Goal: Task Accomplishment & Management: Use online tool/utility

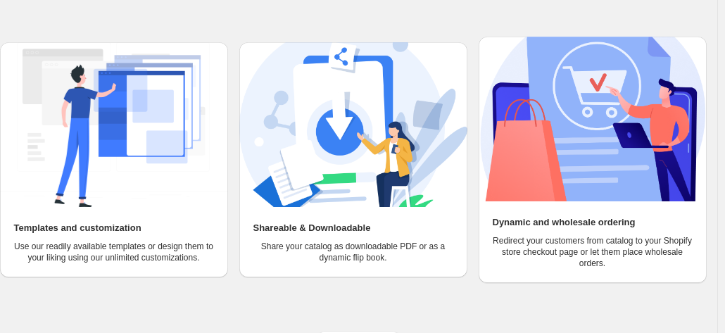
scroll to position [177, 0]
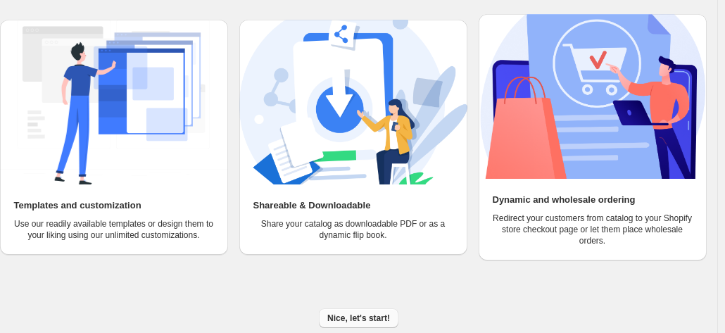
click at [360, 316] on span "Nice, let's start!" at bounding box center [358, 318] width 63 height 11
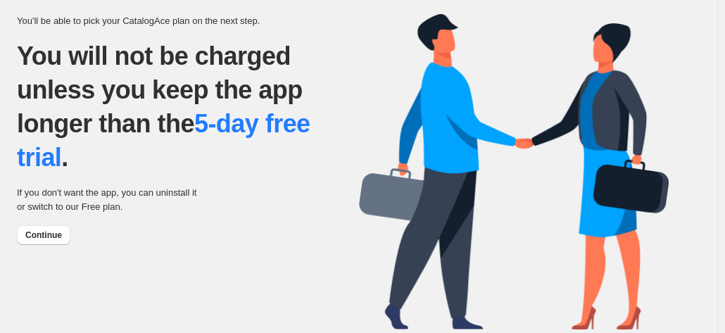
click at [144, 239] on div "Continue" at bounding box center [188, 235] width 342 height 20
click at [58, 236] on span "Continue" at bounding box center [43, 235] width 37 height 11
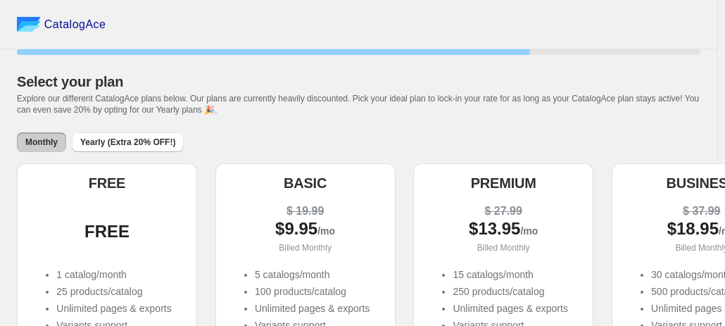
scroll to position [151, 0]
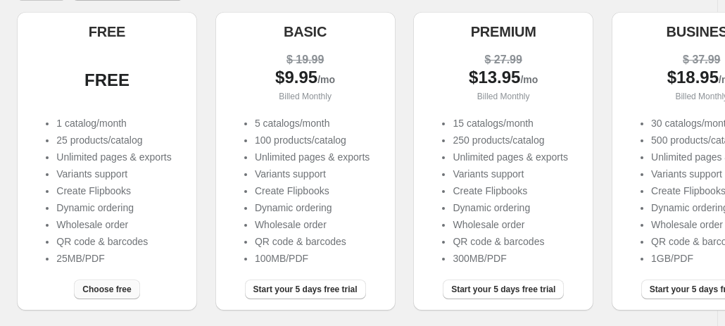
click at [114, 294] on span "Choose free" at bounding box center [106, 289] width 49 height 11
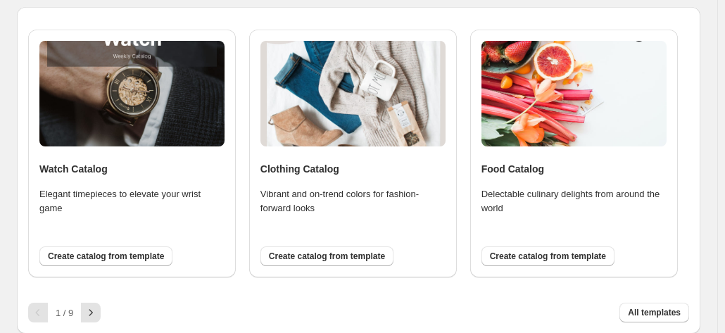
scroll to position [121, 0]
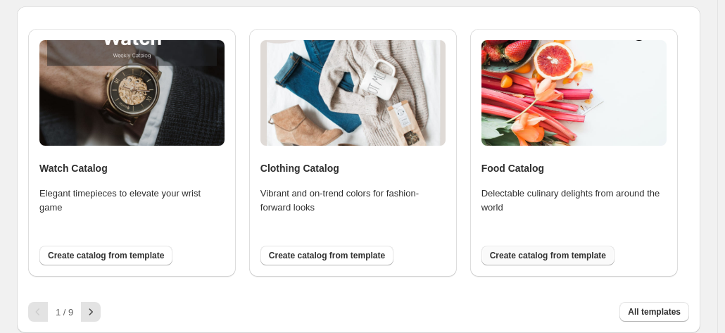
click at [525, 258] on span "Create catalog from template" at bounding box center [548, 255] width 116 height 11
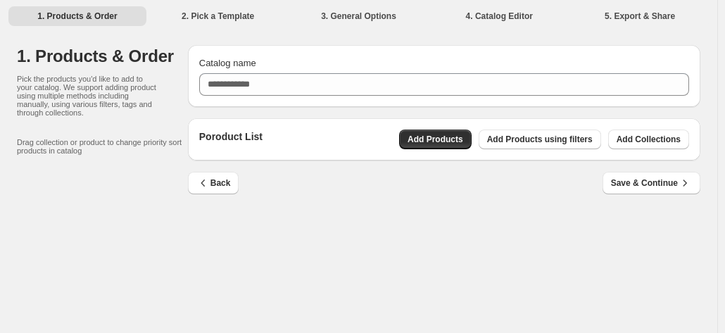
scroll to position [0, 0]
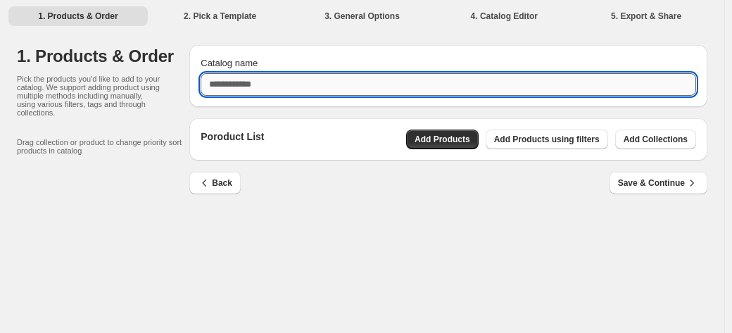
click at [220, 89] on input "Catalog name" at bounding box center [449, 84] width 496 height 23
type input "*"
type input "**********"
click at [421, 208] on div "Back Save & Continue" at bounding box center [448, 192] width 518 height 41
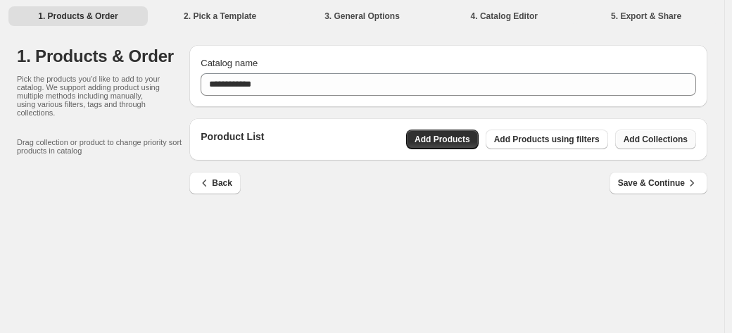
click at [649, 147] on button "Add Collections" at bounding box center [655, 140] width 81 height 20
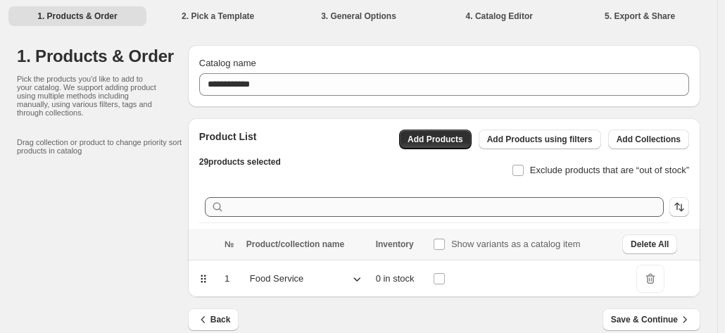
scroll to position [20, 0]
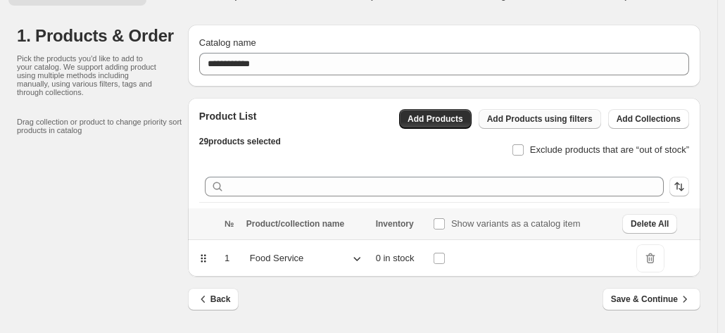
click at [581, 122] on span "Add Products using filters" at bounding box center [540, 118] width 106 height 11
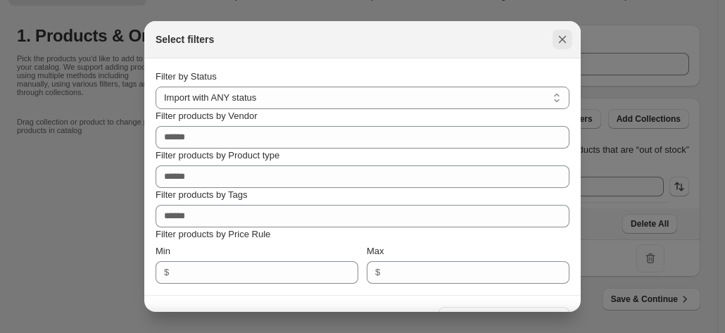
click at [559, 42] on icon ":rm:" at bounding box center [563, 40] width 8 height 8
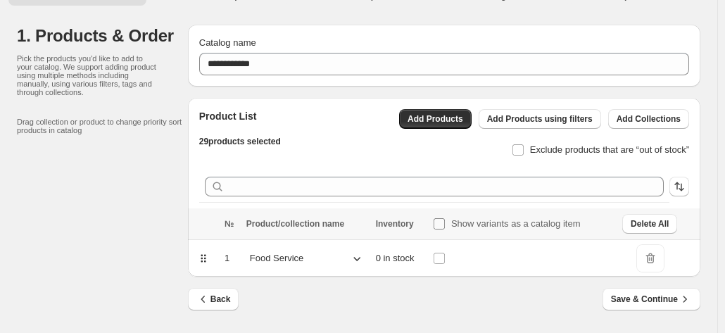
click at [487, 226] on span "Show variants as a catalog item" at bounding box center [516, 223] width 130 height 11
click at [655, 301] on span "Save & Continue" at bounding box center [651, 299] width 81 height 14
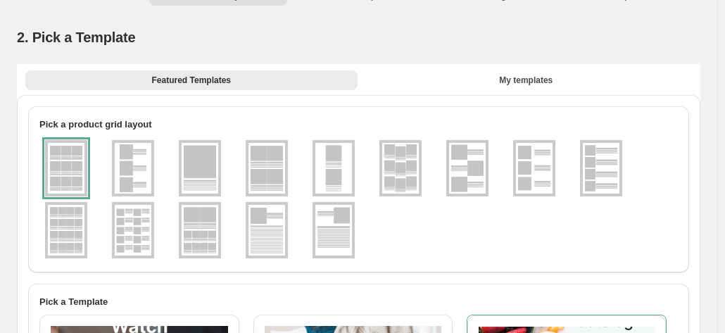
scroll to position [0, 0]
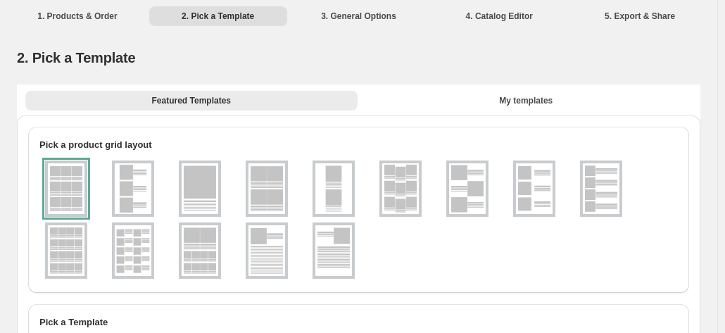
click at [73, 202] on div at bounding box center [66, 189] width 42 height 56
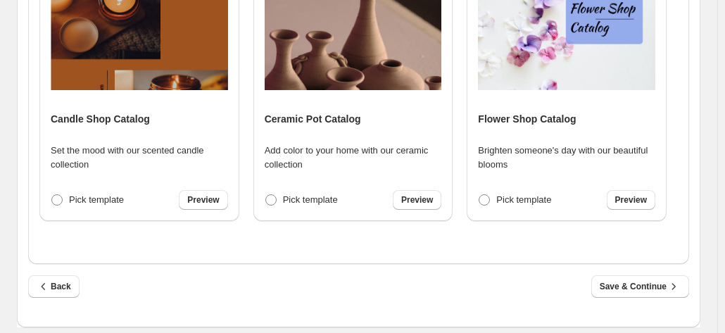
scroll to position [653, 0]
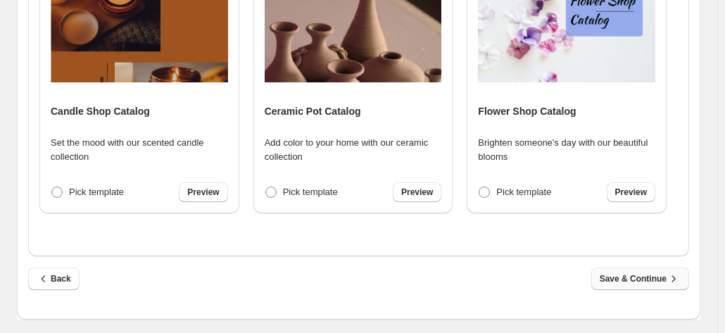
click at [644, 281] on span "Save & Continue" at bounding box center [640, 279] width 81 height 14
select select "**********"
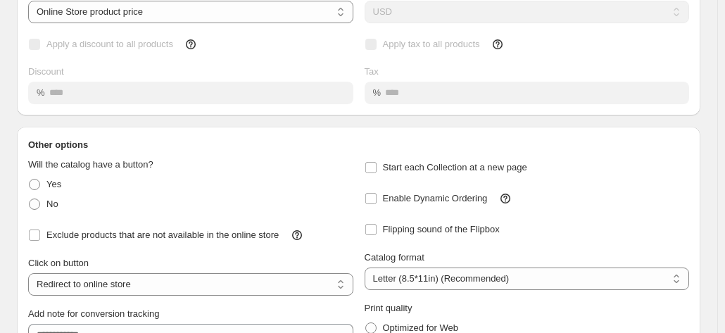
scroll to position [230, 0]
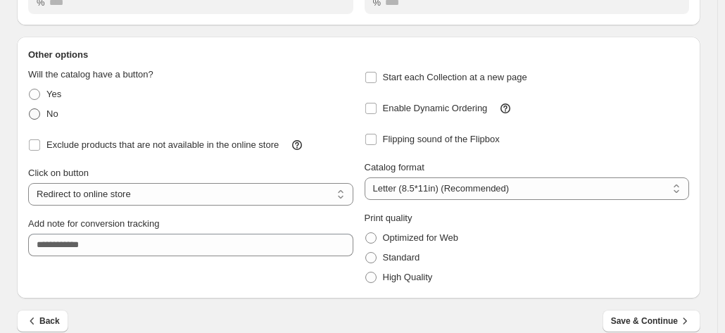
click at [39, 115] on span at bounding box center [34, 113] width 11 height 11
select select "**********"
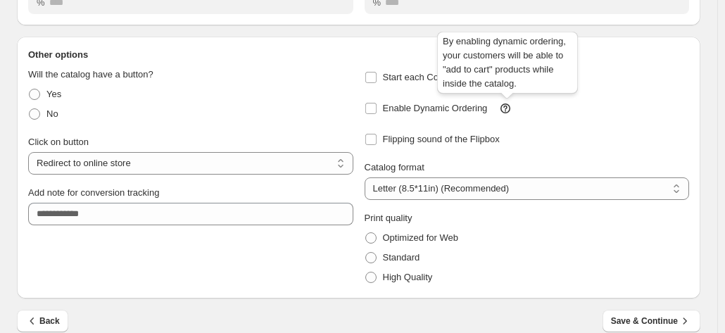
click at [510, 111] on icon at bounding box center [505, 108] width 14 height 14
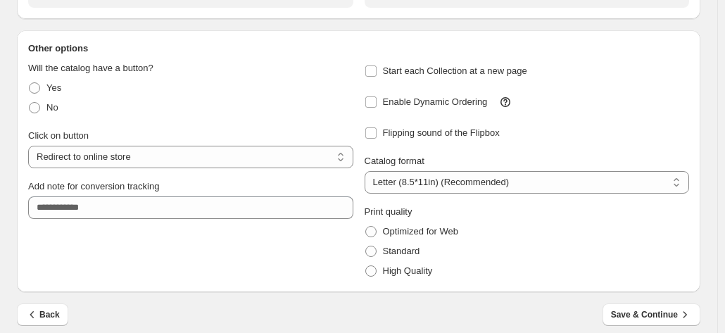
scroll to position [248, 0]
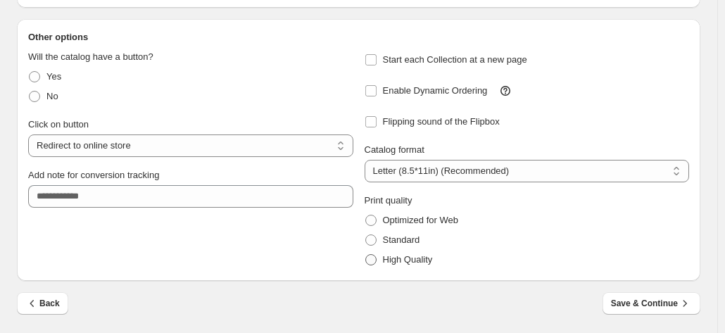
click at [420, 261] on span "High Quality" at bounding box center [408, 259] width 50 height 11
click at [658, 305] on span "Save & Continue" at bounding box center [651, 303] width 81 height 14
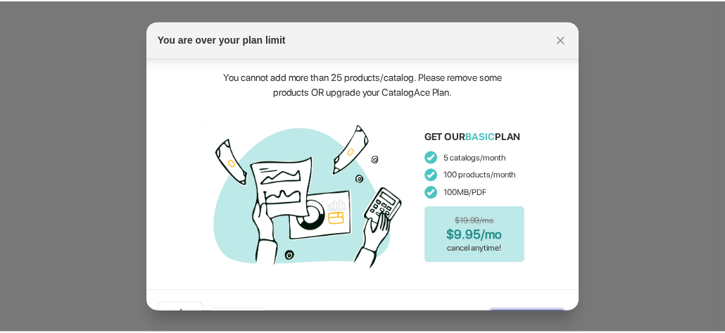
scroll to position [34, 0]
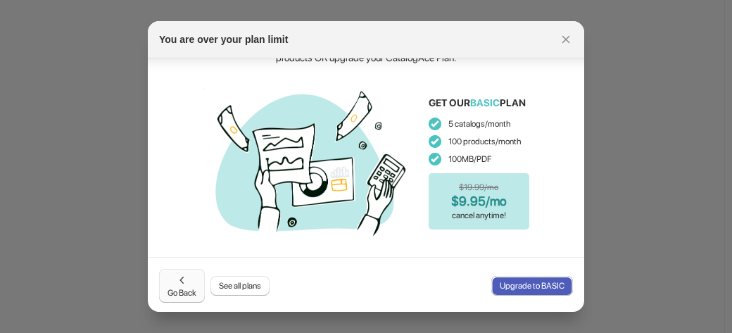
click at [192, 285] on span "Go Back" at bounding box center [182, 285] width 29 height 25
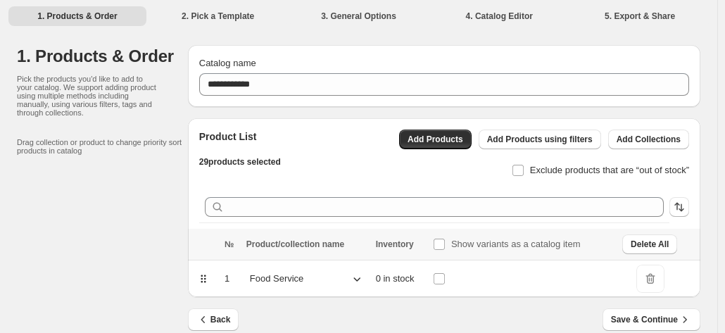
click at [274, 282] on p "Food Service" at bounding box center [277, 279] width 54 height 14
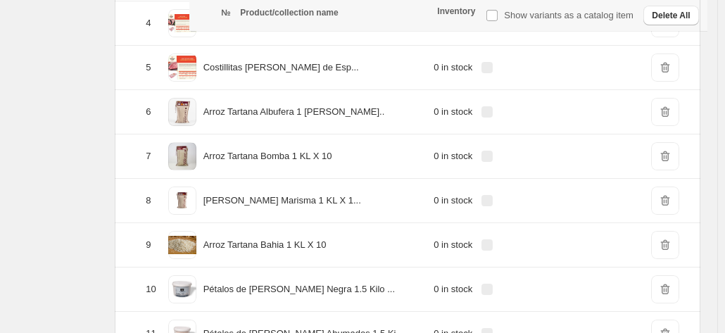
scroll to position [434, 0]
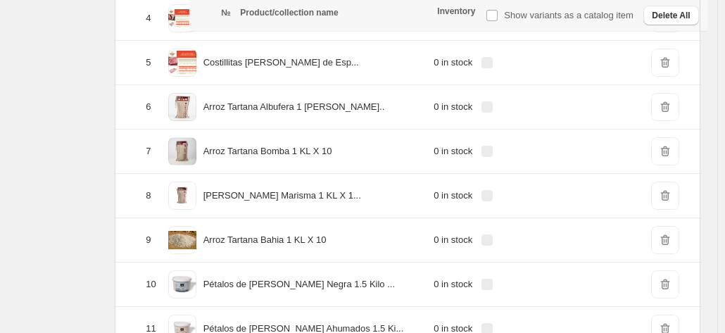
click at [673, 238] on span "DeleteIcon" at bounding box center [665, 240] width 28 height 28
click at [672, 237] on span "DeleteIcon" at bounding box center [665, 240] width 28 height 28
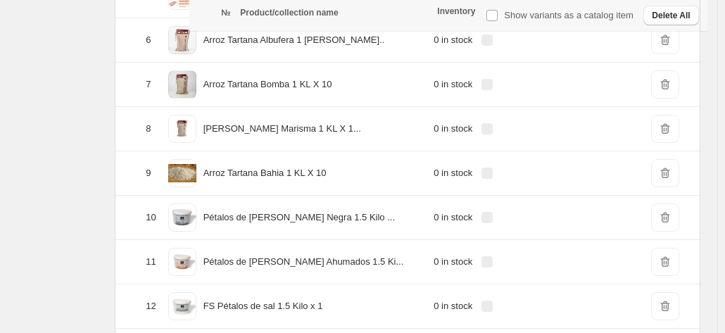
click at [499, 166] on label at bounding box center [490, 173] width 18 height 18
click at [665, 166] on span "DeleteIcon" at bounding box center [665, 173] width 28 height 28
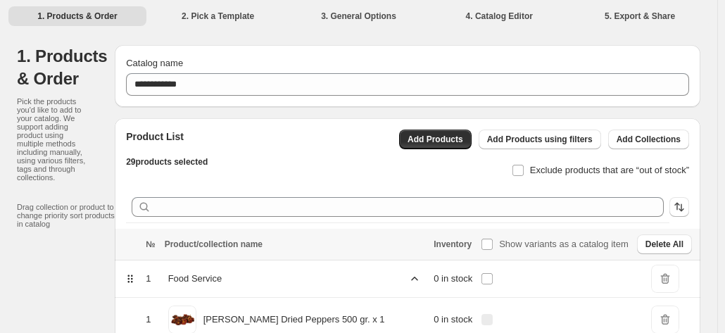
scroll to position [146, 0]
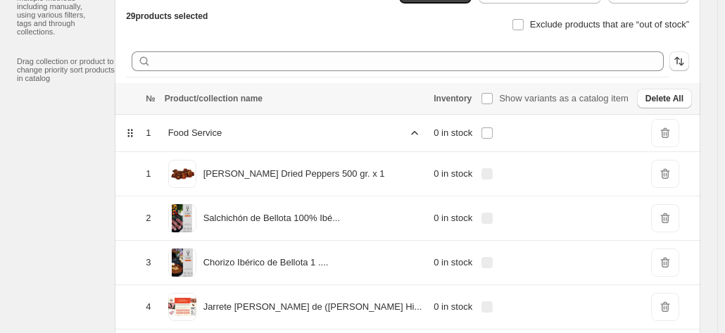
click at [329, 262] on p "Chorizo Ibérico de Bellota 1 ...." at bounding box center [265, 263] width 125 height 14
click at [355, 301] on p "Jarrete de Cordero de (Lamb Hi..." at bounding box center [312, 307] width 219 height 14
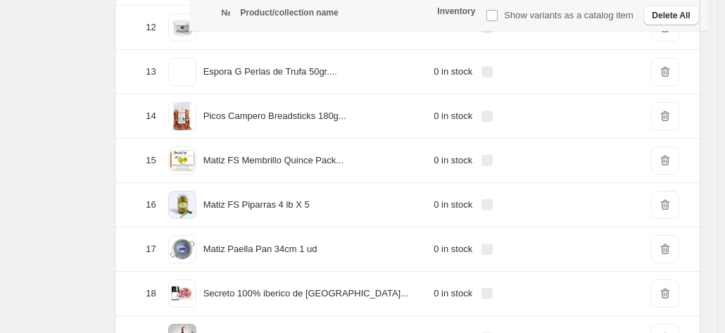
scroll to position [767, 0]
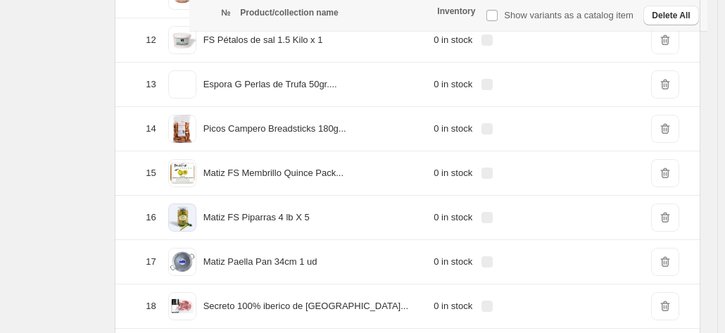
click at [156, 82] on span "13" at bounding box center [151, 84] width 10 height 11
click at [241, 81] on div "Espora G Perlas de Trufa 50gr...." at bounding box center [295, 84] width 261 height 35
click at [196, 82] on span at bounding box center [182, 84] width 28 height 28
click at [337, 78] on p "Espora G Perlas de Trufa 50gr...." at bounding box center [270, 84] width 134 height 14
click at [458, 79] on td "0 in stock" at bounding box center [452, 85] width 47 height 44
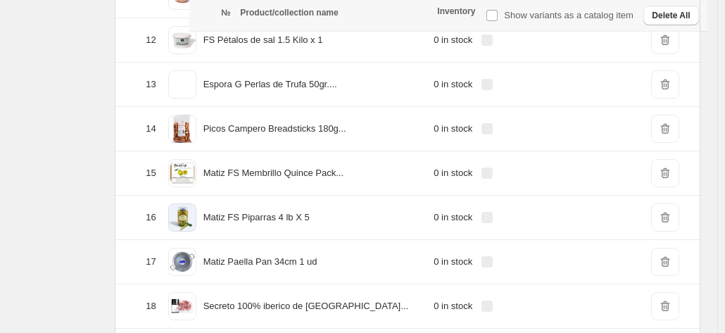
click at [679, 84] on span "DeleteIcon" at bounding box center [665, 84] width 28 height 28
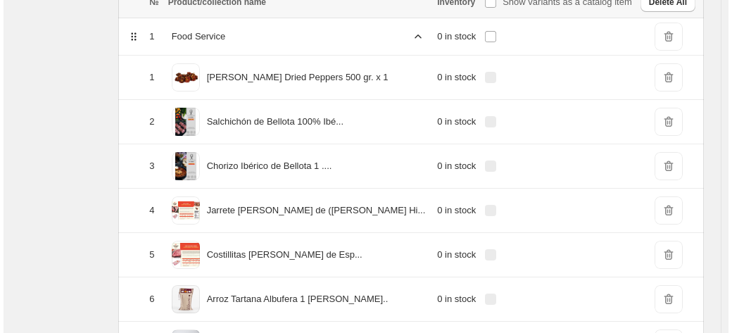
scroll to position [0, 0]
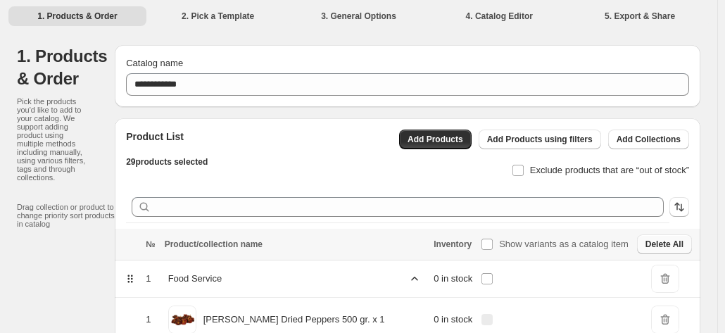
click at [681, 250] on button "Delete All" at bounding box center [664, 244] width 55 height 20
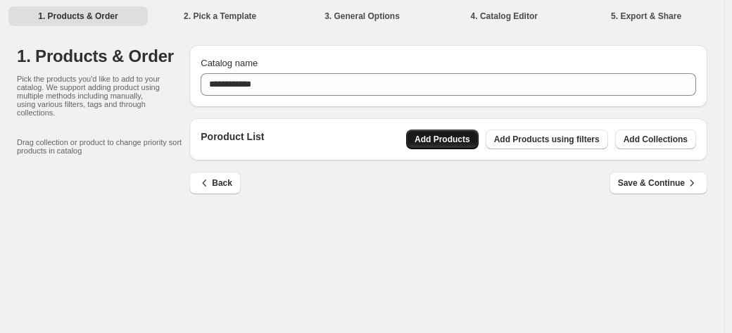
click at [463, 145] on button "Add Products" at bounding box center [442, 140] width 73 height 20
click at [544, 140] on span "Add Products using filters" at bounding box center [547, 139] width 106 height 11
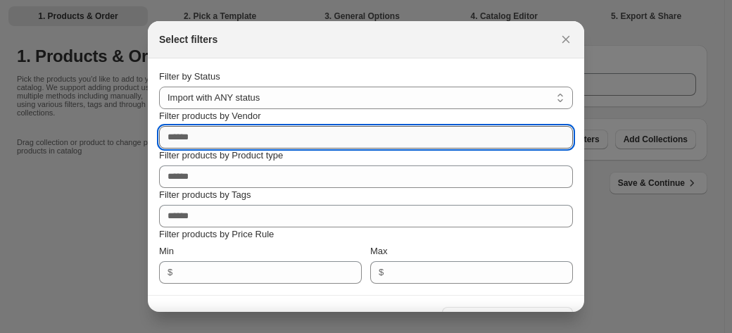
click at [297, 140] on input "Filter products by Vendor" at bounding box center [366, 137] width 414 height 23
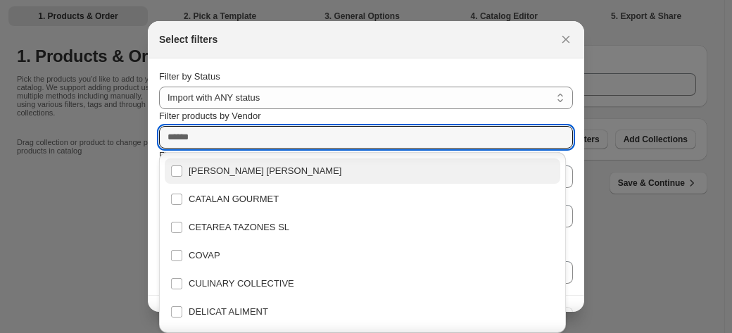
scroll to position [82, 0]
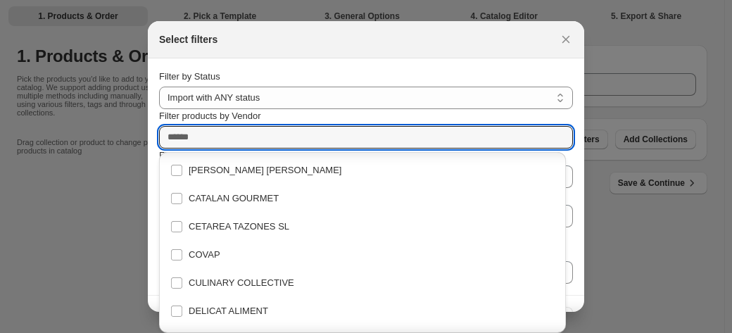
click at [576, 253] on section "**********" at bounding box center [366, 176] width 437 height 237
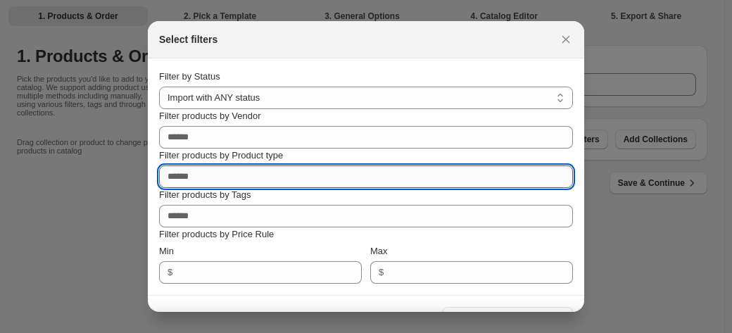
click at [289, 175] on input "Filter products by Product type" at bounding box center [366, 176] width 414 height 23
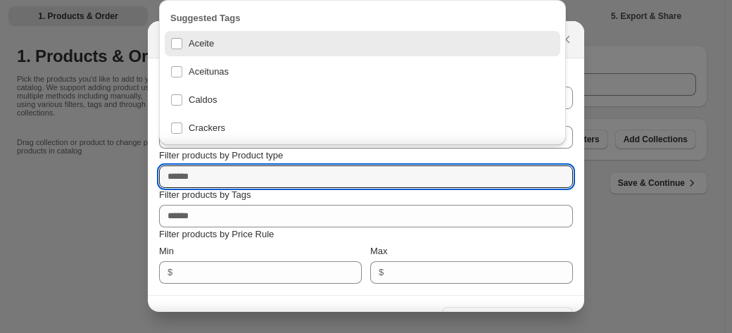
drag, startPoint x: 289, startPoint y: 175, endPoint x: 270, endPoint y: 80, distance: 97.6
click at [270, 332] on div "**********" at bounding box center [366, 333] width 732 height 0
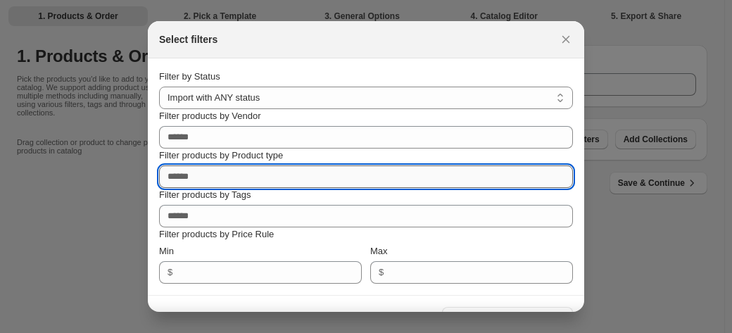
click at [314, 170] on input "Filter products by Product type" at bounding box center [366, 176] width 414 height 23
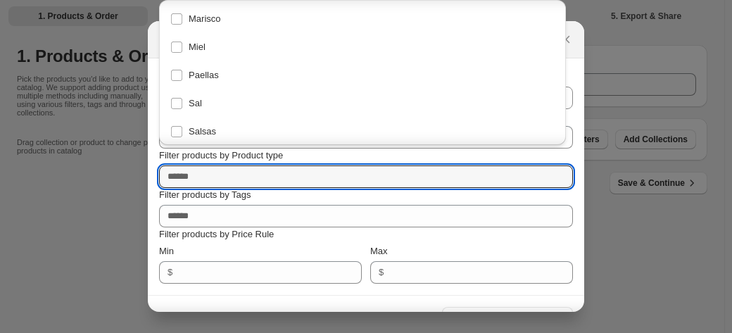
scroll to position [234, 0]
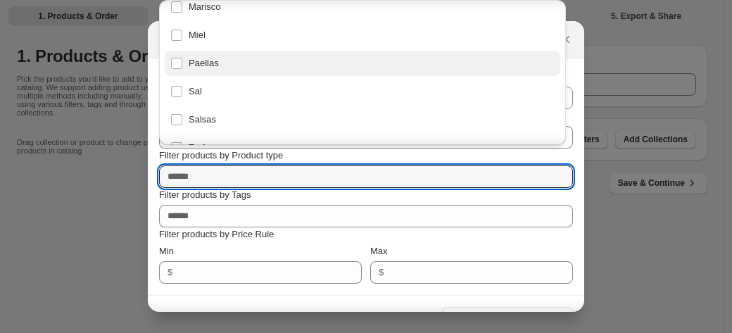
click at [175, 59] on div "Paellas" at bounding box center [362, 64] width 384 height 20
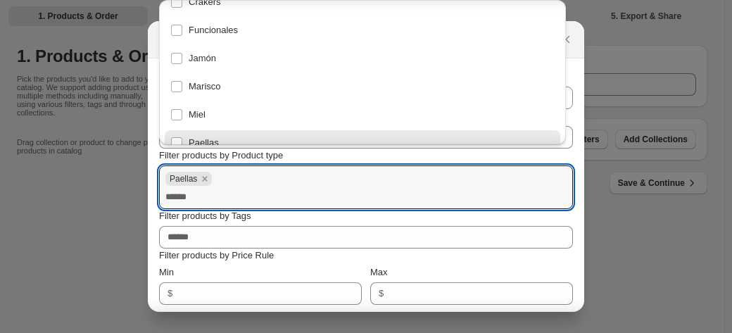
scroll to position [153, 0]
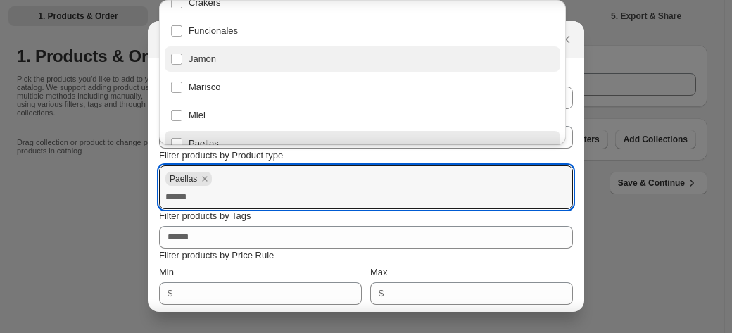
click at [183, 65] on div "Jamón" at bounding box center [362, 59] width 384 height 20
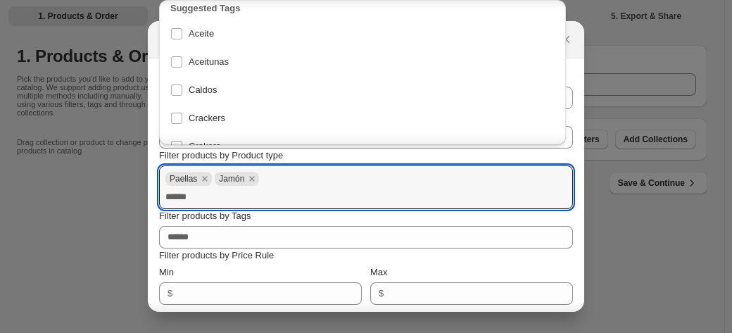
scroll to position [0, 0]
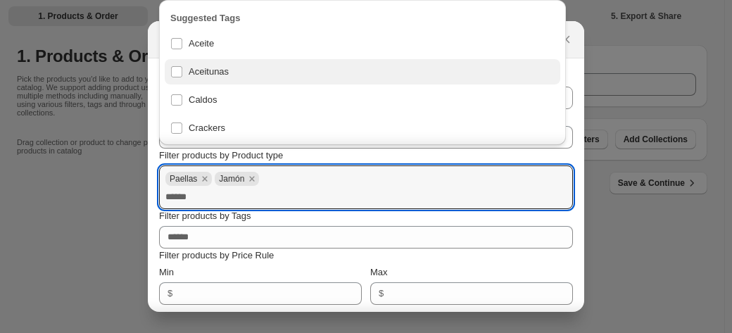
click at [175, 75] on div "Aceitunas" at bounding box center [362, 72] width 384 height 20
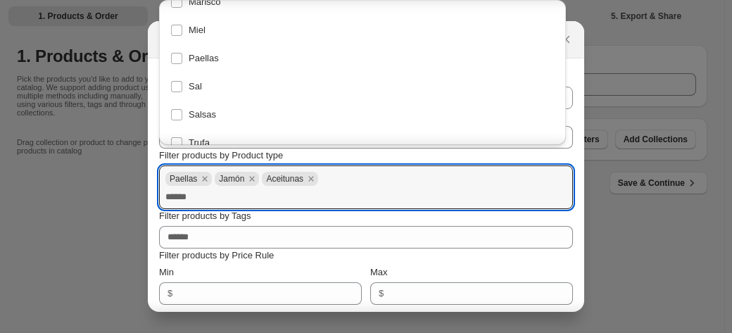
scroll to position [255, 0]
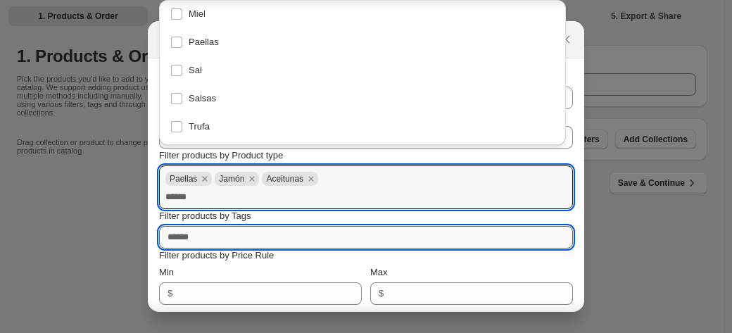
click at [333, 244] on input "Filter products by Tags" at bounding box center [366, 237] width 414 height 23
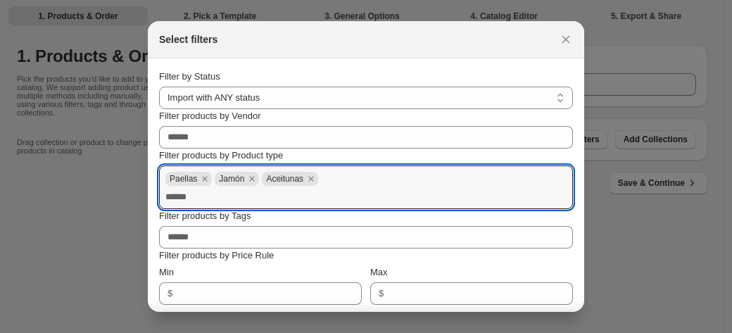
click at [315, 264] on div "**********" at bounding box center [366, 187] width 414 height 235
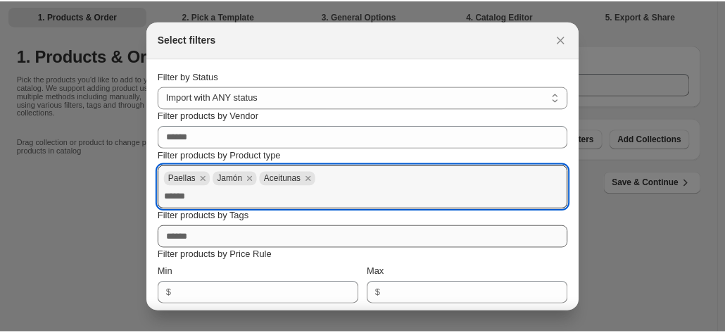
scroll to position [46, 0]
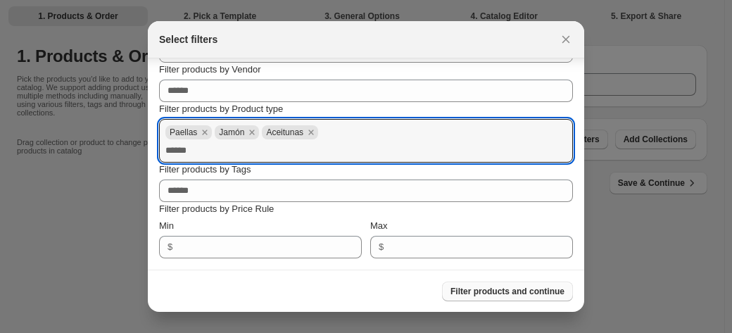
click at [489, 296] on span "Filter products and continue" at bounding box center [508, 291] width 114 height 11
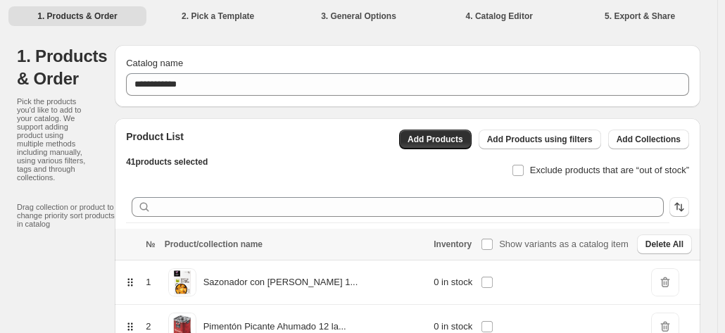
scroll to position [91, 0]
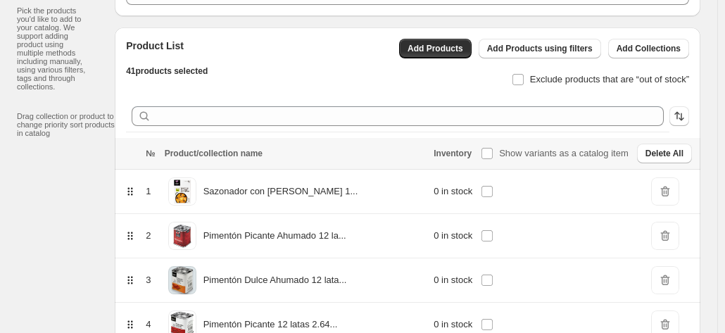
click at [675, 189] on span "DeleteIcon" at bounding box center [665, 191] width 28 height 28
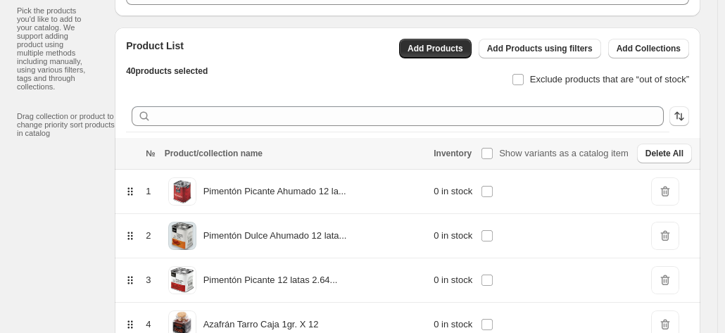
click at [675, 189] on span "DeleteIcon" at bounding box center [665, 191] width 28 height 28
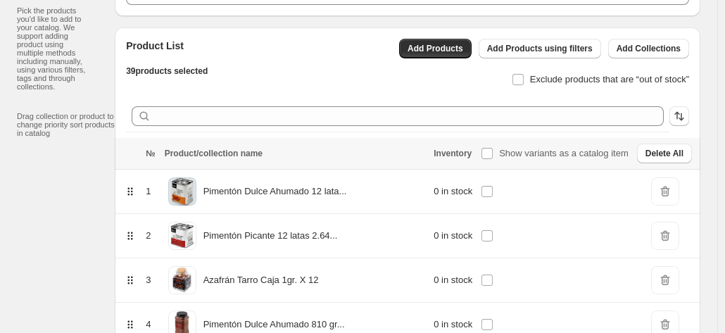
click at [675, 189] on span "DeleteIcon" at bounding box center [665, 191] width 28 height 28
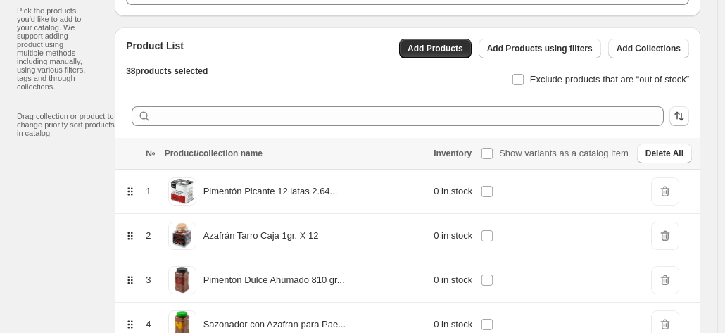
click at [675, 189] on span "DeleteIcon" at bounding box center [665, 191] width 28 height 28
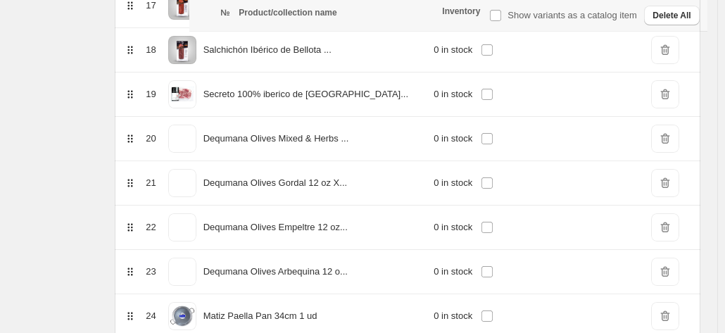
scroll to position [988, 0]
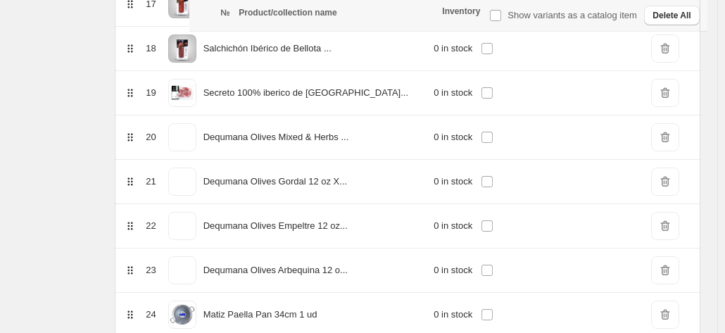
click at [671, 134] on span "DeleteIcon" at bounding box center [665, 137] width 28 height 28
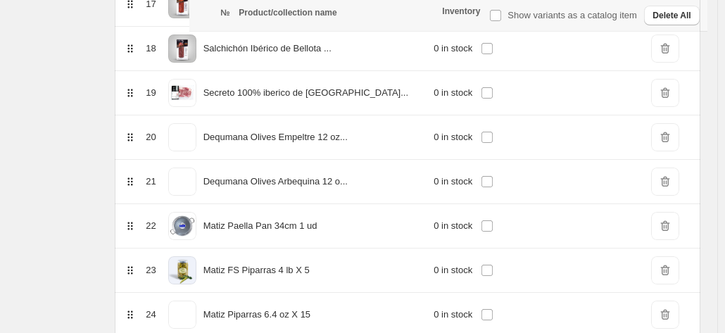
click at [671, 134] on span "DeleteIcon" at bounding box center [665, 137] width 28 height 28
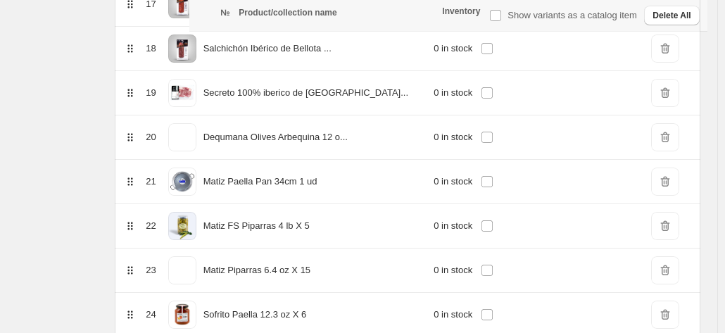
click at [671, 134] on span "DeleteIcon" at bounding box center [665, 137] width 28 height 28
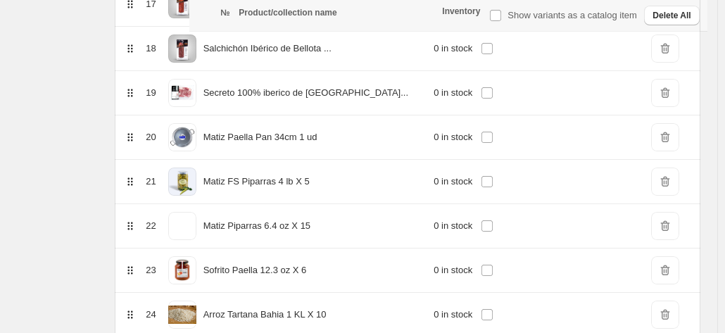
click at [671, 134] on span "DeleteIcon" at bounding box center [665, 137] width 28 height 28
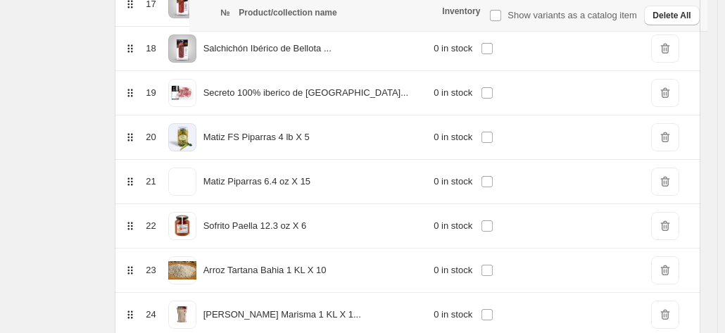
click at [676, 182] on span "DeleteIcon" at bounding box center [665, 182] width 28 height 28
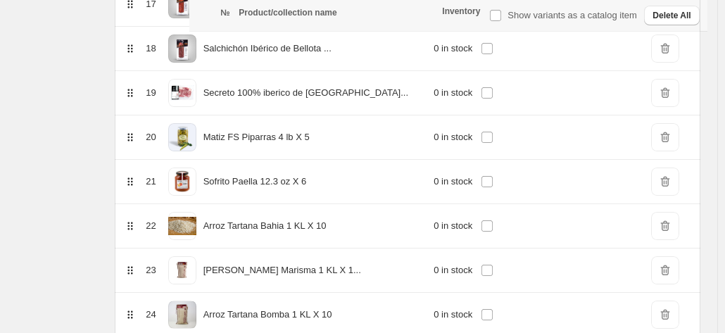
click at [676, 182] on span "DeleteIcon" at bounding box center [665, 182] width 28 height 28
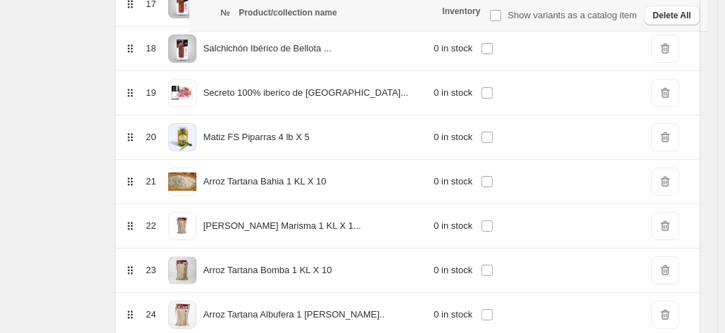
click at [676, 182] on span "DeleteIcon" at bounding box center [665, 182] width 28 height 28
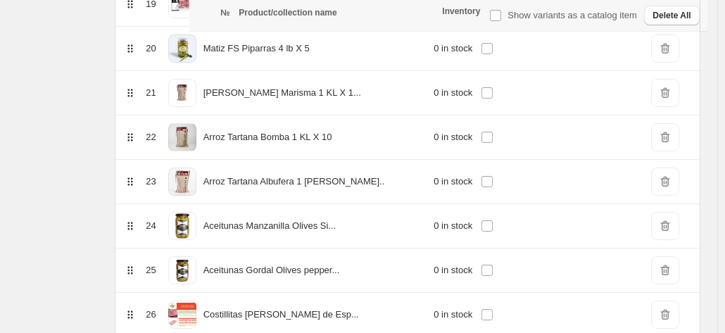
scroll to position [1156, 0]
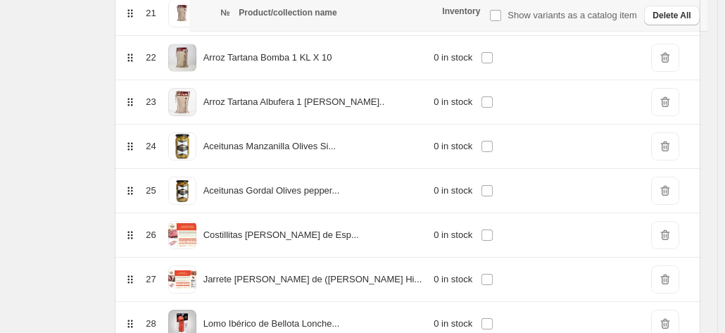
click at [671, 146] on span "DeleteIcon" at bounding box center [665, 146] width 28 height 28
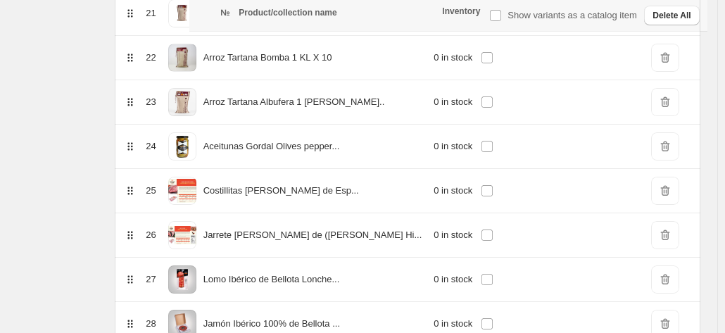
click at [671, 146] on span "DeleteIcon" at bounding box center [665, 146] width 28 height 28
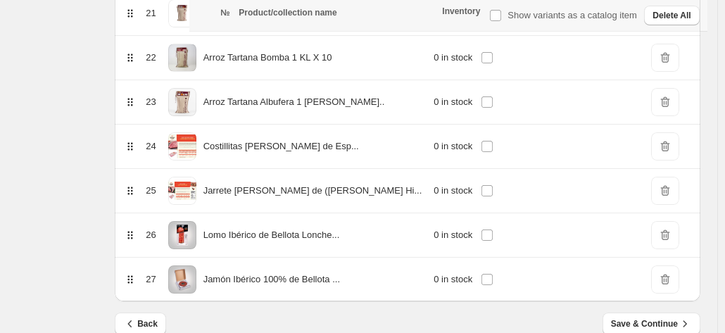
scroll to position [1174, 0]
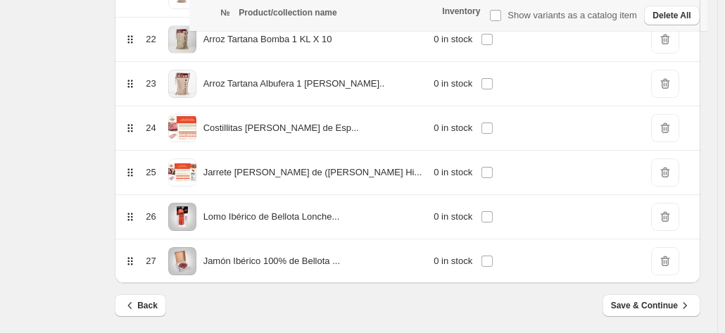
click at [665, 210] on span "DeleteIcon" at bounding box center [665, 217] width 28 height 28
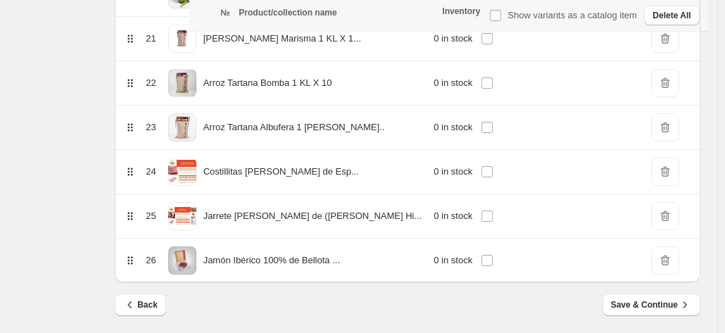
click at [676, 251] on span "DeleteIcon" at bounding box center [665, 260] width 28 height 28
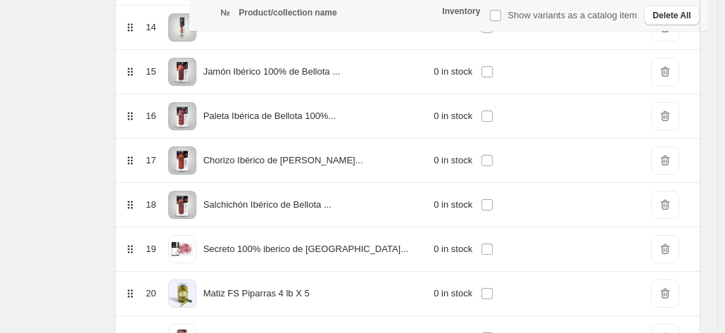
scroll to position [817, 0]
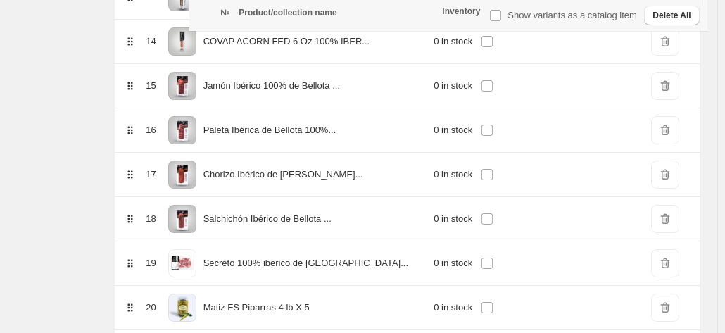
click at [667, 82] on span "DeleteIcon" at bounding box center [665, 86] width 28 height 28
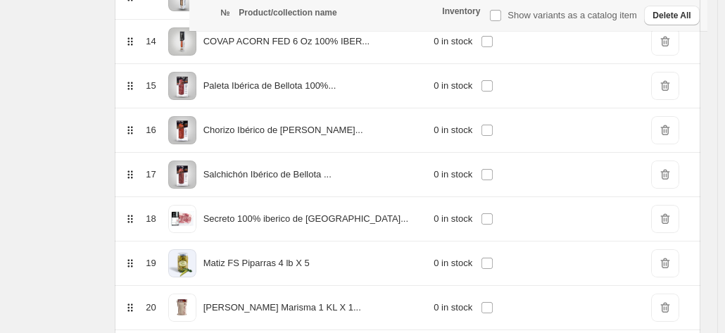
click at [667, 82] on span "DeleteIcon" at bounding box center [665, 86] width 28 height 28
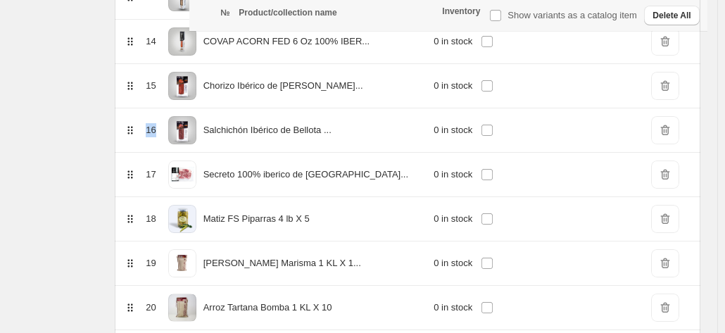
click at [667, 82] on span "DeleteIcon" at bounding box center [665, 86] width 28 height 28
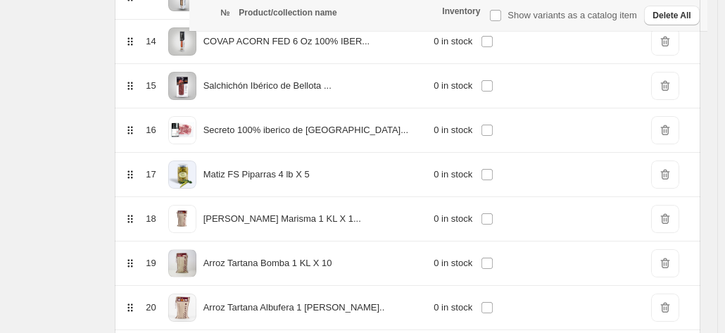
click at [667, 82] on span "DeleteIcon" at bounding box center [665, 86] width 28 height 28
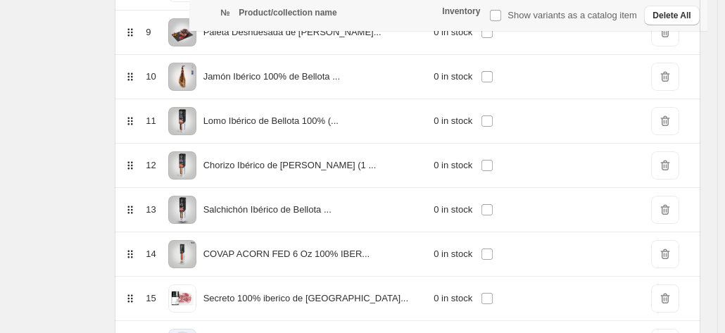
scroll to position [584, 0]
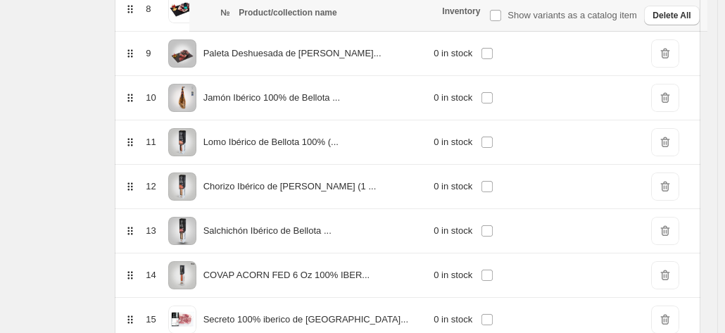
click at [679, 135] on span "DeleteIcon" at bounding box center [665, 142] width 28 height 28
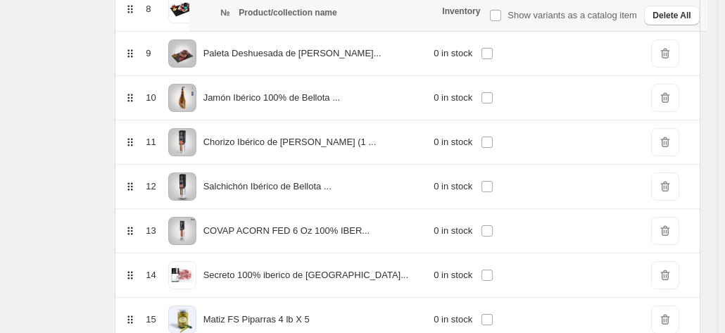
click at [675, 134] on span "DeleteIcon" at bounding box center [665, 142] width 28 height 28
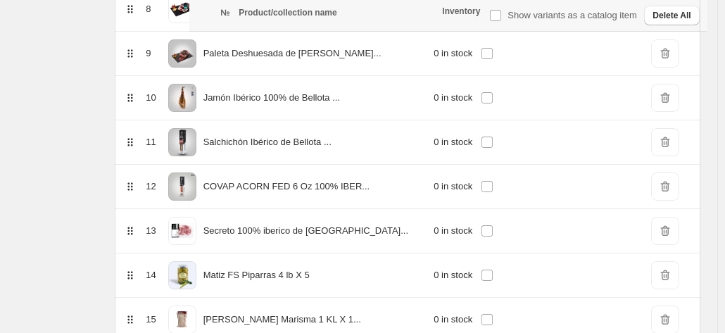
click at [679, 135] on span "DeleteIcon" at bounding box center [665, 142] width 28 height 28
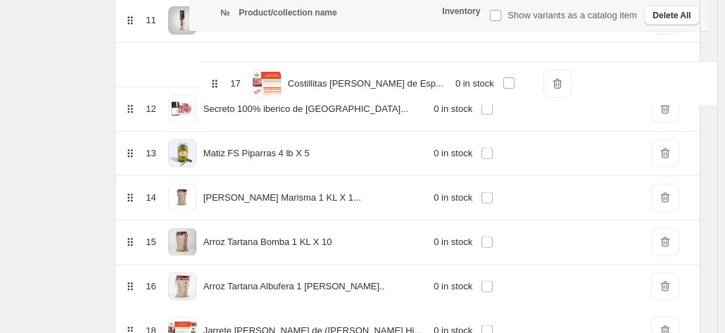
scroll to position [704, 0]
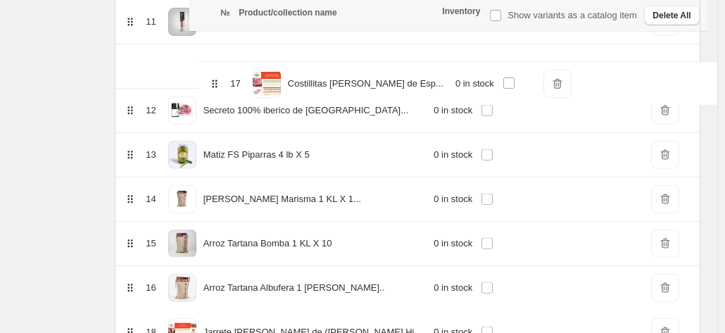
drag, startPoint x: 204, startPoint y: 282, endPoint x: 215, endPoint y: 75, distance: 206.6
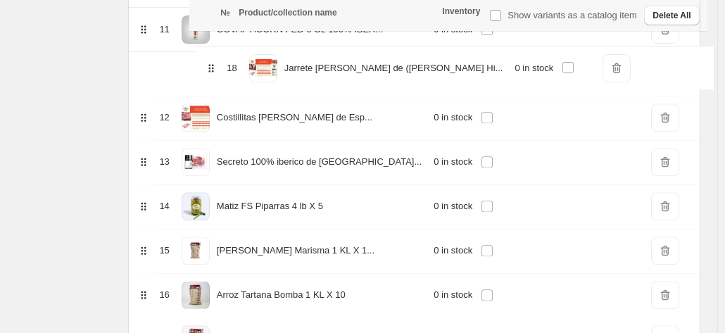
scroll to position [678, 0]
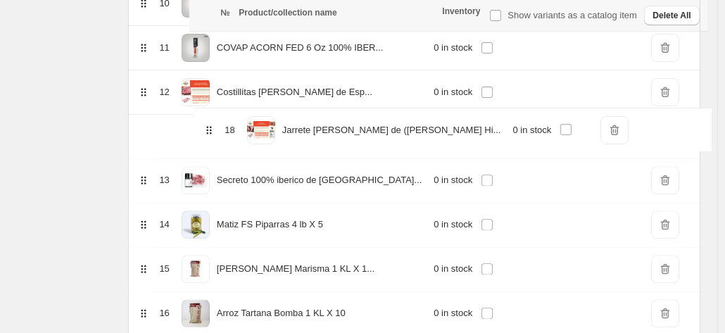
drag, startPoint x: 203, startPoint y: 255, endPoint x: 210, endPoint y: 125, distance: 130.4
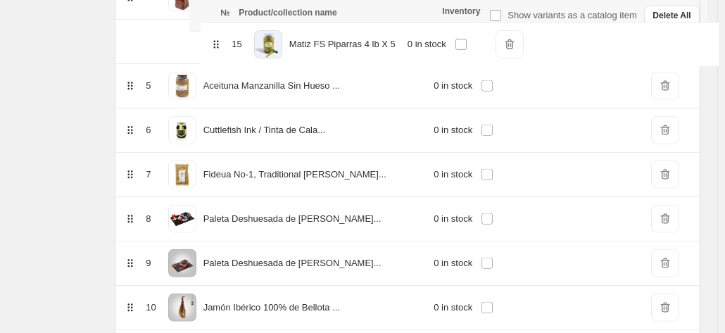
scroll to position [413, 0]
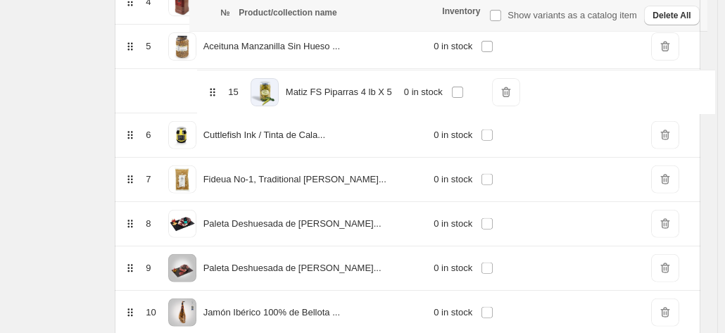
drag, startPoint x: 208, startPoint y: 237, endPoint x: 223, endPoint y: 83, distance: 154.9
click at [223, 83] on table "№ Product/collection name Inventory Show variants as a catalog item Delete All …" at bounding box center [408, 230] width 586 height 829
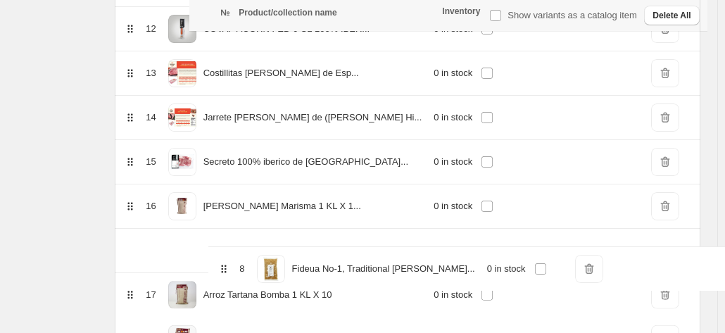
scroll to position [703, 0]
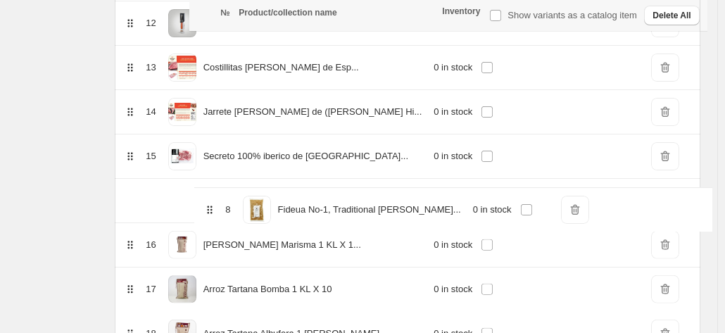
drag, startPoint x: 202, startPoint y: 106, endPoint x: 211, endPoint y: 220, distance: 114.4
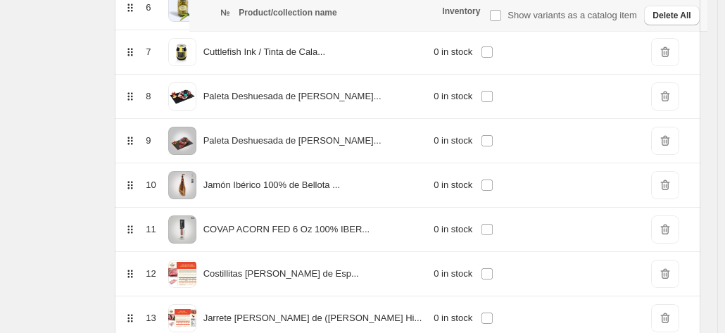
scroll to position [496, 0]
click at [667, 225] on span "DeleteIcon" at bounding box center [665, 230] width 28 height 28
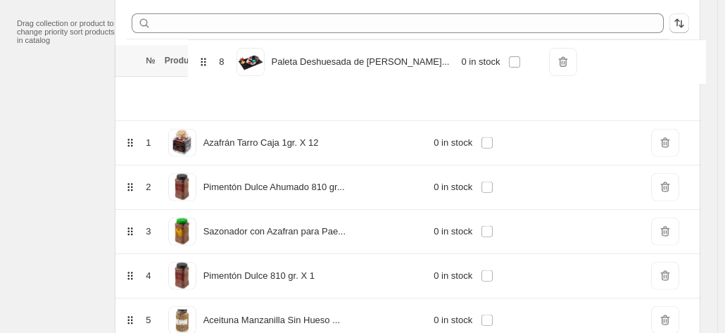
scroll to position [163, 0]
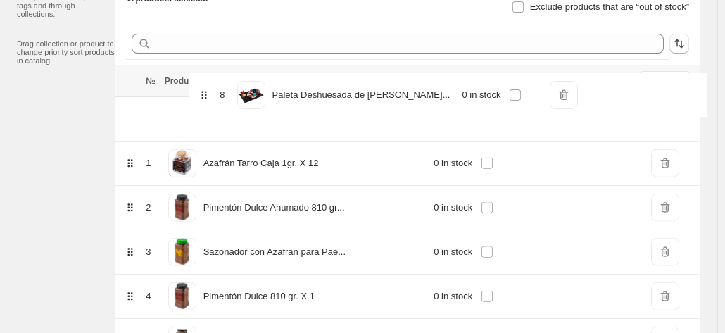
drag, startPoint x: 206, startPoint y: 208, endPoint x: 206, endPoint y: 88, distance: 120.4
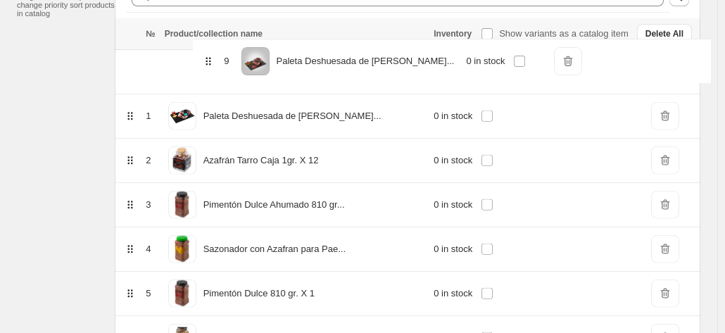
scroll to position [207, 0]
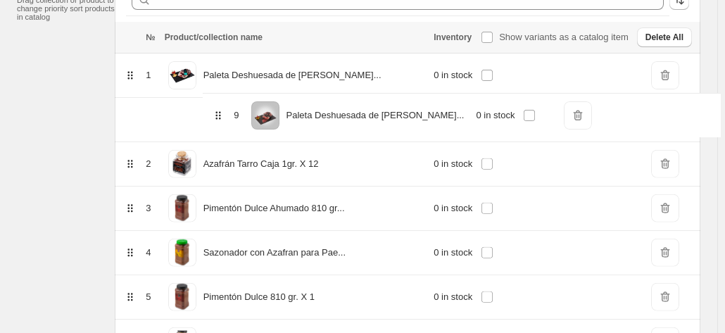
drag, startPoint x: 207, startPoint y: 173, endPoint x: 221, endPoint y: 106, distance: 68.4
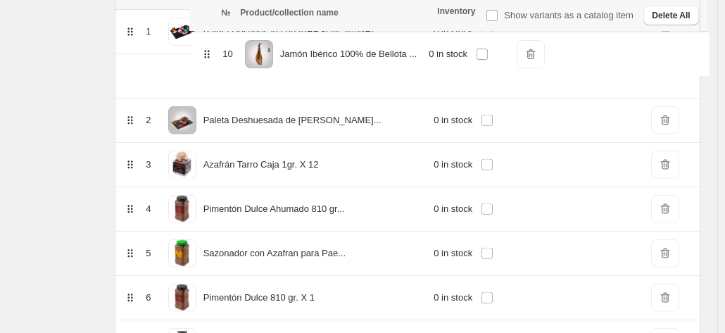
scroll to position [245, 0]
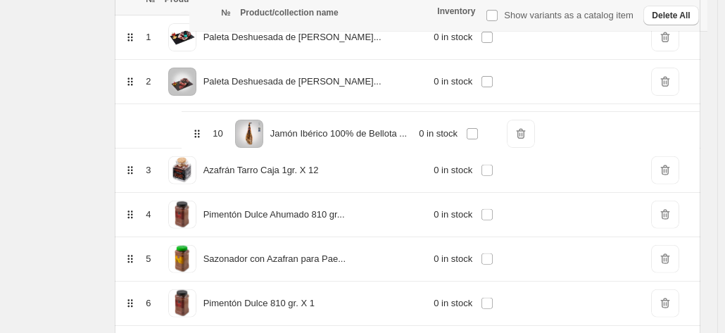
drag, startPoint x: 206, startPoint y: 256, endPoint x: 199, endPoint y: 127, distance: 128.3
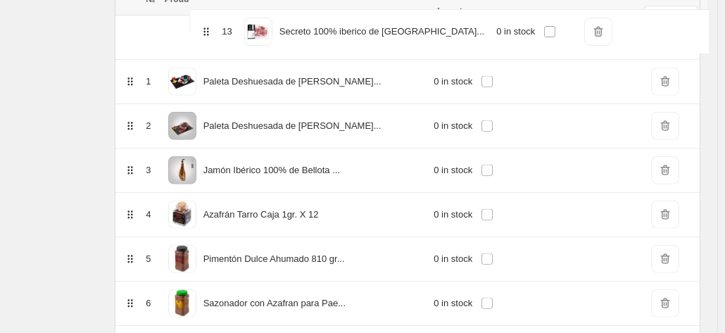
scroll to position [175, 0]
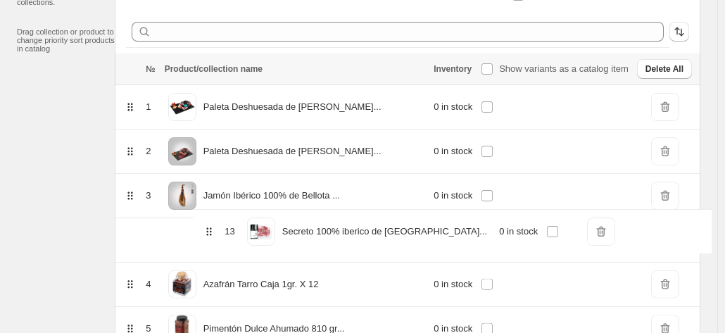
drag, startPoint x: 208, startPoint y: 290, endPoint x: 214, endPoint y: 223, distance: 67.2
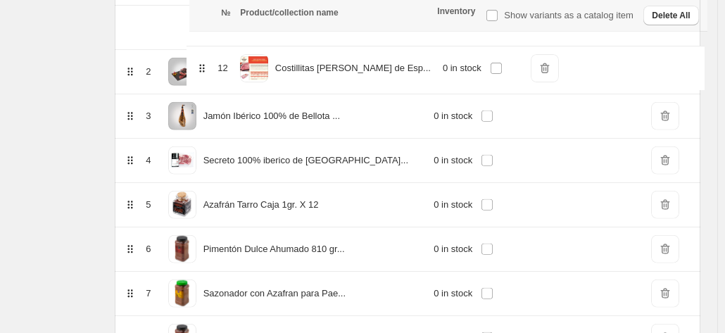
scroll to position [253, 0]
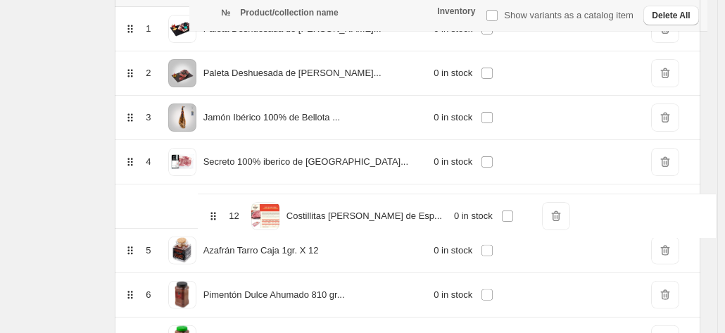
drag, startPoint x: 206, startPoint y: 220, endPoint x: 217, endPoint y: 199, distance: 23.6
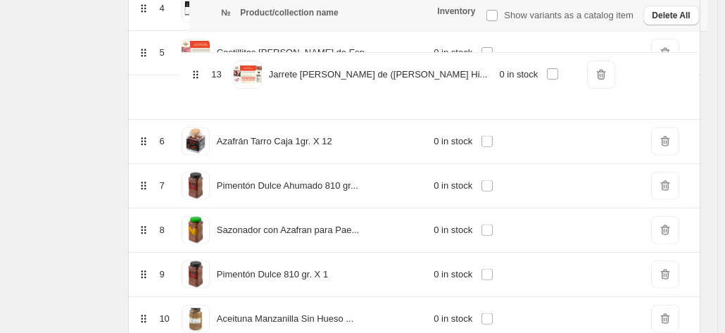
scroll to position [403, 0]
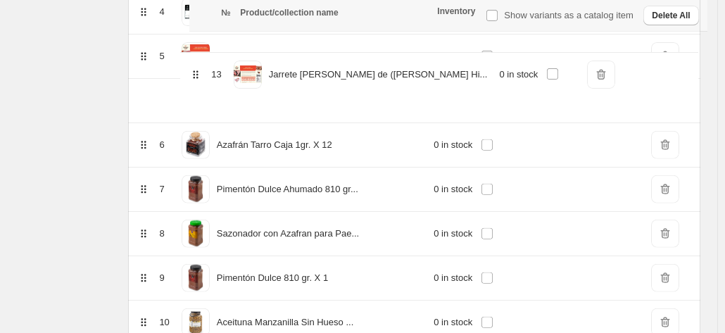
drag, startPoint x: 204, startPoint y: 256, endPoint x: 201, endPoint y: 46, distance: 210.6
click at [201, 46] on table "№ Product/collection name Inventory Show variants as a catalog item Delete All …" at bounding box center [414, 217] width 572 height 785
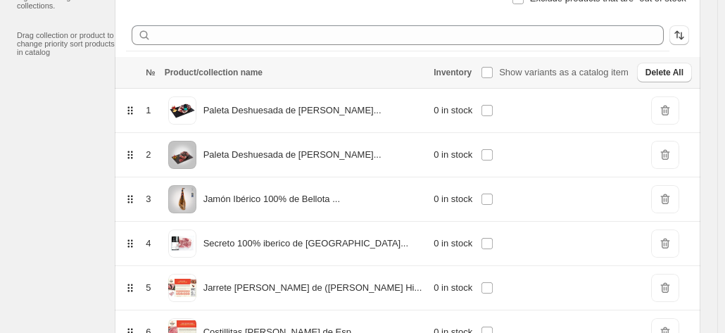
scroll to position [0, 0]
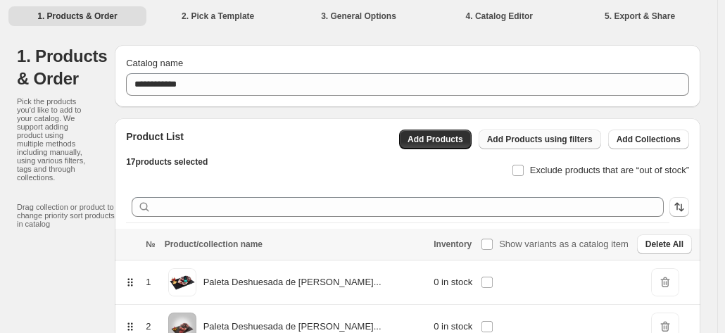
click at [539, 142] on span "Add Products using filters" at bounding box center [540, 139] width 106 height 11
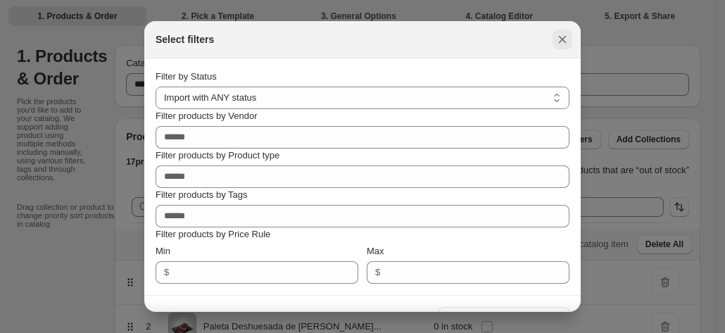
click at [563, 42] on icon ":r4c:" at bounding box center [563, 39] width 14 height 14
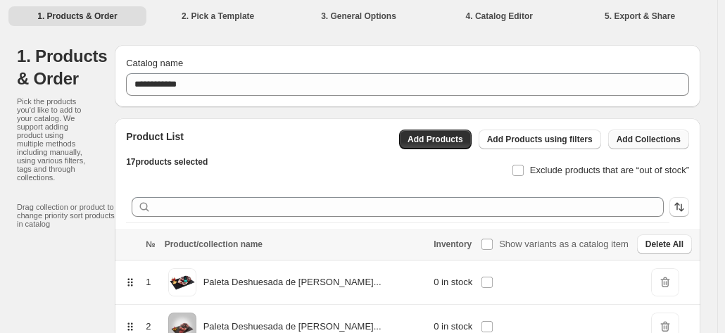
click at [667, 141] on span "Add Collections" at bounding box center [649, 139] width 64 height 11
click at [649, 139] on span "Add Collections" at bounding box center [649, 139] width 64 height 11
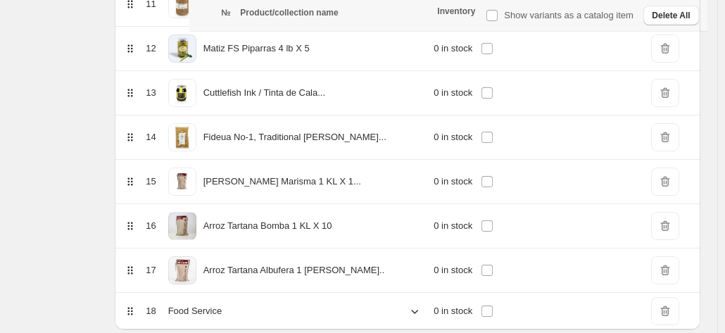
scroll to position [770, 0]
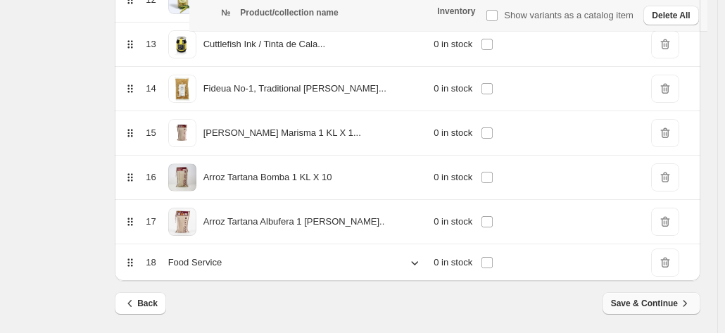
click at [669, 298] on span "Save & Continue" at bounding box center [651, 303] width 81 height 14
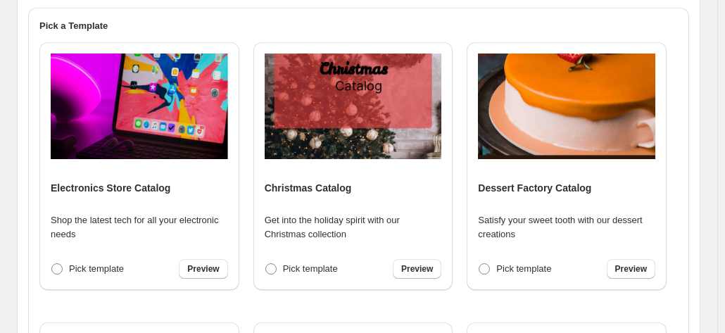
scroll to position [653, 0]
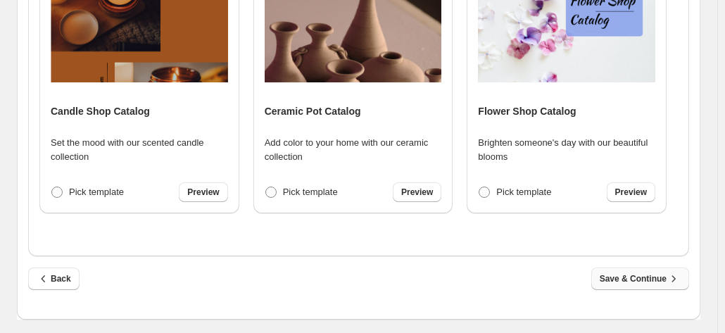
click at [620, 282] on span "Save & Continue" at bounding box center [640, 279] width 81 height 14
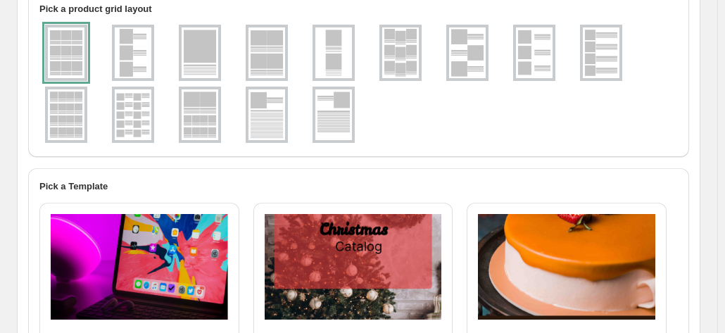
select select "**********"
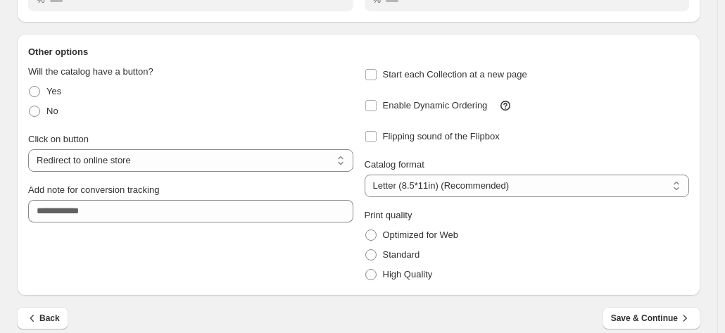
scroll to position [248, 0]
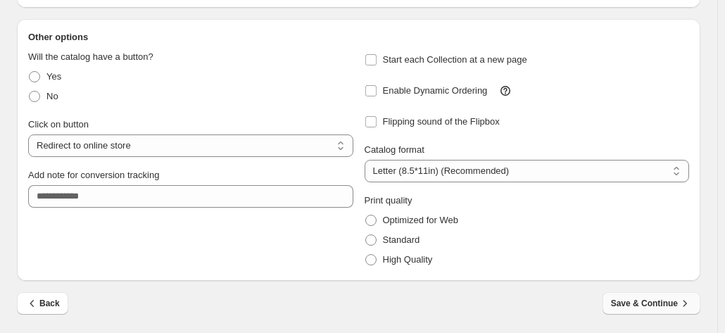
click at [651, 308] on span "Save & Continue" at bounding box center [651, 303] width 81 height 14
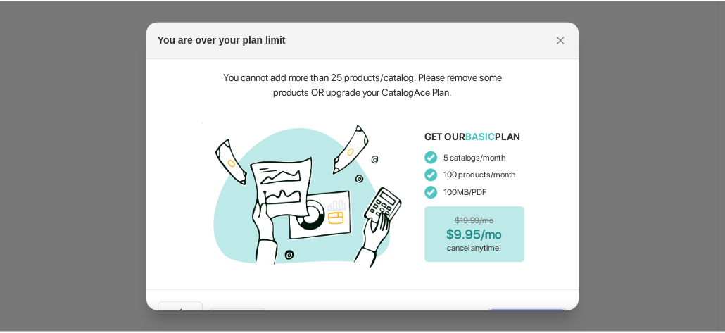
scroll to position [34, 0]
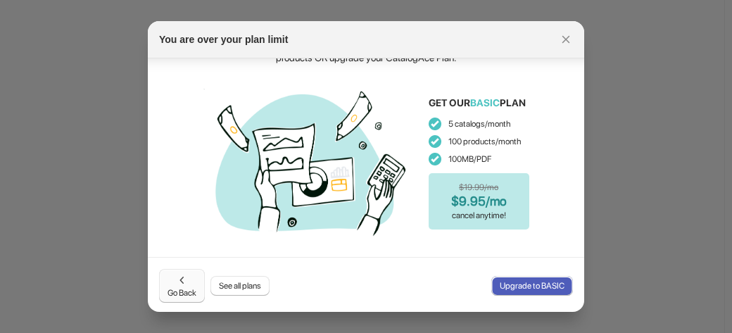
click at [194, 282] on span "Go Back" at bounding box center [182, 285] width 29 height 25
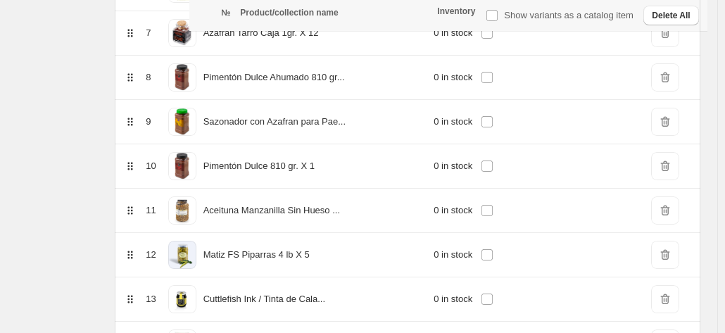
scroll to position [770, 0]
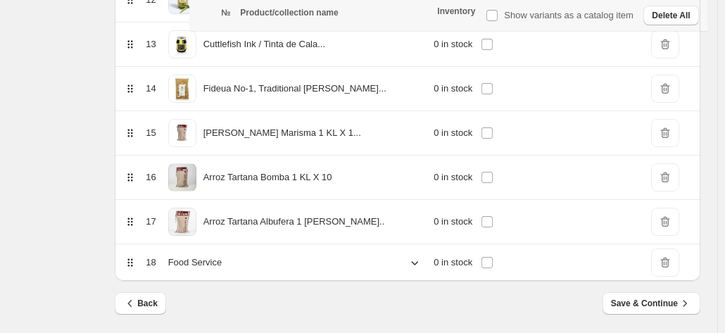
click at [418, 261] on icon at bounding box center [415, 263] width 7 height 4
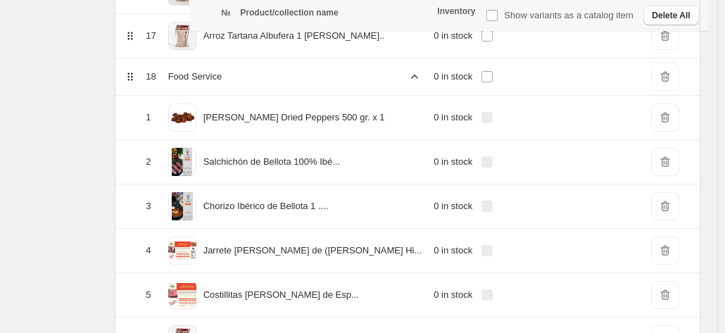
scroll to position [955, 0]
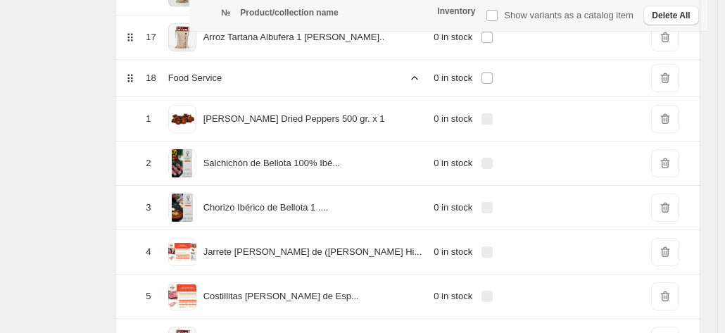
click at [675, 73] on span "DeleteIcon" at bounding box center [665, 78] width 28 height 28
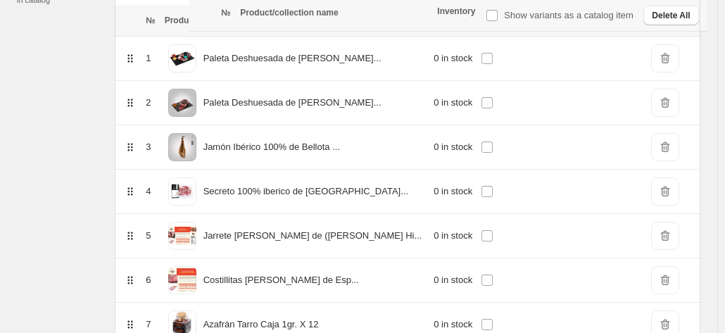
scroll to position [0, 0]
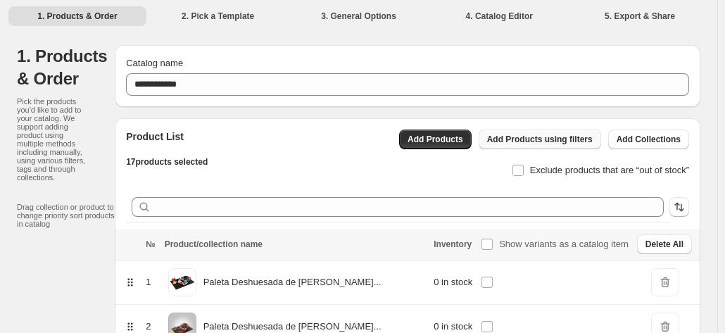
click at [544, 142] on span "Add Products using filters" at bounding box center [540, 139] width 106 height 11
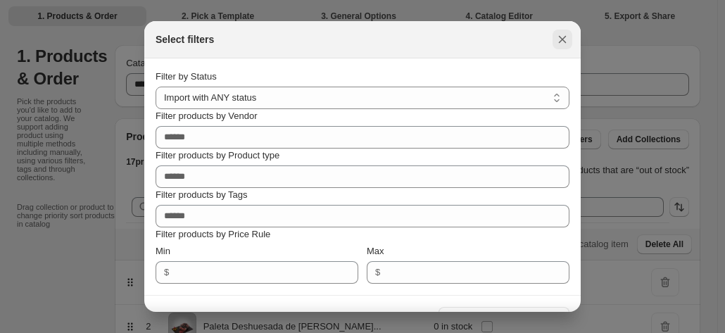
click at [563, 39] on icon ":rsc:" at bounding box center [563, 40] width 8 height 8
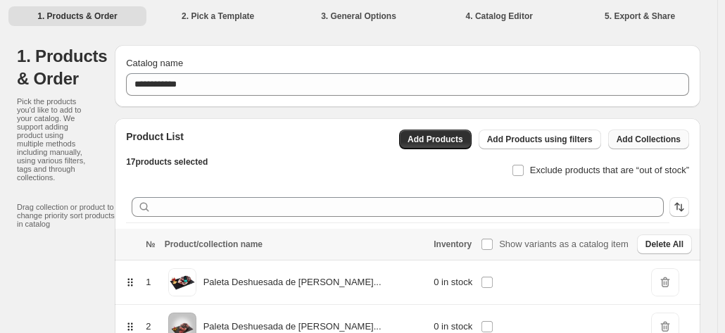
click at [651, 142] on span "Add Collections" at bounding box center [649, 139] width 64 height 11
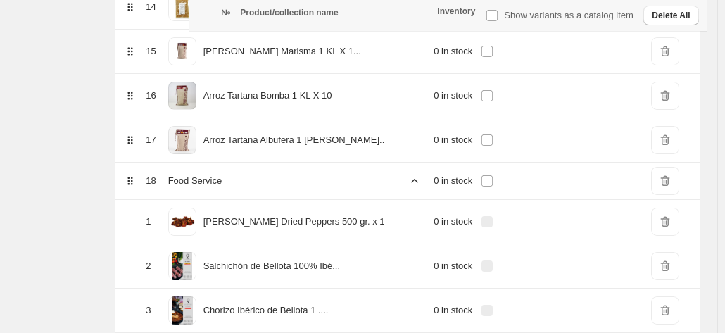
scroll to position [848, 0]
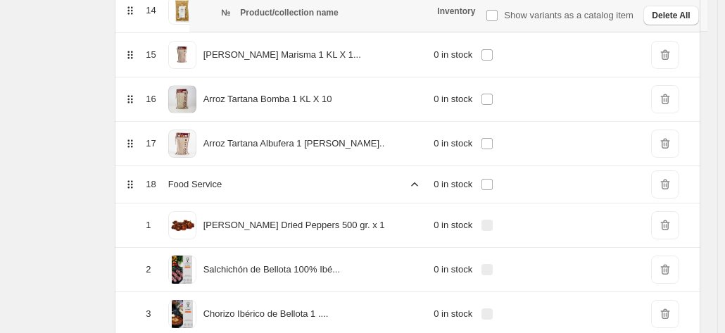
click at [670, 177] on span "DeleteIcon" at bounding box center [665, 184] width 28 height 28
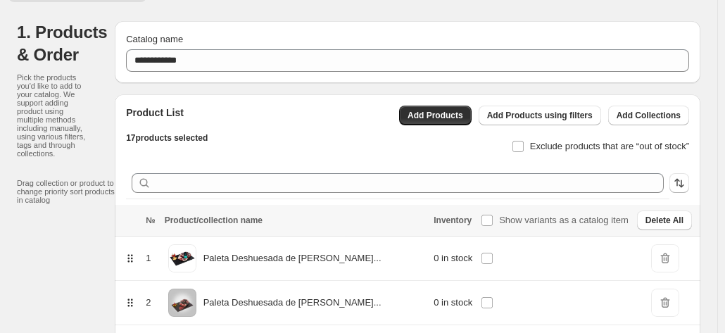
scroll to position [0, 0]
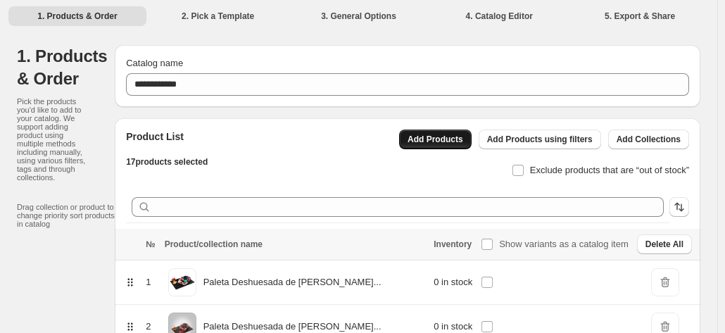
click at [463, 139] on span "Add Products" at bounding box center [436, 139] width 56 height 11
click at [459, 139] on span "Add Products" at bounding box center [436, 139] width 56 height 11
click at [438, 145] on button "Add Products" at bounding box center [435, 140] width 73 height 20
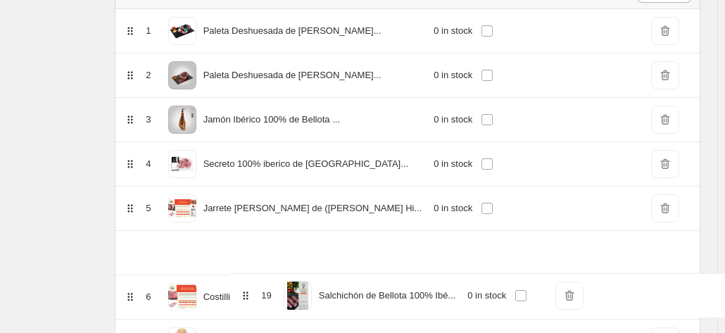
scroll to position [277, 0]
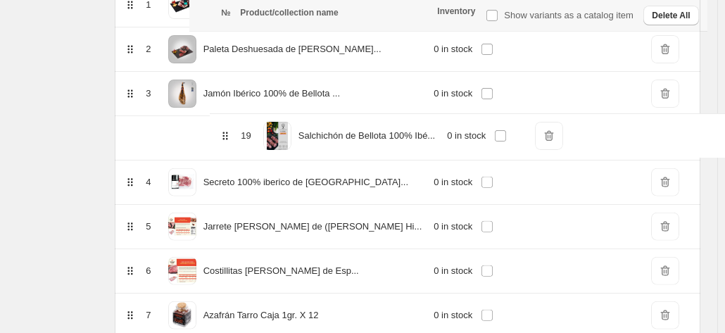
drag, startPoint x: 209, startPoint y: 211, endPoint x: 229, endPoint y: 132, distance: 81.3
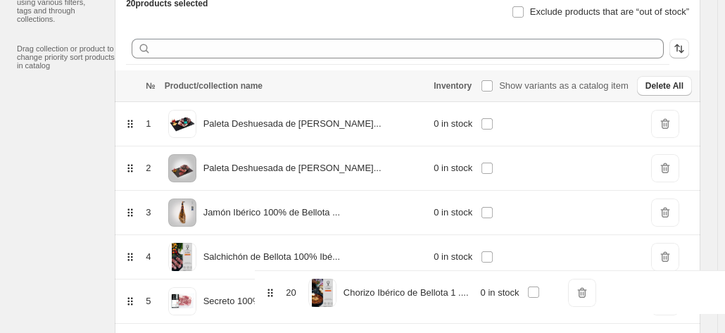
scroll to position [224, 0]
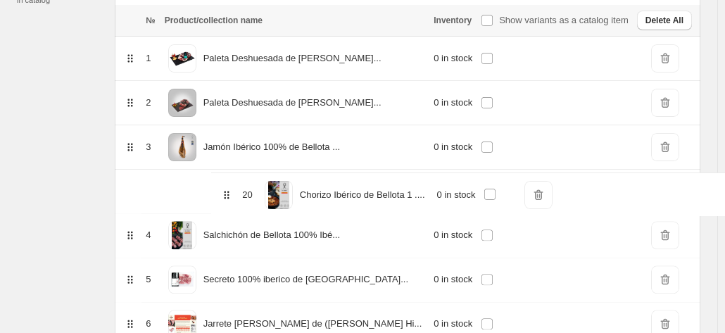
drag, startPoint x: 210, startPoint y: 257, endPoint x: 234, endPoint y: 191, distance: 70.4
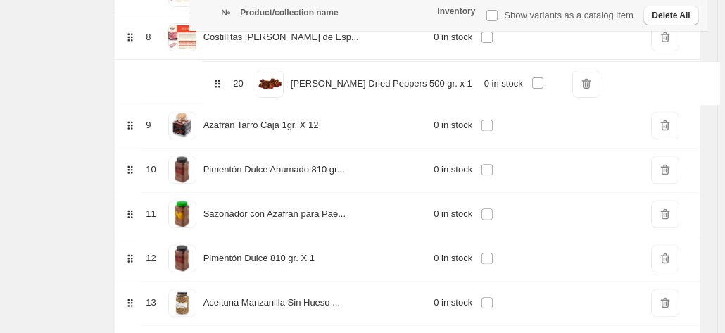
scroll to position [553, 0]
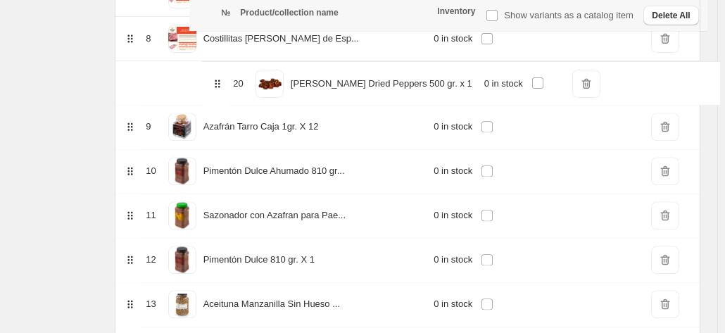
drag, startPoint x: 208, startPoint y: 258, endPoint x: 221, endPoint y: 84, distance: 175.1
click at [221, 84] on table "№ Product/collection name Inventory Show variants as a catalog item Delete All …" at bounding box center [408, 133] width 586 height 917
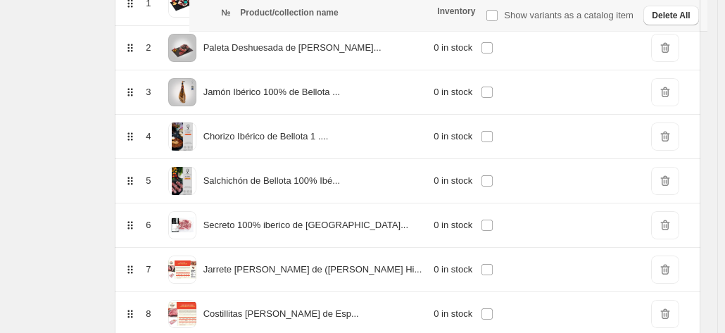
scroll to position [0, 0]
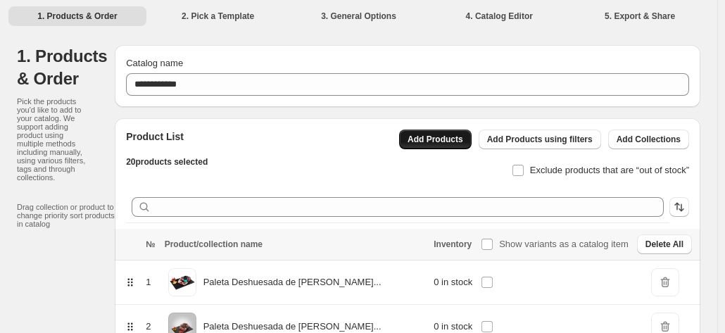
click at [460, 141] on span "Add Products" at bounding box center [436, 139] width 56 height 11
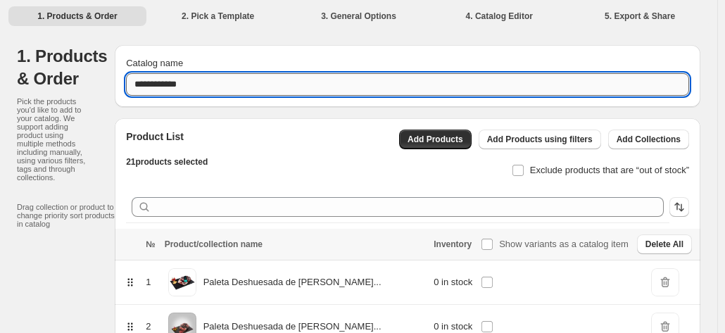
click at [251, 84] on input "**********" at bounding box center [407, 84] width 563 height 23
click at [439, 142] on span "Add Products" at bounding box center [436, 139] width 56 height 11
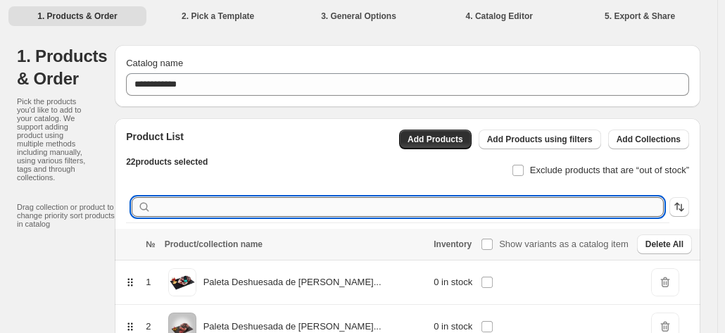
click at [279, 203] on input "text" at bounding box center [409, 207] width 510 height 20
click at [446, 142] on span "Add Products" at bounding box center [436, 139] width 56 height 11
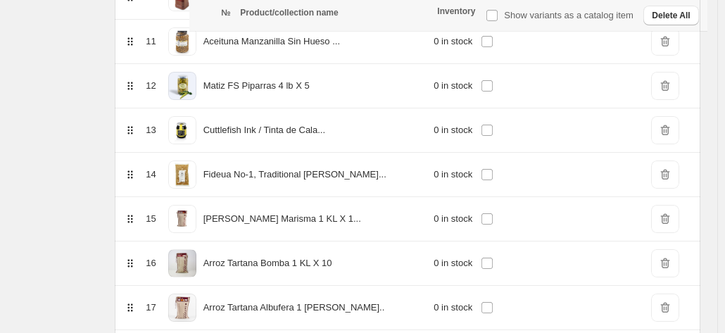
scroll to position [770, 0]
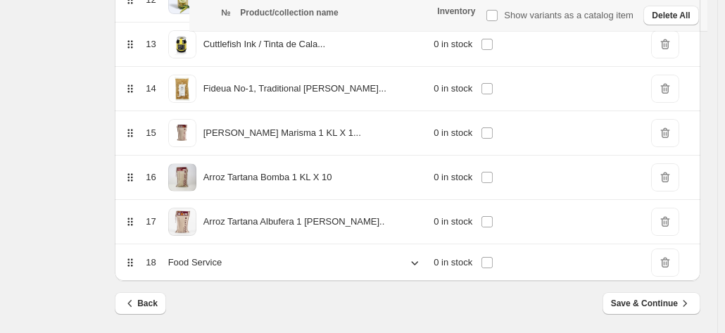
click at [413, 256] on icon at bounding box center [415, 263] width 14 height 14
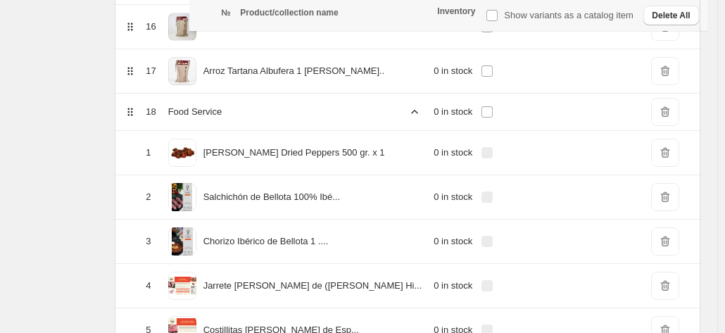
scroll to position [920, 0]
click at [669, 110] on span "DeleteIcon" at bounding box center [665, 113] width 28 height 28
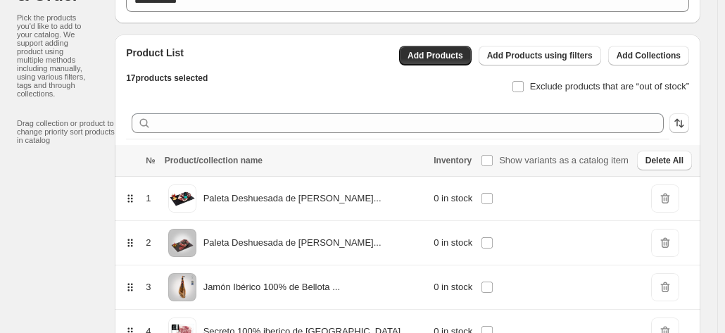
scroll to position [0, 0]
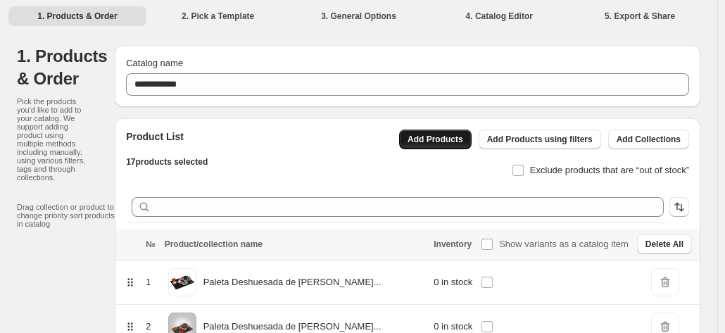
click at [435, 141] on span "Add Products" at bounding box center [436, 139] width 56 height 11
click at [437, 146] on button "Add Products" at bounding box center [435, 140] width 73 height 20
click at [435, 137] on span "Add Products" at bounding box center [436, 139] width 56 height 11
click at [427, 137] on button "Add Products" at bounding box center [435, 140] width 73 height 20
click at [432, 145] on button "Add Products" at bounding box center [435, 140] width 73 height 20
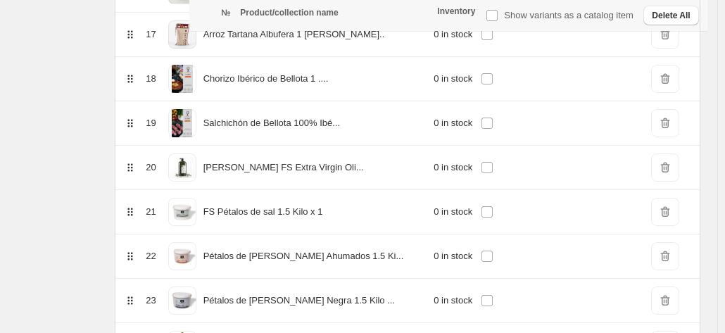
scroll to position [958, 0]
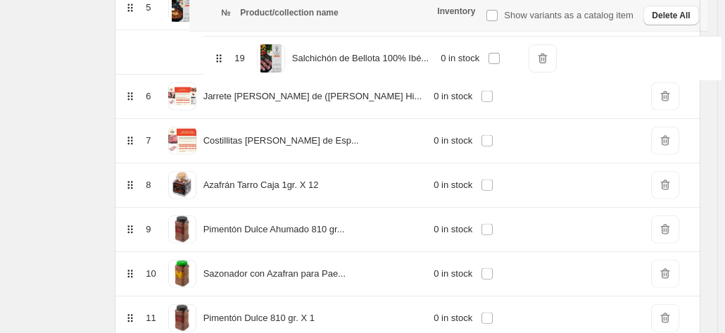
scroll to position [410, 0]
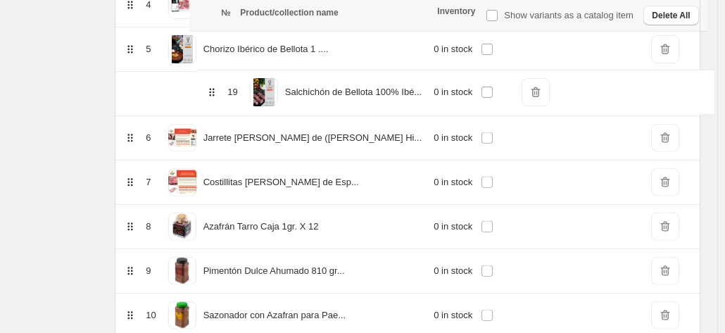
drag, startPoint x: 208, startPoint y: 175, endPoint x: 220, endPoint y: 65, distance: 110.4
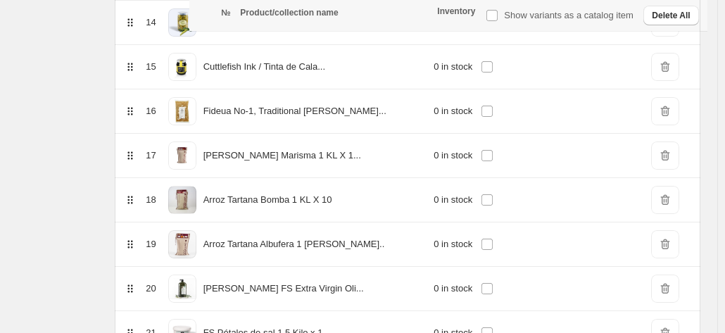
scroll to position [1034, 0]
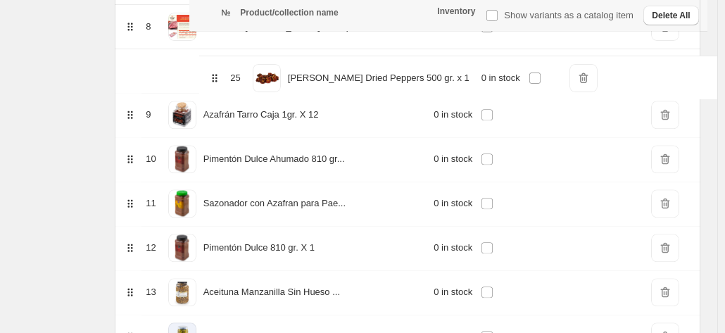
drag, startPoint x: 204, startPoint y: 301, endPoint x: 215, endPoint y: 67, distance: 234.0
click at [215, 67] on table "№ Product/collection name Inventory Show variants as a catalog item Delete All …" at bounding box center [408, 232] width 586 height 1139
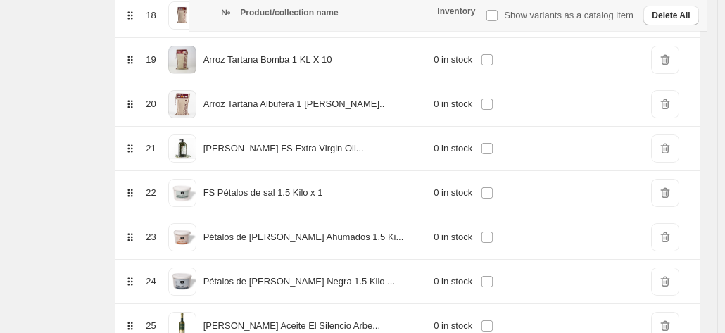
scroll to position [1086, 0]
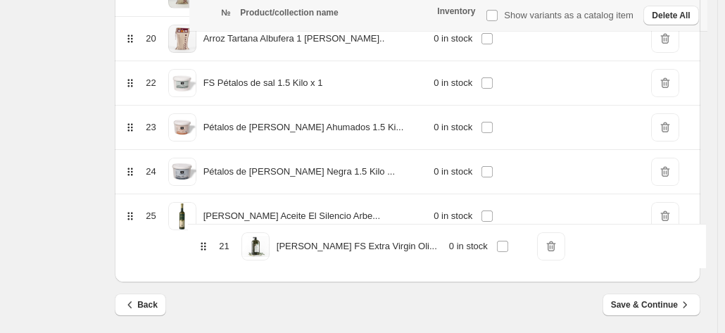
drag, startPoint x: 203, startPoint y: 75, endPoint x: 200, endPoint y: 255, distance: 179.6
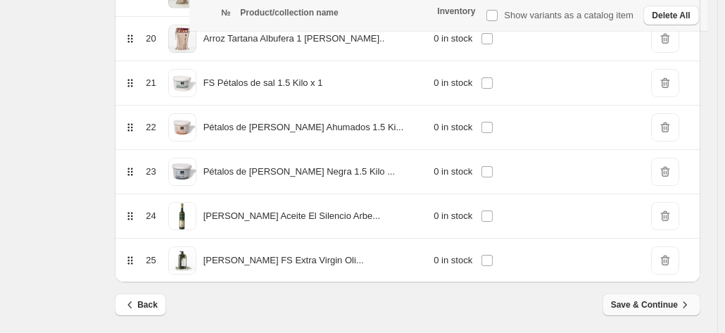
click at [663, 298] on span "Save & Continue" at bounding box center [651, 305] width 81 height 14
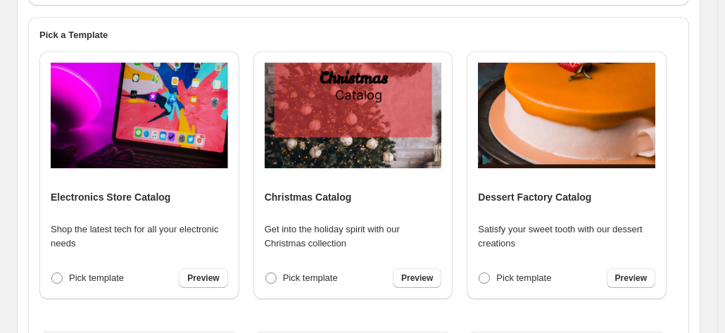
scroll to position [653, 0]
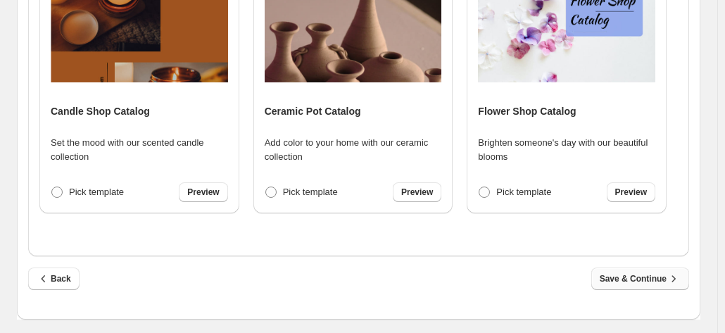
click at [656, 275] on span "Save & Continue" at bounding box center [640, 279] width 81 height 14
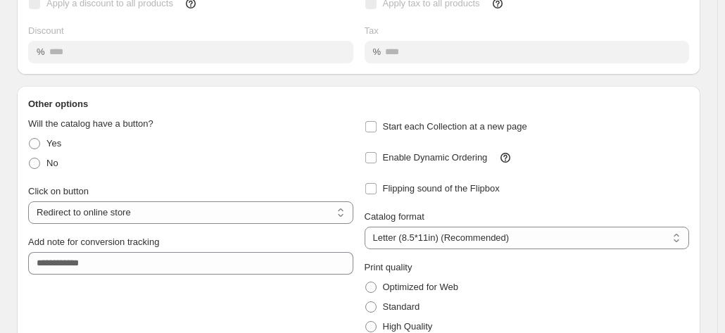
scroll to position [182, 0]
click at [208, 212] on select "**********" at bounding box center [190, 212] width 325 height 23
select select "**********"
click at [28, 201] on select "**********" at bounding box center [190, 212] width 325 height 23
click at [263, 137] on div "Yes" at bounding box center [190, 143] width 325 height 20
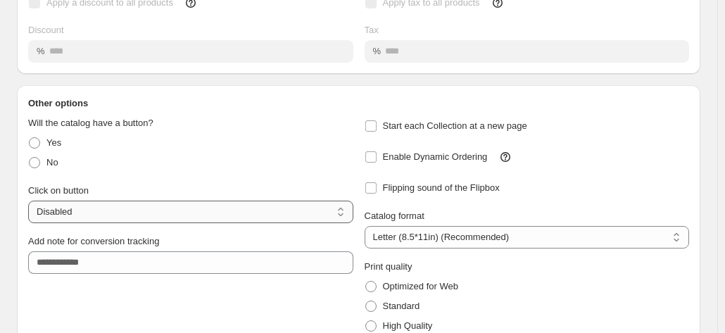
click at [280, 213] on select "**********" at bounding box center [190, 212] width 325 height 23
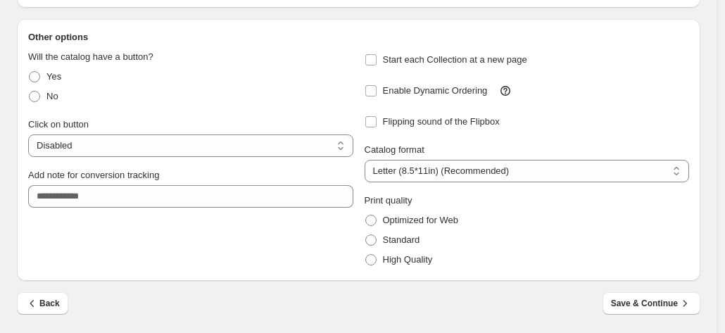
click at [268, 246] on div "**********" at bounding box center [190, 160] width 325 height 220
click at [648, 303] on span "Save & Continue" at bounding box center [651, 303] width 81 height 14
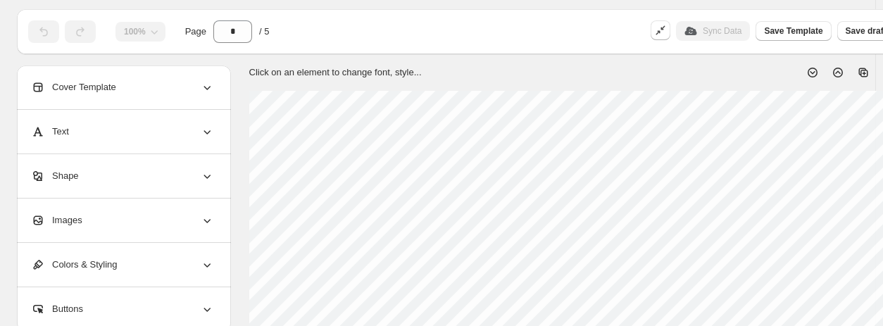
scroll to position [37, 0]
click at [210, 91] on icon at bounding box center [207, 87] width 14 height 14
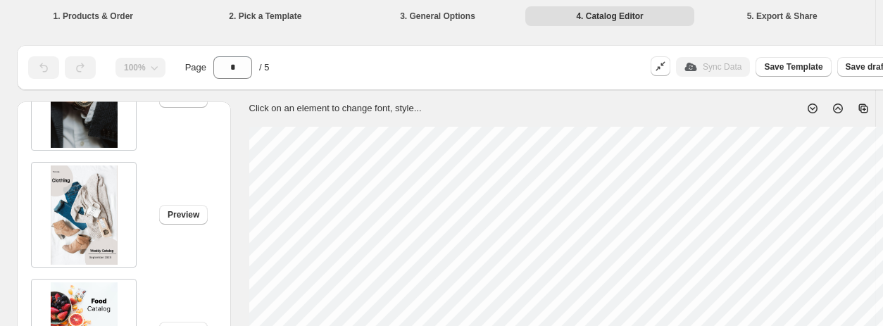
scroll to position [0, 0]
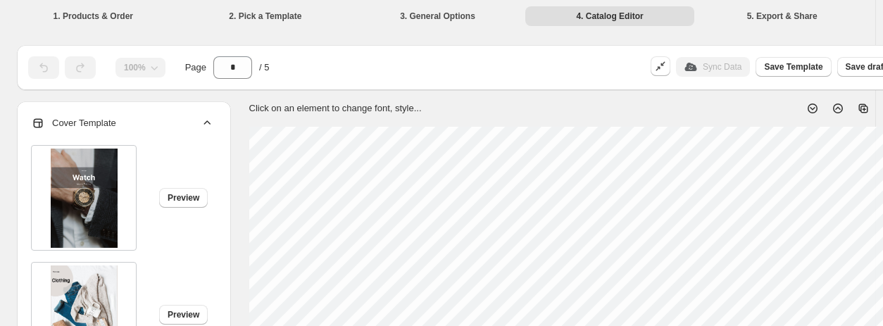
click at [206, 122] on icon at bounding box center [207, 122] width 7 height 4
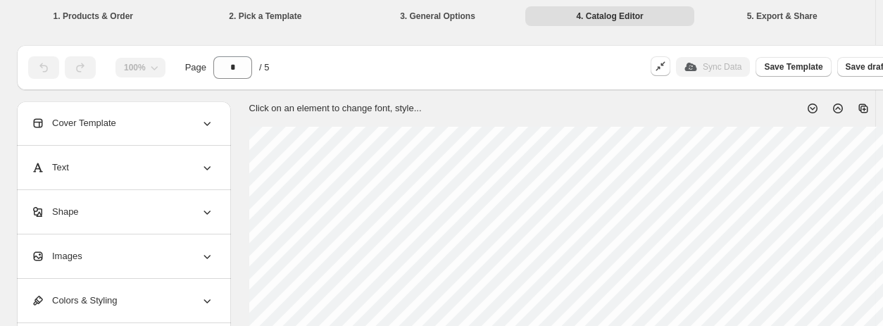
click at [209, 253] on icon at bounding box center [207, 256] width 14 height 14
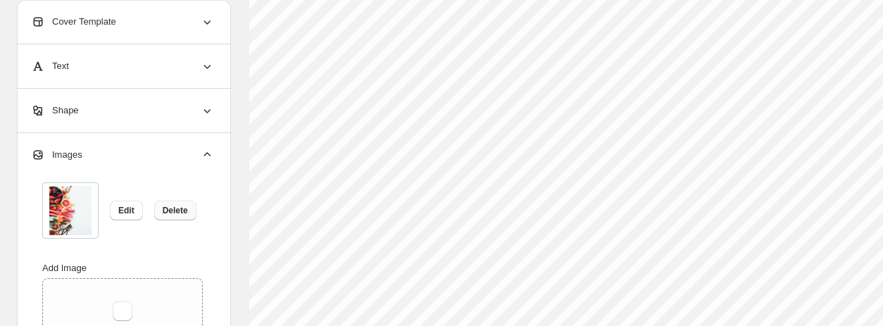
click at [179, 209] on span "Delete" at bounding box center [175, 210] width 25 height 11
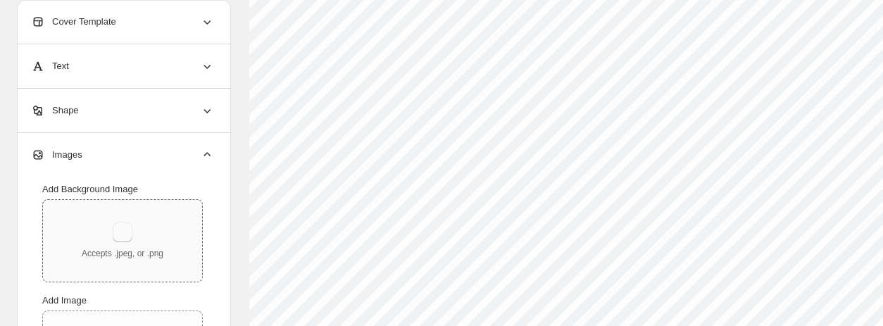
click at [121, 234] on button "button" at bounding box center [123, 232] width 20 height 20
type input "**********"
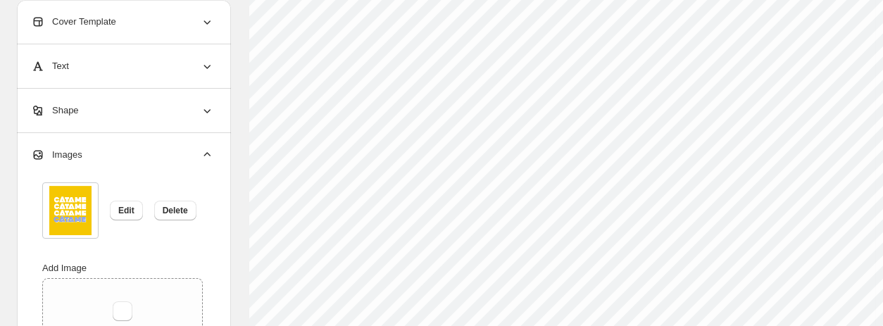
scroll to position [156, 0]
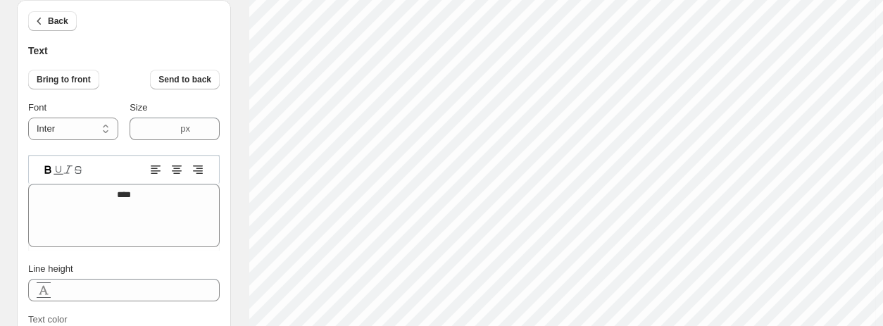
type input "****"
type textarea "*******"
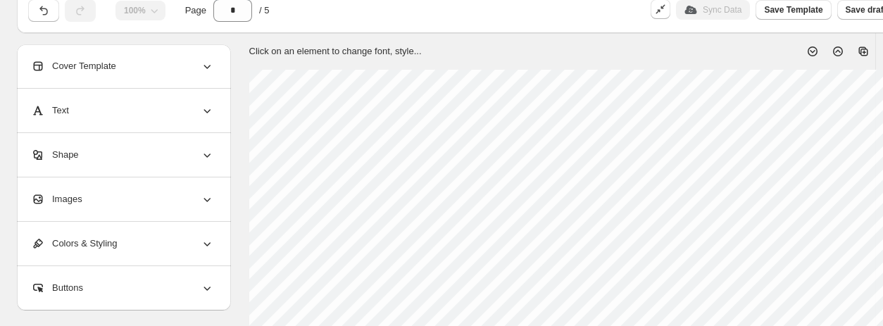
scroll to position [56, 0]
click at [169, 185] on div "Images" at bounding box center [122, 200] width 183 height 44
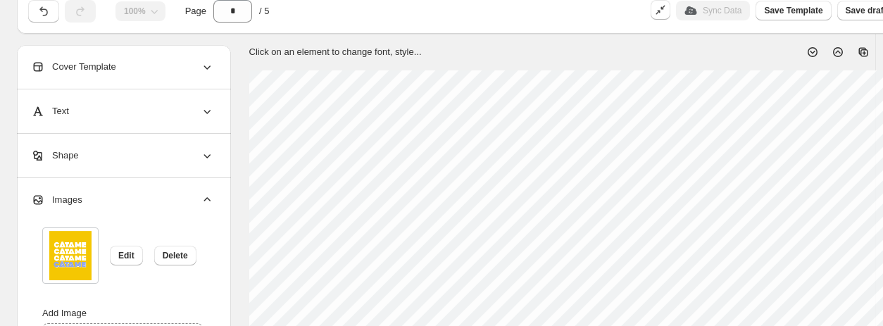
scroll to position [125, 0]
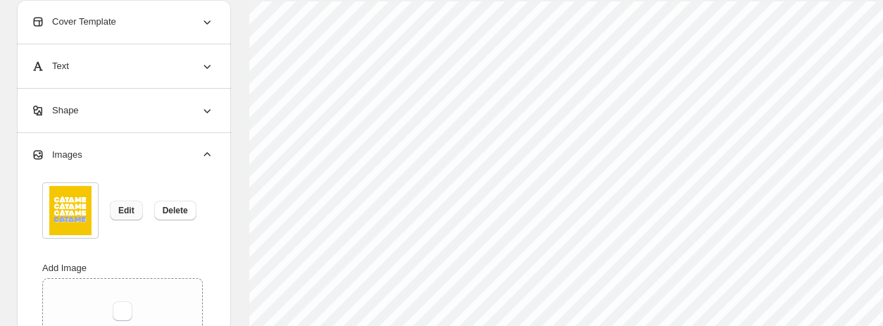
click at [134, 211] on button "Edit" at bounding box center [126, 211] width 33 height 20
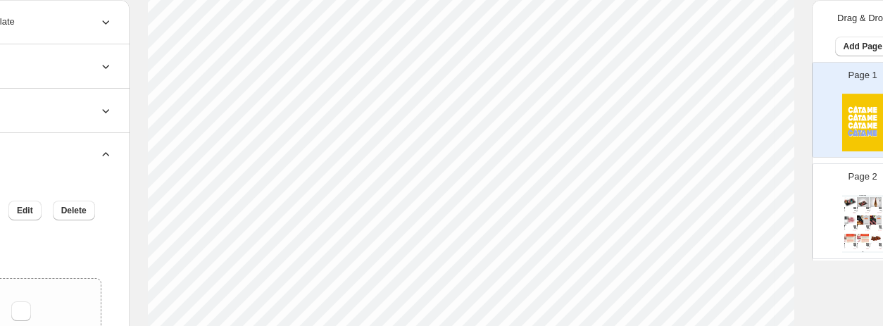
scroll to position [137, 101]
click at [732, 198] on div "Food Catalog Paleta Deshuesada de Cerdo Ibérico 100% de Cebo Alta Expresión (Bo…" at bounding box center [862, 224] width 41 height 58
type input "*"
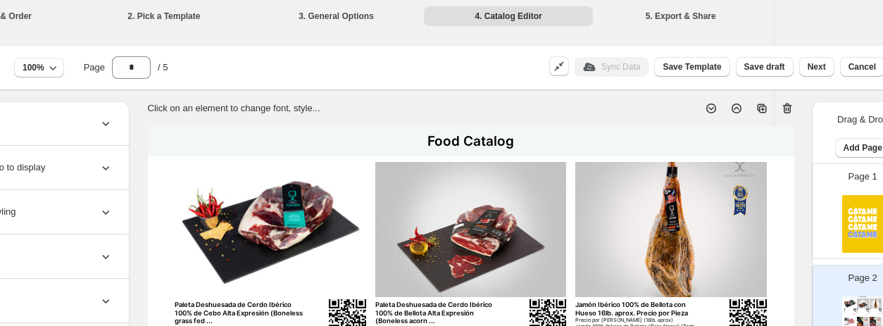
scroll to position [144, 92]
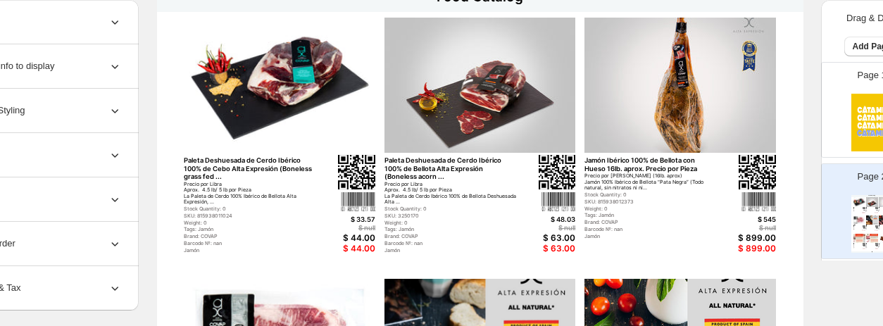
click at [318, 198] on div "Paleta Deshuesada de Cerdo Ibérico 100% de Cebo Alta Expresión (Boneless grass …" at bounding box center [280, 205] width 192 height 98
click at [345, 215] on div "$ 33.57" at bounding box center [341, 219] width 68 height 8
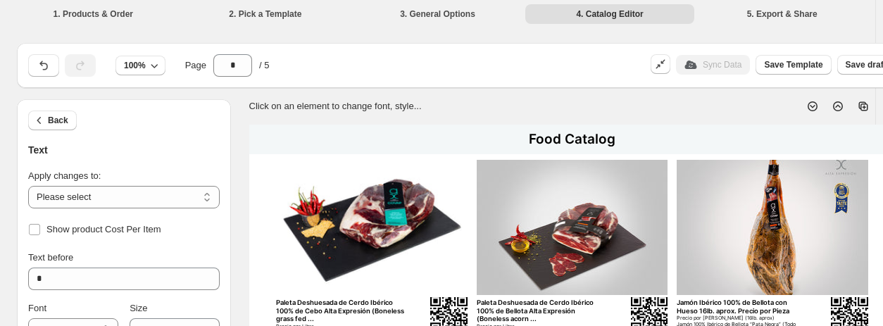
scroll to position [0, 0]
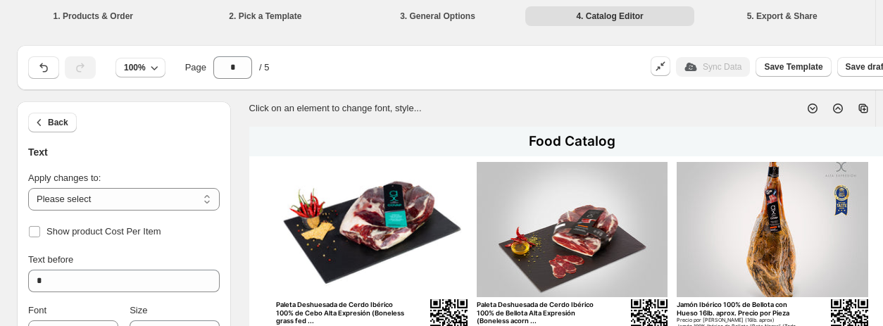
click at [291, 253] on img at bounding box center [372, 230] width 192 height 136
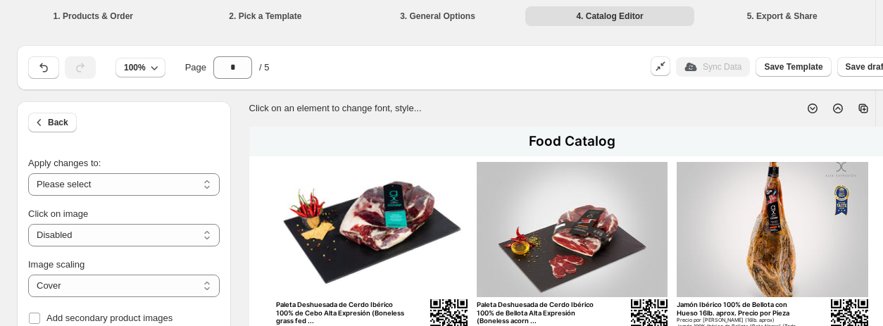
click at [560, 261] on img at bounding box center [573, 230] width 192 height 136
click at [176, 185] on select "**********" at bounding box center [124, 184] width 192 height 23
select select "**********"
click at [28, 173] on select "**********" at bounding box center [124, 184] width 192 height 23
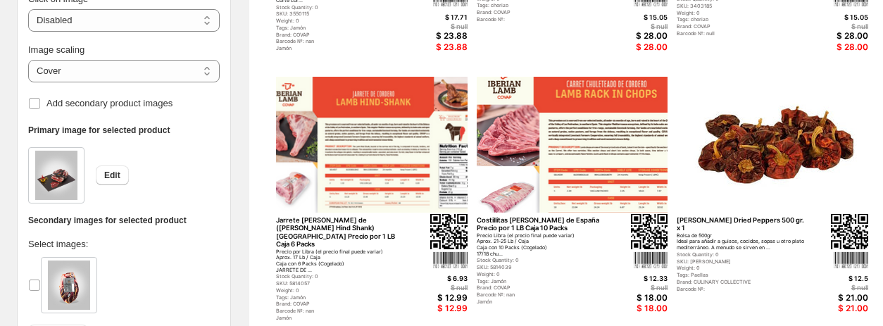
scroll to position [694, 0]
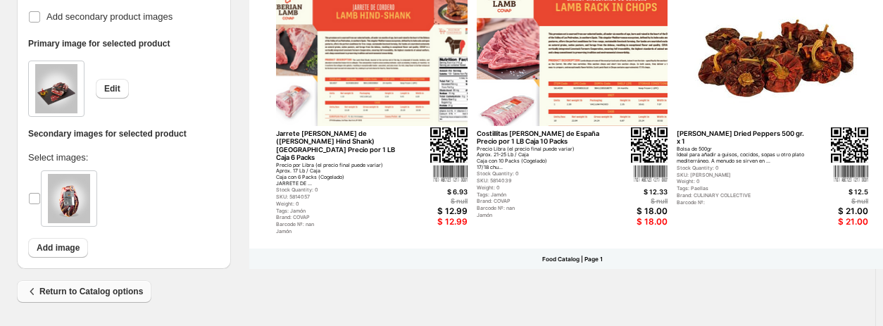
click at [120, 290] on span "Return to Catalog options" at bounding box center [84, 291] width 118 height 14
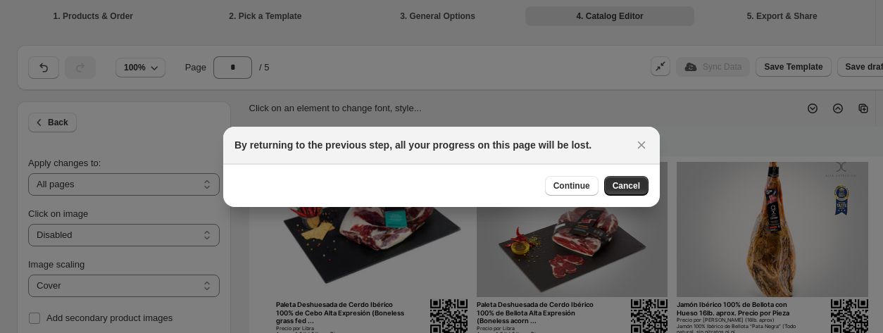
scroll to position [687, 0]
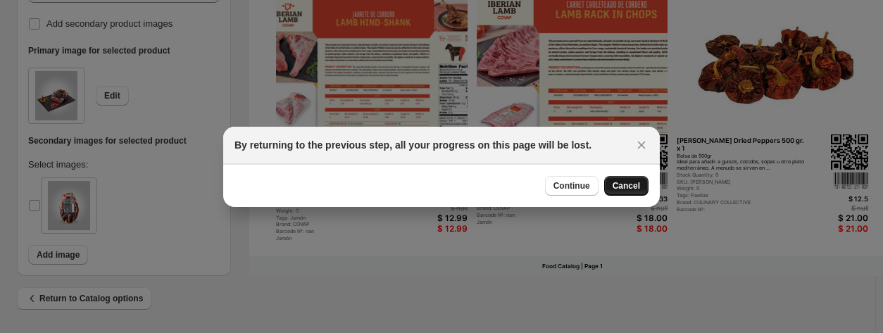
click at [617, 184] on span "Cancel" at bounding box center [626, 185] width 27 height 11
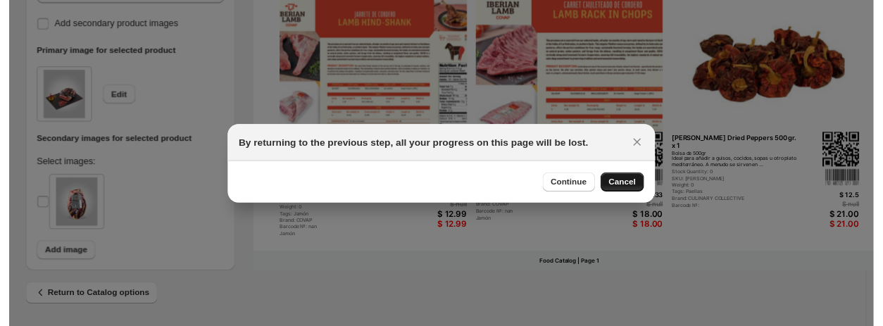
scroll to position [694, 0]
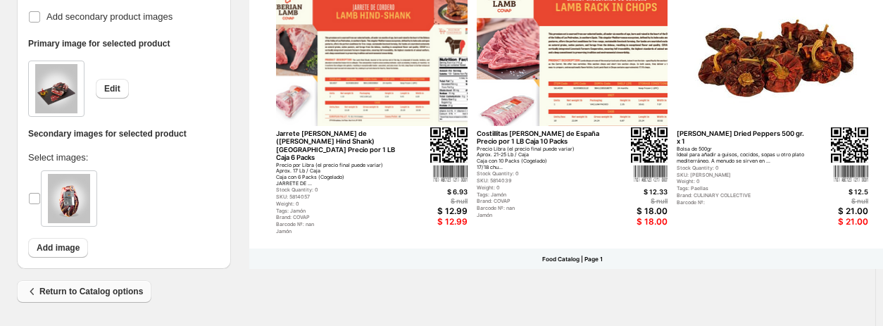
click at [116, 296] on span "Return to Catalog options" at bounding box center [84, 291] width 118 height 14
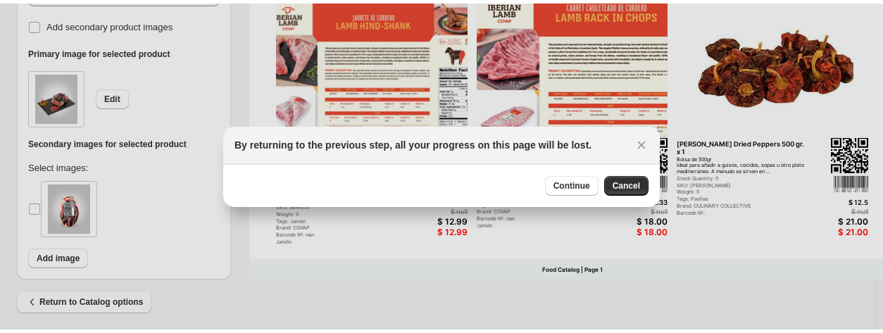
scroll to position [0, 0]
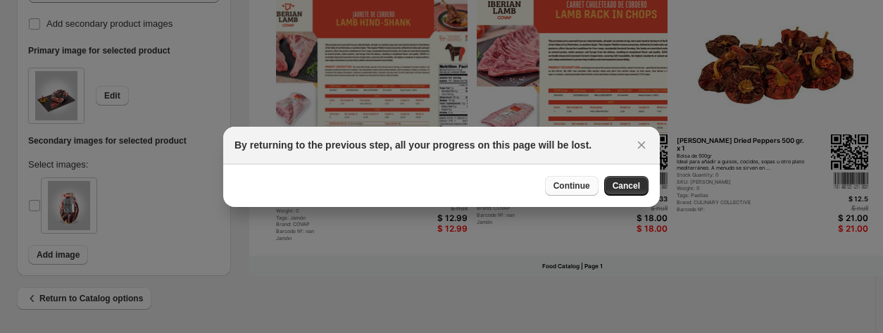
click at [592, 187] on button "Continue" at bounding box center [572, 186] width 54 height 20
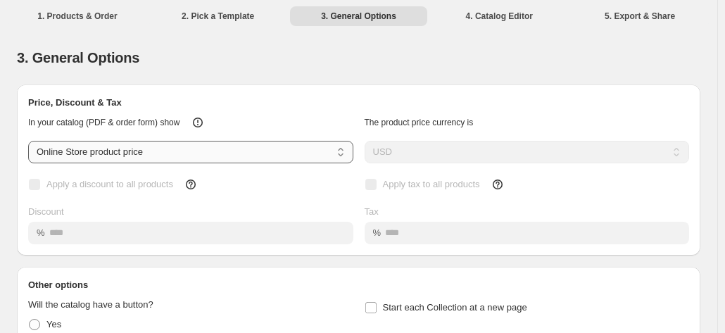
click at [227, 156] on select "**********" at bounding box center [190, 152] width 325 height 23
select select "****"
click at [28, 141] on select "**********" at bounding box center [190, 152] width 325 height 23
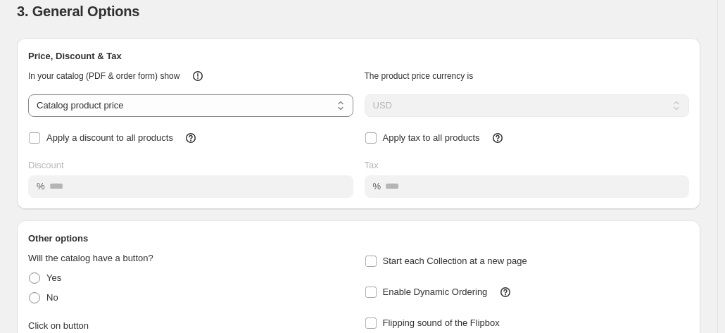
scroll to position [248, 0]
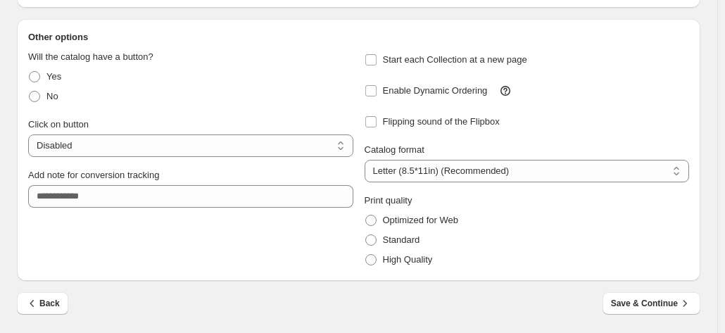
click at [644, 315] on div "Back Save & Continue" at bounding box center [359, 312] width 684 height 41
click at [652, 301] on span "Save & Continue" at bounding box center [651, 303] width 81 height 14
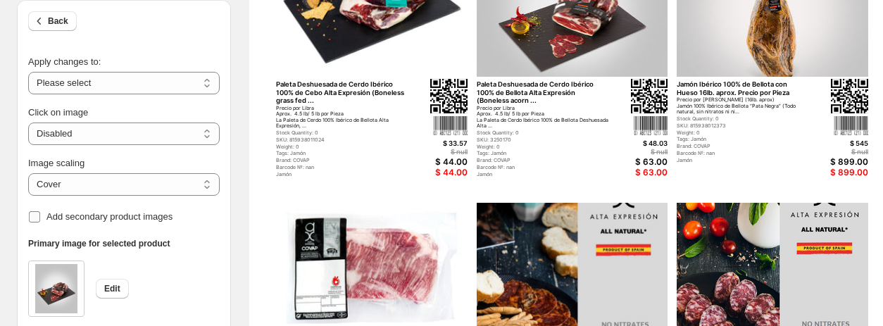
scroll to position [219, 0]
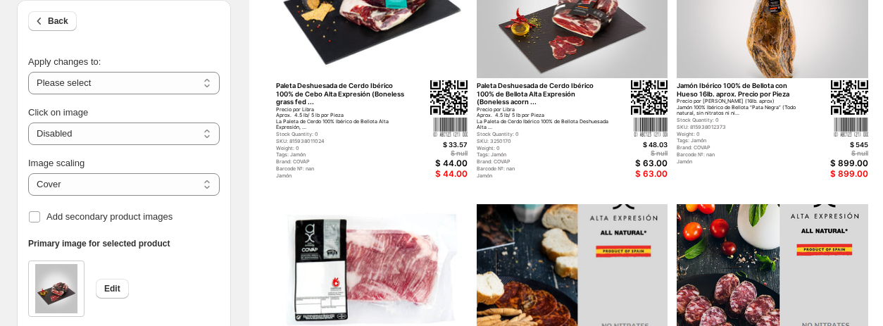
click at [412, 153] on div "$ null" at bounding box center [433, 153] width 68 height 8
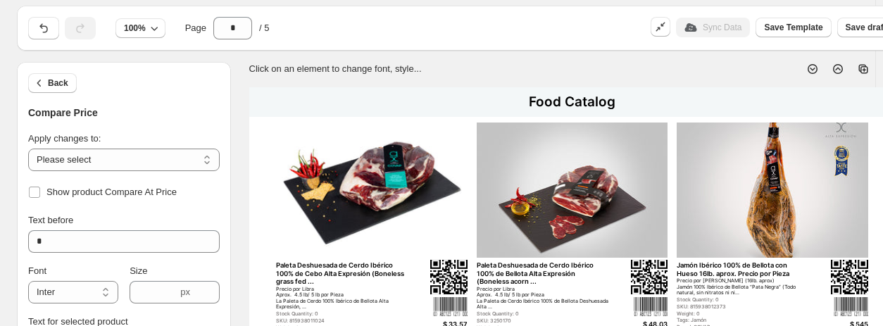
scroll to position [88, 0]
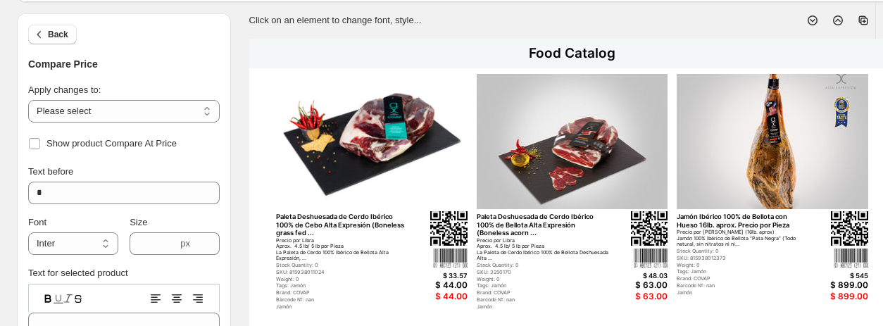
click at [455, 277] on div "$ 33.57" at bounding box center [433, 276] width 68 height 8
type textarea "*****"
click at [455, 277] on div "$ 33.57" at bounding box center [433, 276] width 68 height 8
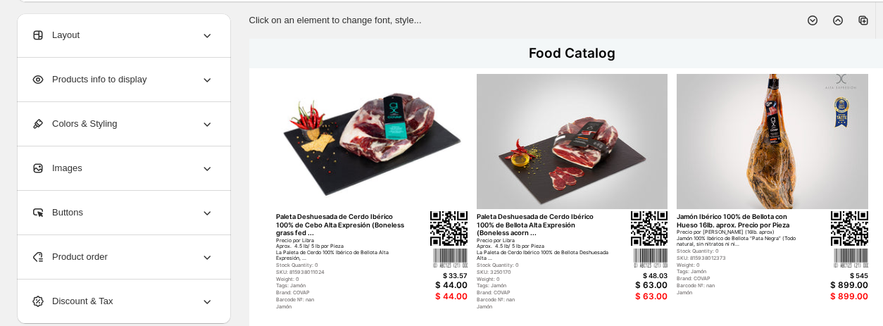
click at [455, 277] on div "$ 33.57" at bounding box center [433, 276] width 68 height 8
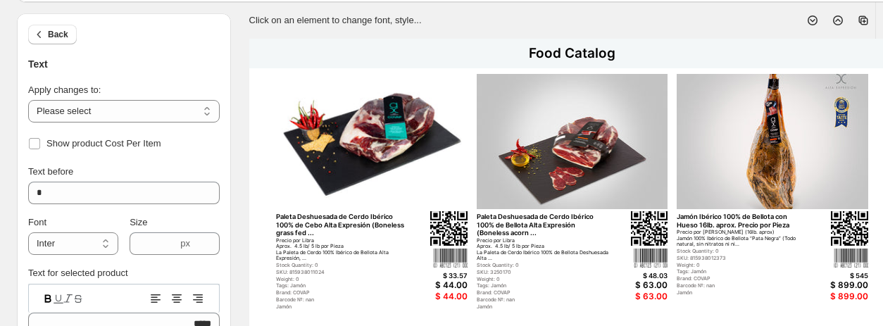
click at [455, 277] on div "$ 33.57" at bounding box center [433, 276] width 68 height 8
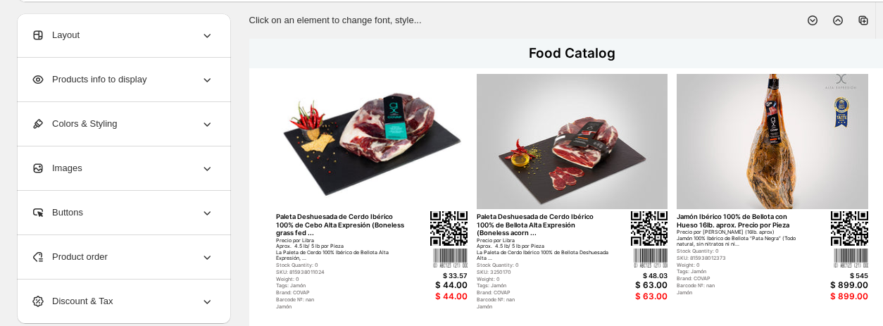
click at [170, 76] on div "Products info to display" at bounding box center [122, 80] width 183 height 44
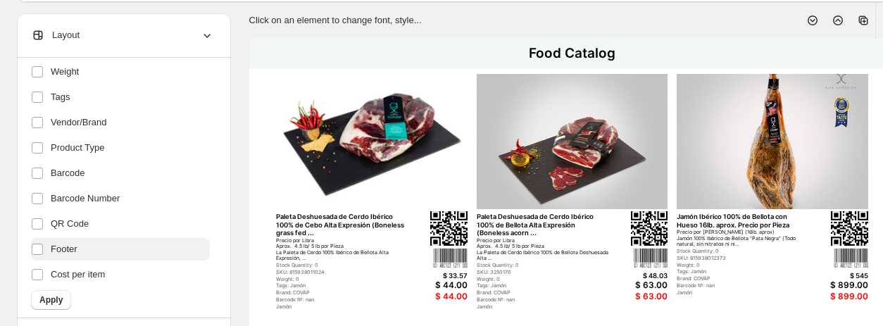
scroll to position [211, 0]
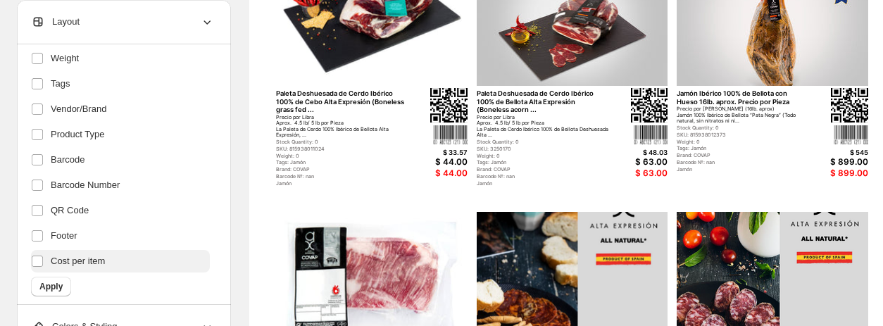
click at [68, 265] on span "Cost per item" at bounding box center [78, 261] width 54 height 14
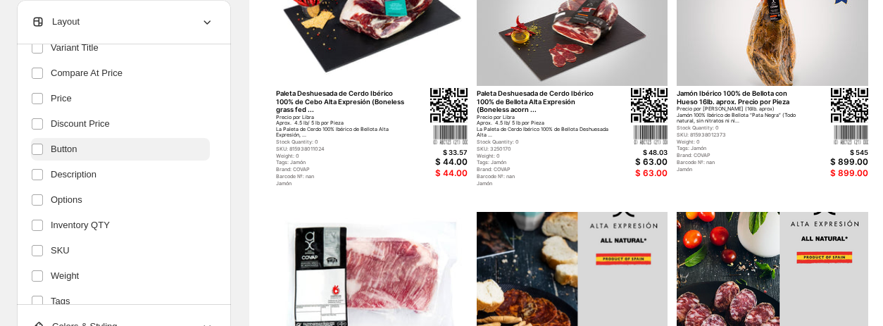
scroll to position [189, 0]
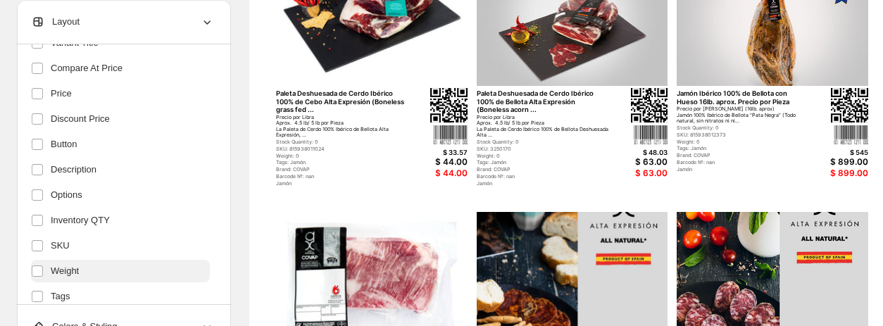
click at [73, 270] on span "Weight" at bounding box center [65, 271] width 28 height 14
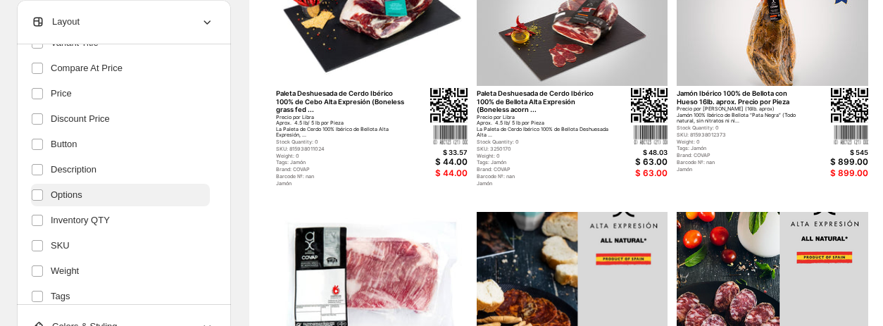
scroll to position [0, 0]
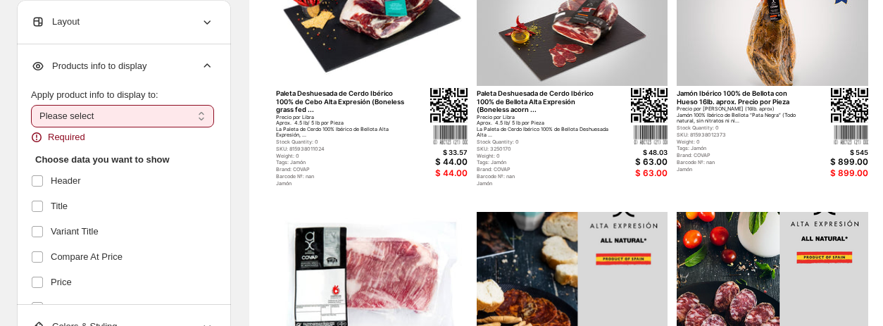
click at [124, 123] on select "**********" at bounding box center [122, 116] width 183 height 23
click at [31, 105] on select "**********" at bounding box center [122, 116] width 183 height 23
click at [130, 116] on select "**********" at bounding box center [122, 116] width 183 height 23
select select "*********"
click at [31, 105] on select "**********" at bounding box center [122, 116] width 183 height 23
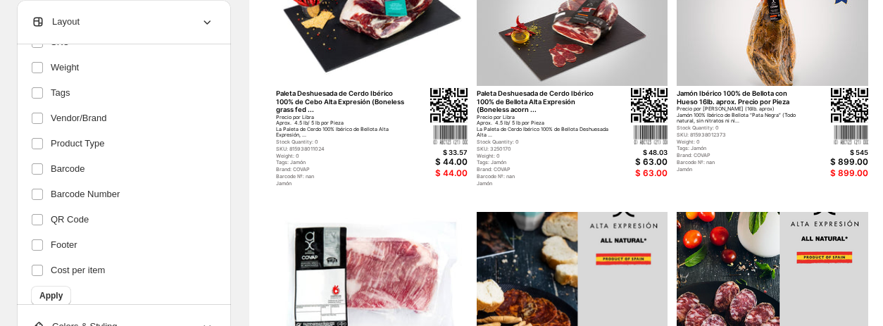
scroll to position [384, 0]
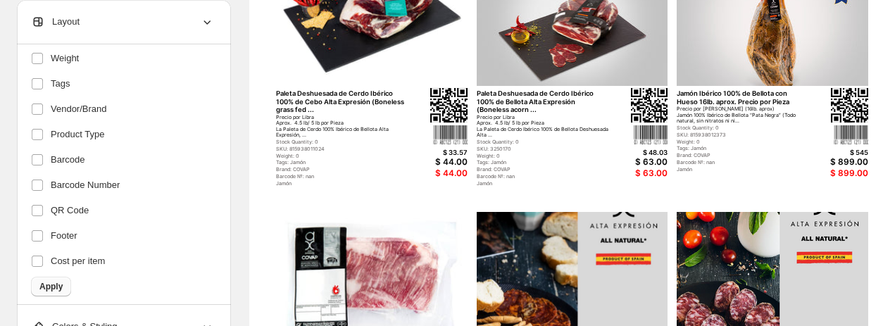
click at [53, 283] on span "Apply" at bounding box center [50, 286] width 23 height 11
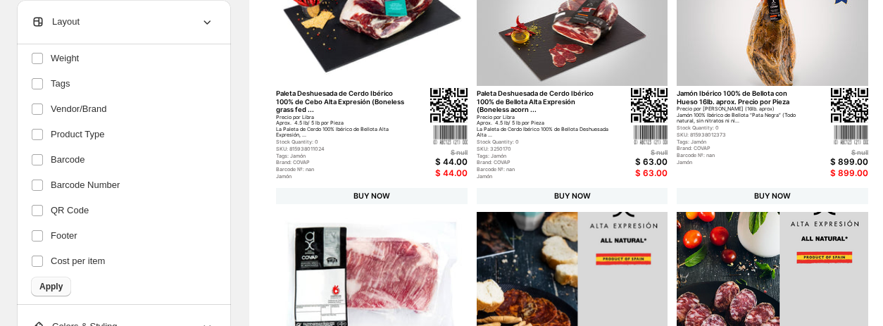
click at [56, 285] on span "Apply" at bounding box center [50, 286] width 23 height 11
click at [48, 289] on span "Apply" at bounding box center [50, 286] width 23 height 11
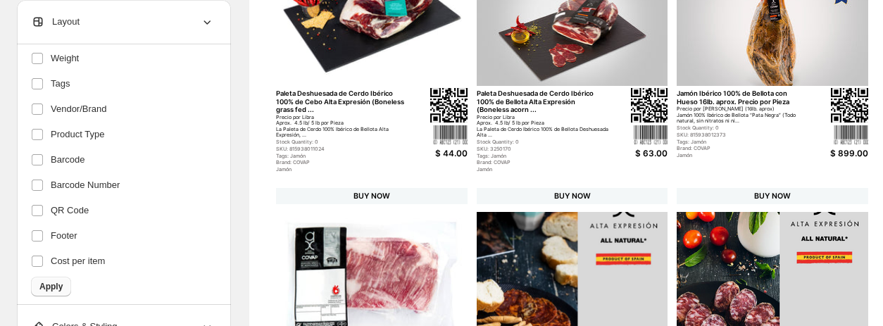
click at [42, 283] on span "Apply" at bounding box center [50, 286] width 23 height 11
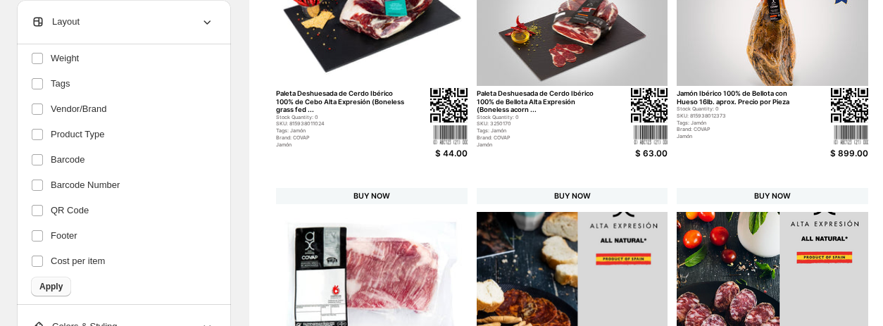
click at [58, 282] on span "Apply" at bounding box center [50, 286] width 23 height 11
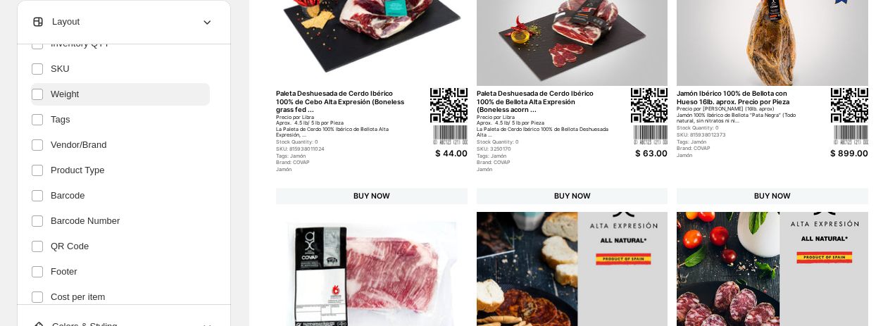
scroll to position [366, 0]
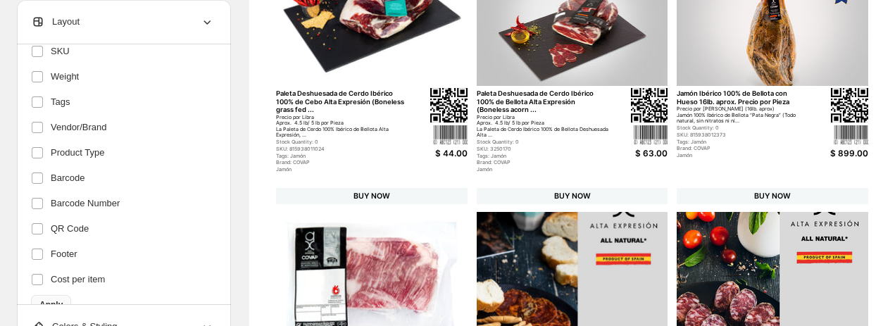
click at [58, 305] on span "Apply" at bounding box center [50, 304] width 23 height 11
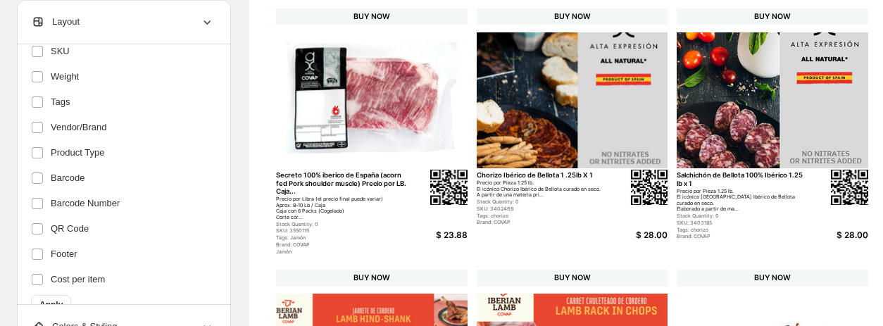
scroll to position [399, 0]
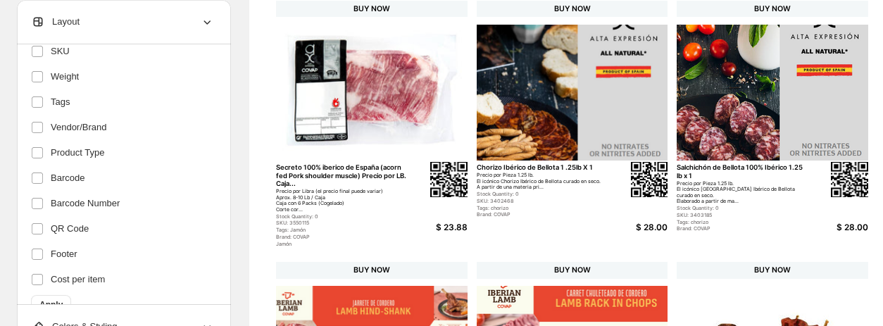
click at [325, 196] on div "Precio por Libra (el precio final puede variar) Aprox. 8-10 Lb / Caja Caja con …" at bounding box center [342, 201] width 132 height 24
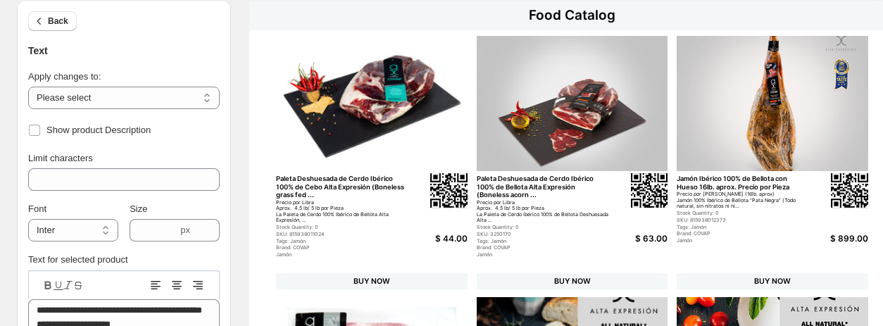
scroll to position [85, 0]
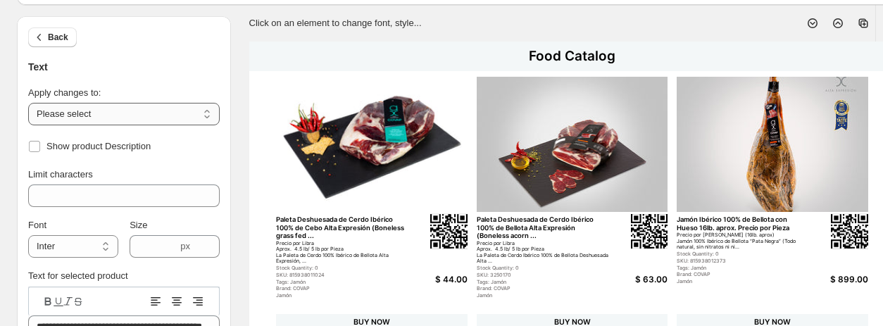
click at [192, 115] on select "**********" at bounding box center [124, 114] width 192 height 23
select select "**********"
click at [28, 103] on select "**********" at bounding box center [124, 114] width 192 height 23
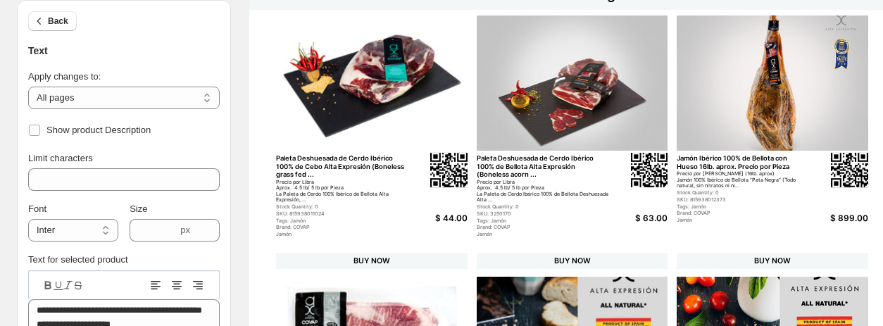
scroll to position [139, 0]
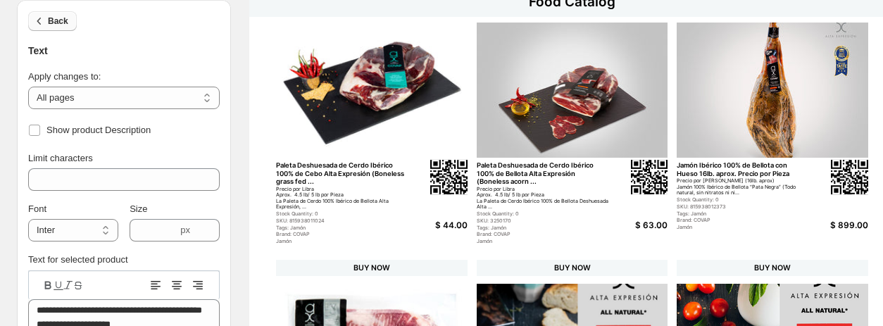
click at [37, 23] on icon "button" at bounding box center [39, 21] width 14 height 14
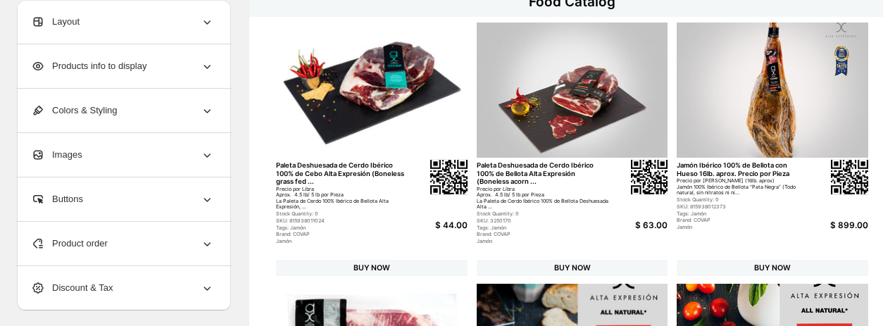
click at [66, 23] on span "Layout" at bounding box center [55, 22] width 49 height 14
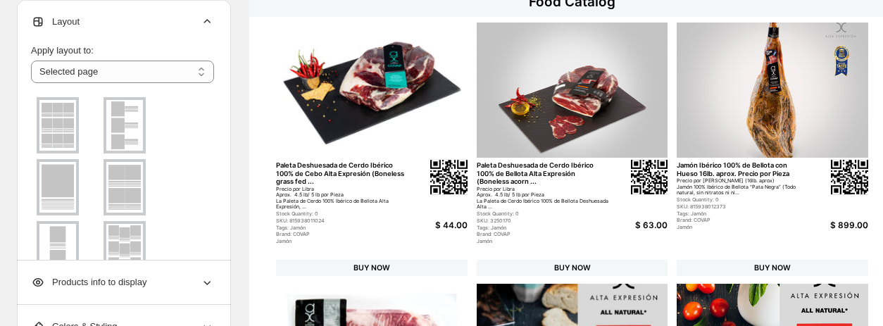
click at [203, 20] on icon at bounding box center [207, 22] width 14 height 14
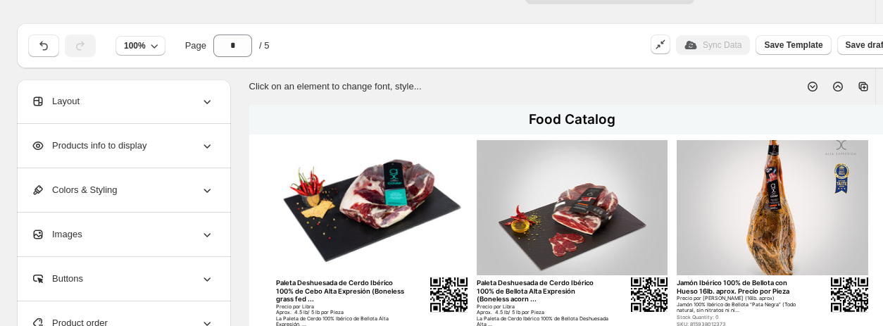
scroll to position [0, 0]
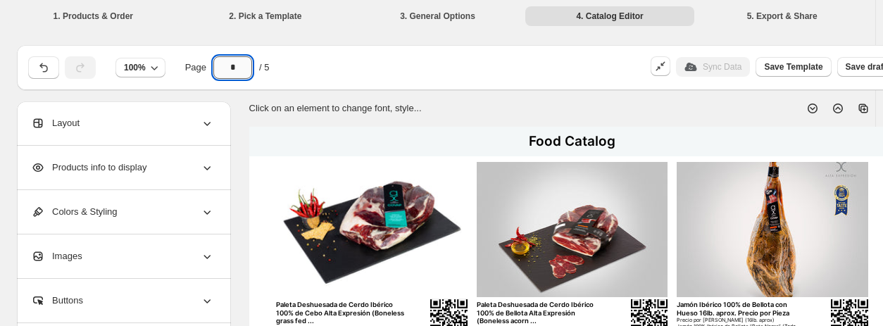
click at [232, 61] on input "*" at bounding box center [232, 67] width 39 height 23
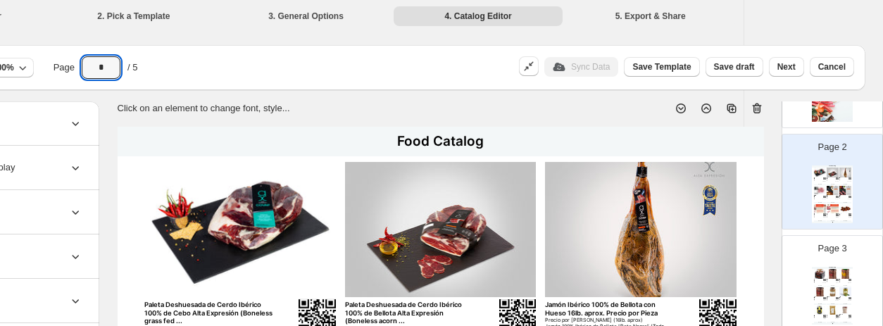
scroll to position [142, 0]
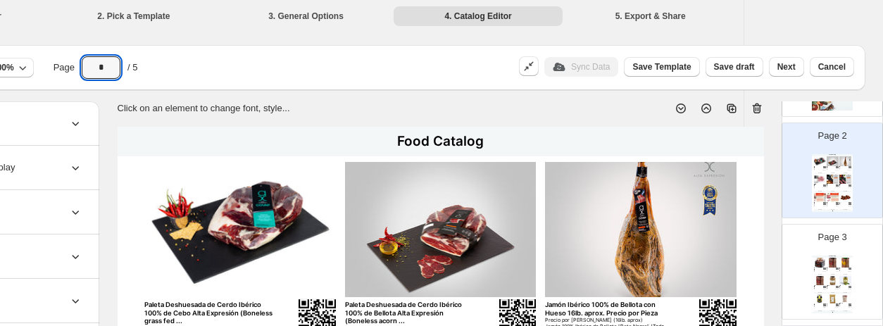
click at [732, 272] on div "Food Catalog Azafrán Tarro Caja 1gr. X 12 Azafrán Gourmet – 1 gramo – Tarro Cri…" at bounding box center [832, 285] width 41 height 58
type input "*"
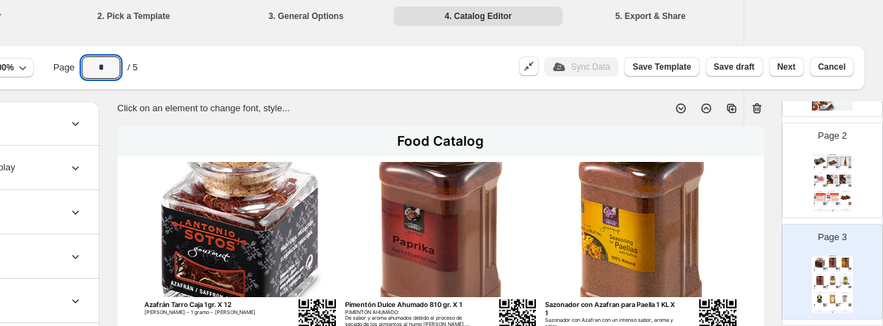
scroll to position [0, 0]
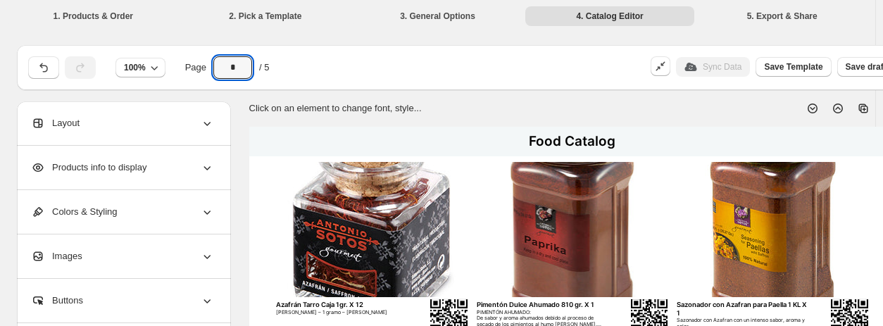
click at [100, 121] on div "Layout" at bounding box center [122, 123] width 183 height 44
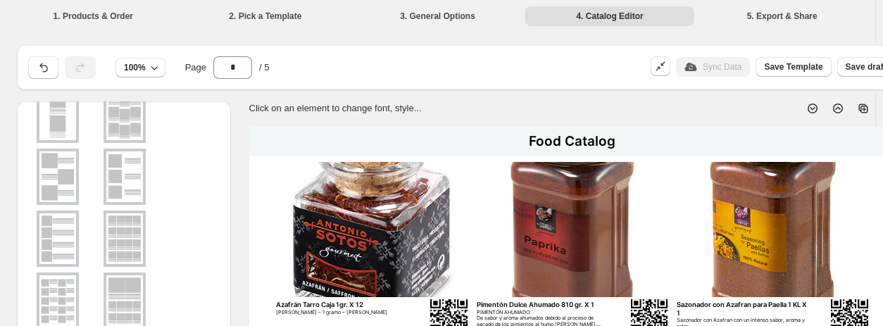
scroll to position [237, 0]
click at [308, 222] on img at bounding box center [372, 230] width 192 height 136
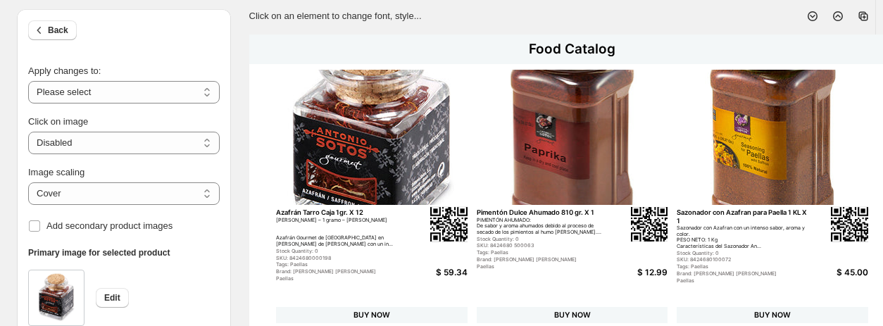
scroll to position [93, 0]
click at [173, 189] on select "***** *******" at bounding box center [124, 193] width 192 height 23
click at [170, 91] on select "**********" at bounding box center [124, 91] width 192 height 23
select select "**********"
click at [28, 80] on select "**********" at bounding box center [124, 91] width 192 height 23
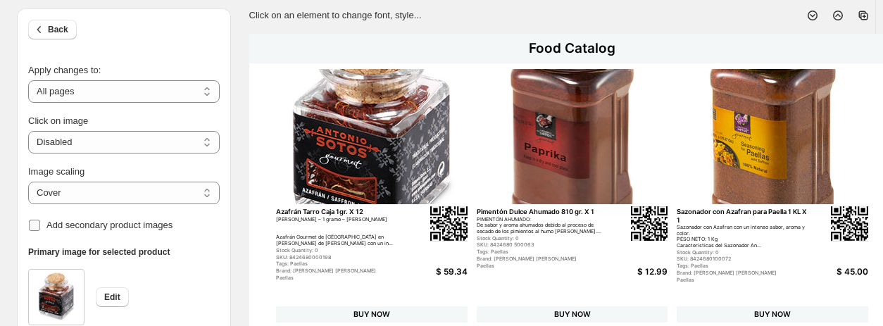
scroll to position [132, 0]
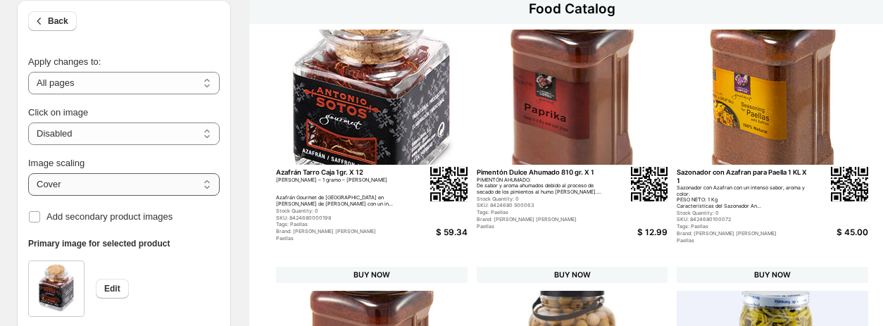
click at [120, 187] on select "***** *******" at bounding box center [124, 184] width 192 height 23
select select "*******"
click at [28, 173] on select "***** *******" at bounding box center [124, 184] width 192 height 23
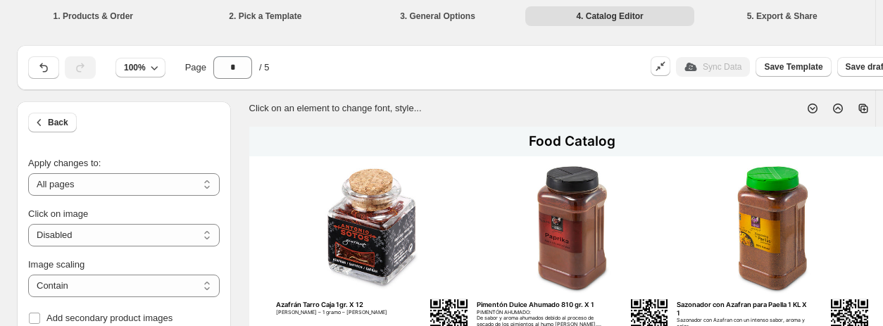
scroll to position [0, 132]
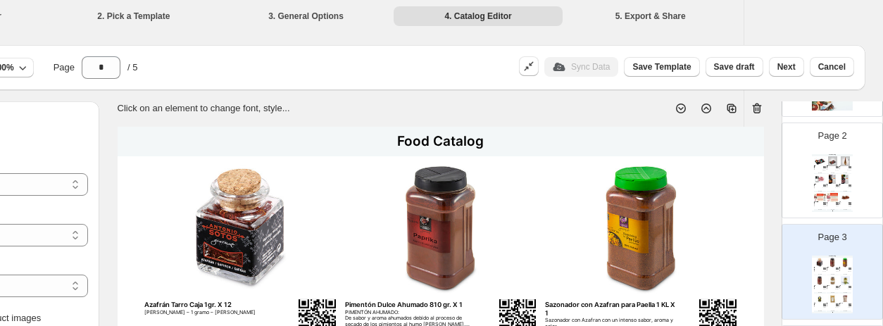
click at [732, 151] on div "Page 2 Food Catalog Paleta Deshuesada de Cerdo Ibérico 100% de Cebo Alta Expres…" at bounding box center [826, 165] width 89 height 94
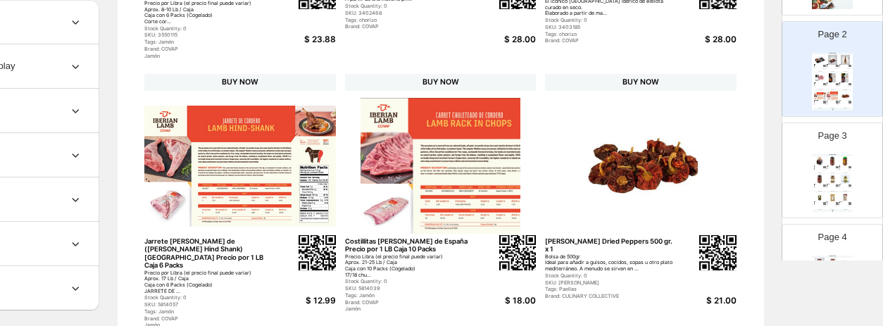
scroll to position [694, 132]
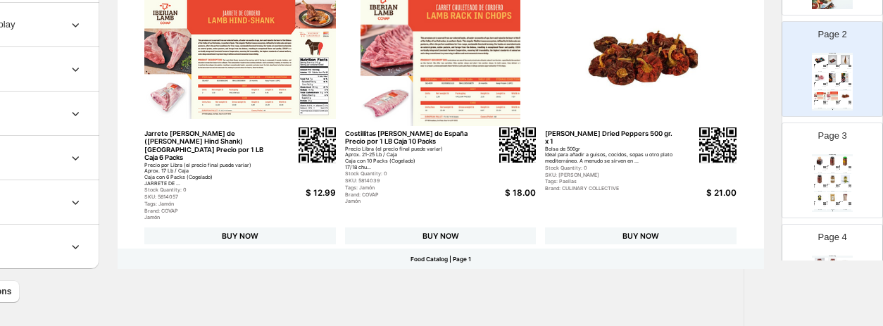
click at [732, 197] on img at bounding box center [820, 197] width 12 height 9
type input "*"
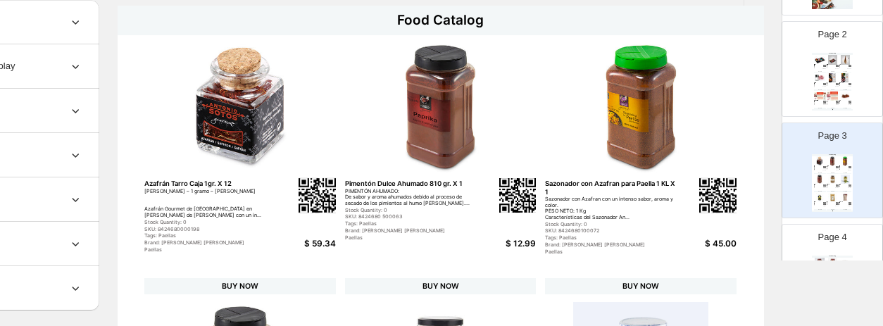
scroll to position [130, 132]
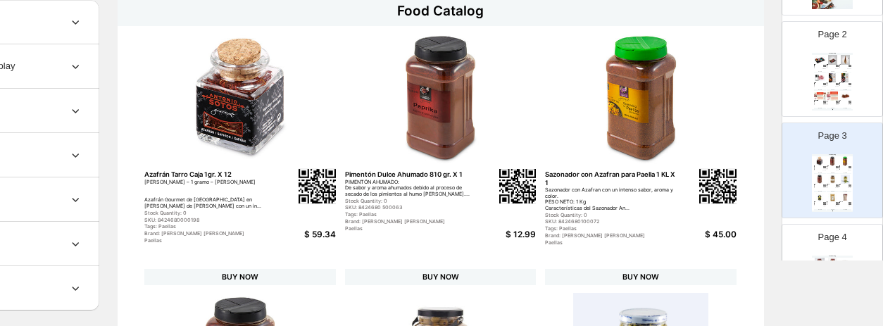
click at [231, 194] on div "Azafrán Gourmet – 1 gramo – Tarro Cristal Azafrán Gourmet de Alta Calidad en ta…" at bounding box center [210, 195] width 132 height 30
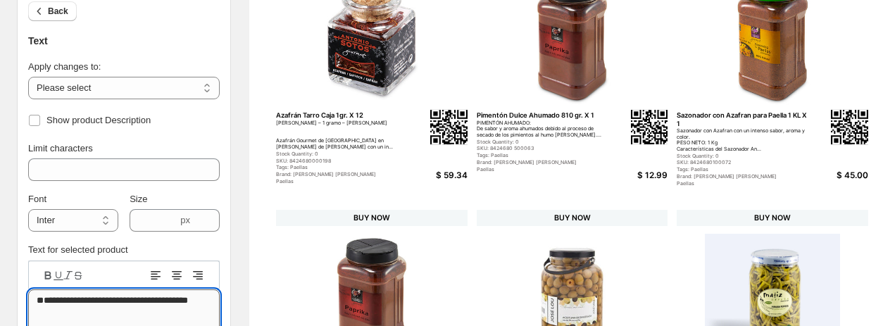
scroll to position [15, 0]
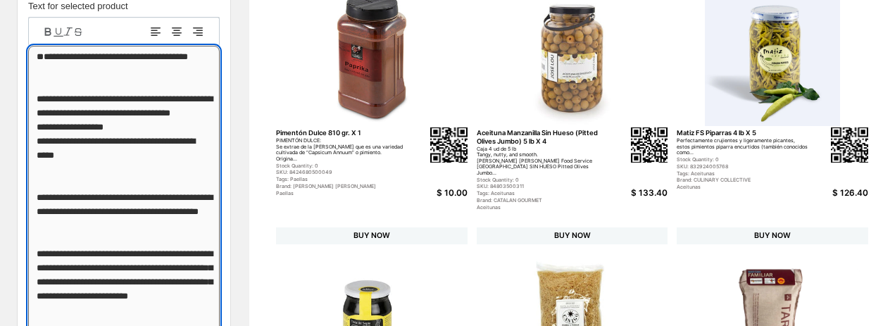
scroll to position [430, 0]
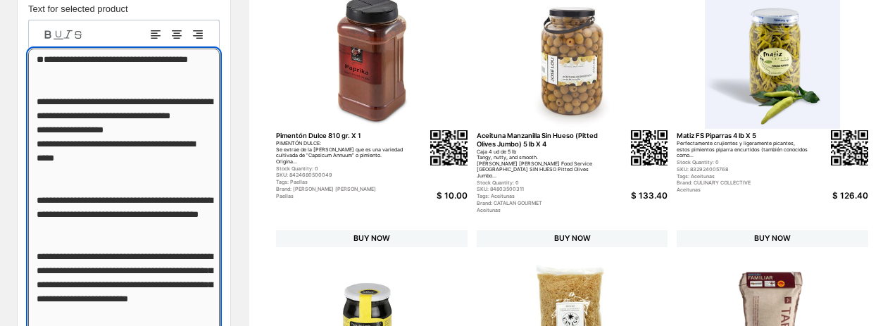
click at [52, 127] on textarea "**********" at bounding box center [124, 256] width 192 height 415
type textarea "**********"
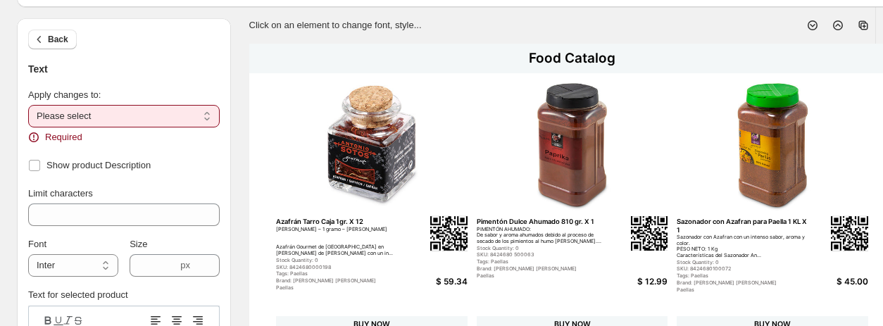
scroll to position [130, 0]
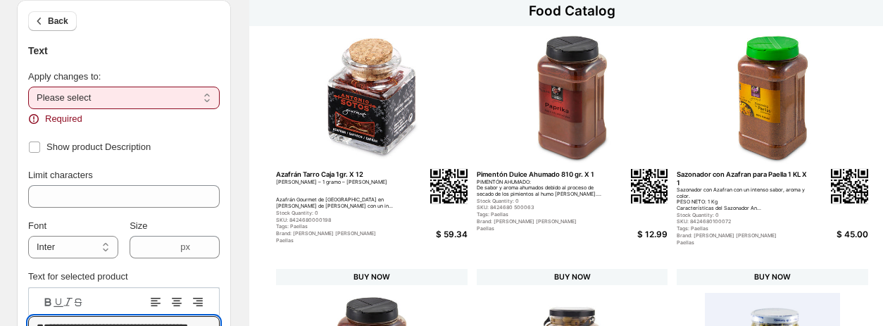
click at [135, 92] on select "**********" at bounding box center [124, 98] width 192 height 23
select select "**********"
click at [28, 87] on select "**********" at bounding box center [124, 98] width 192 height 23
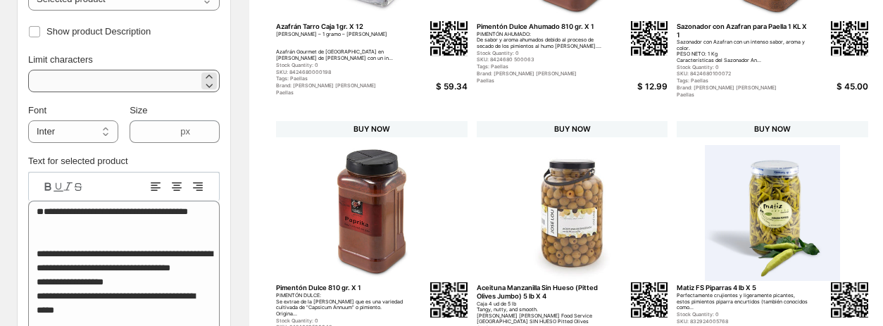
scroll to position [279, 0]
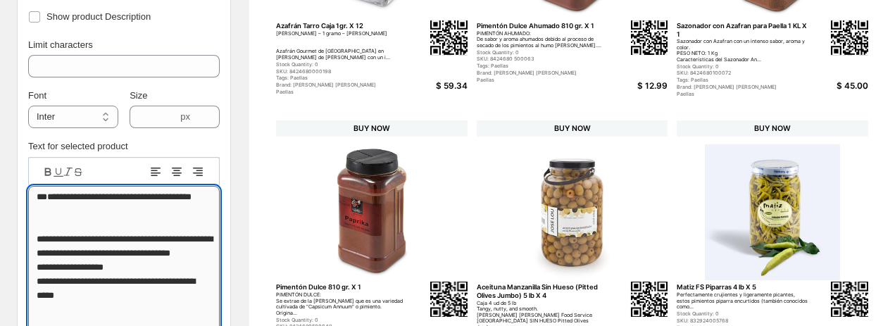
scroll to position [15, 0]
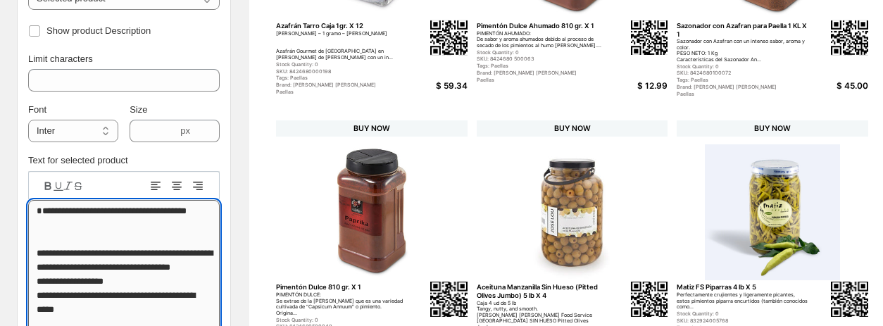
scroll to position [0, 0]
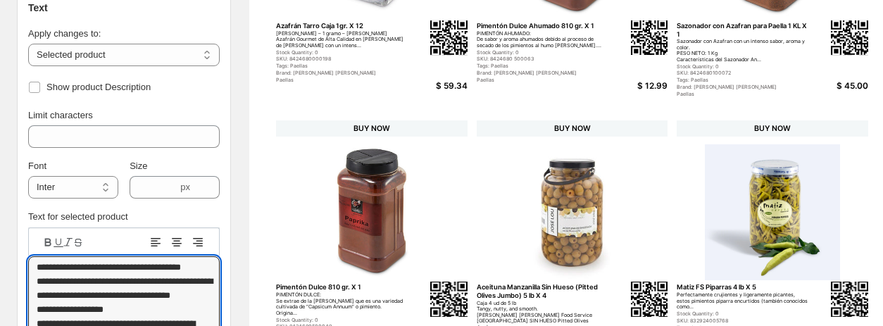
type textarea "**********"
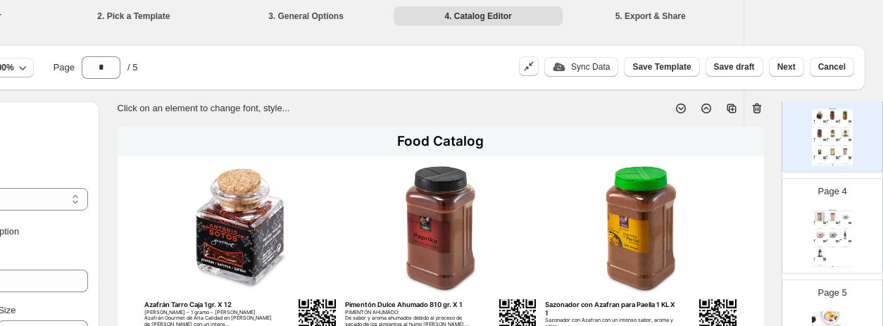
scroll to position [293, 0]
click at [732, 254] on div "Food Catalog Arroz Tartana Bomba 1 KL X 10 Bomba: Es la variedad de arroz más a…" at bounding box center [832, 235] width 41 height 58
type input "*"
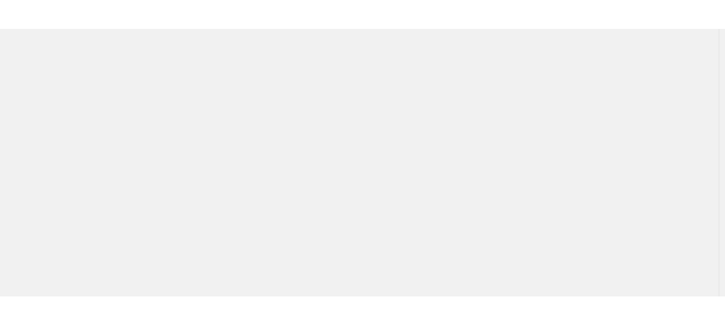
scroll to position [0, 0]
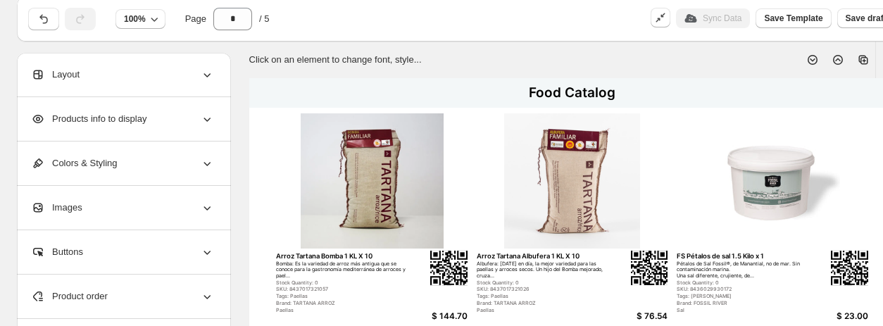
scroll to position [46, 0]
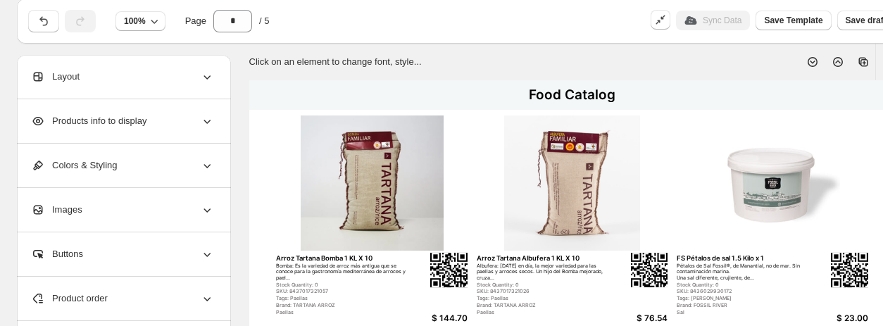
click at [128, 78] on div "Layout" at bounding box center [122, 77] width 183 height 44
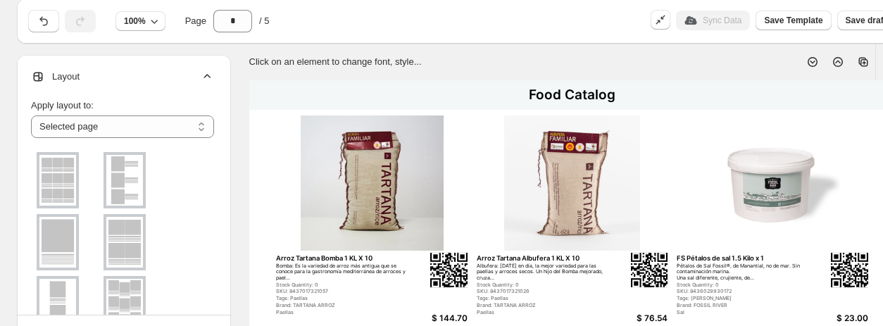
click at [84, 77] on div "Layout" at bounding box center [122, 77] width 183 height 44
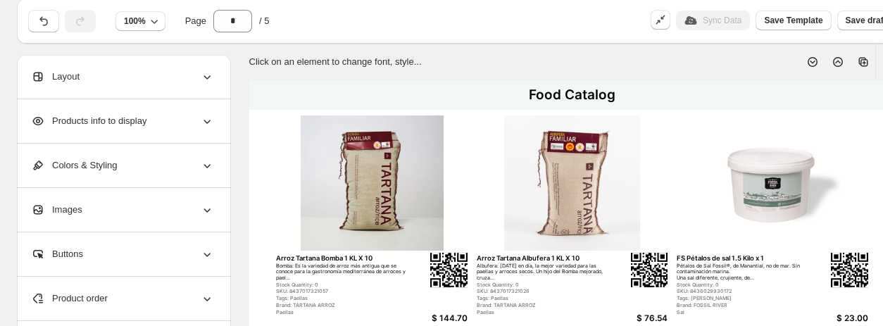
click at [176, 122] on div "Products info to display" at bounding box center [122, 121] width 183 height 44
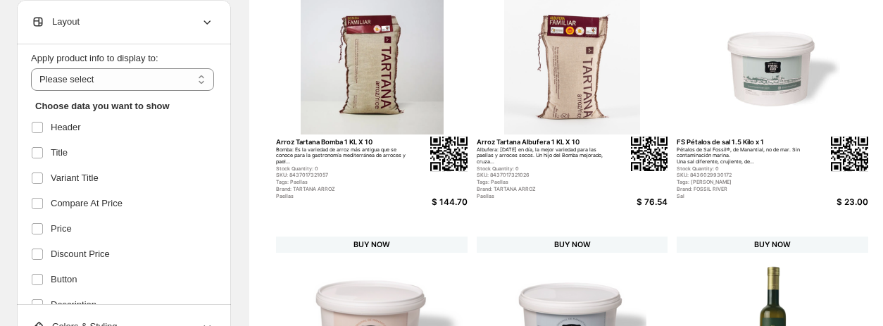
scroll to position [0, 0]
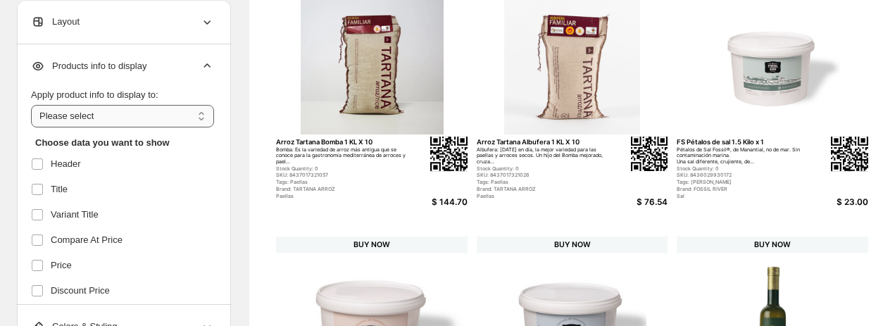
click at [123, 109] on select "**********" at bounding box center [122, 116] width 183 height 23
select select "*********"
click at [31, 105] on select "**********" at bounding box center [122, 116] width 183 height 23
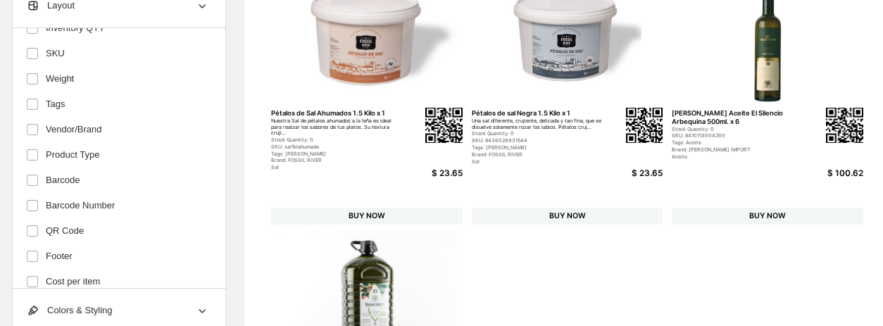
scroll to position [442, 5]
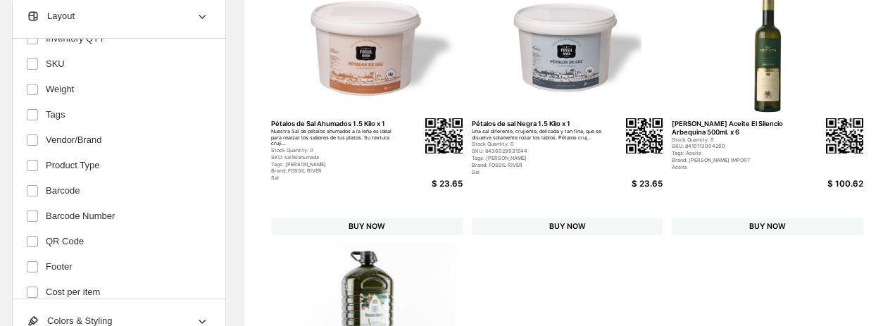
click at [527, 147] on div "Stock Quantity: 0" at bounding box center [538, 145] width 132 height 6
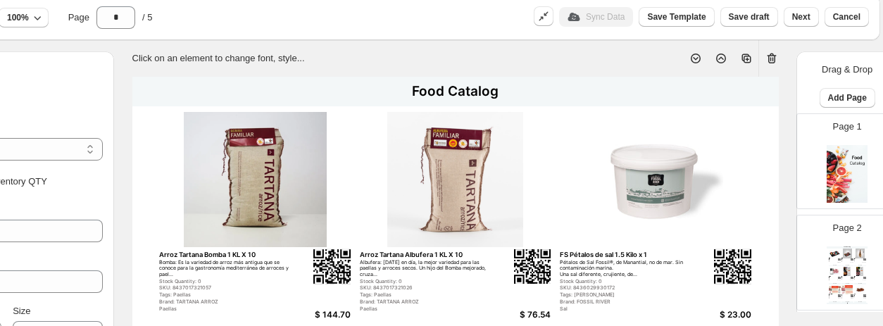
scroll to position [77, 119]
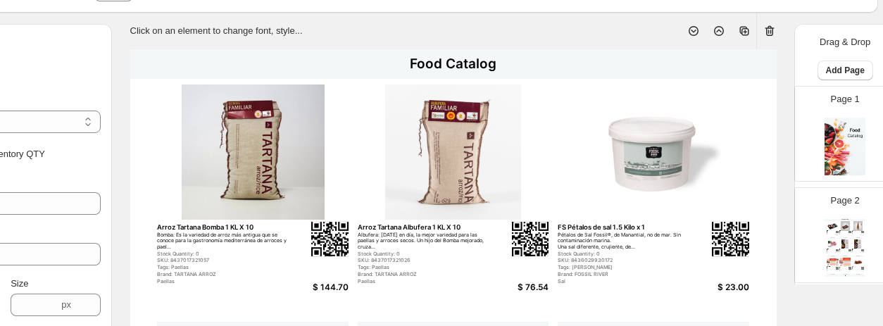
click at [824, 126] on img at bounding box center [844, 147] width 41 height 58
type input "*"
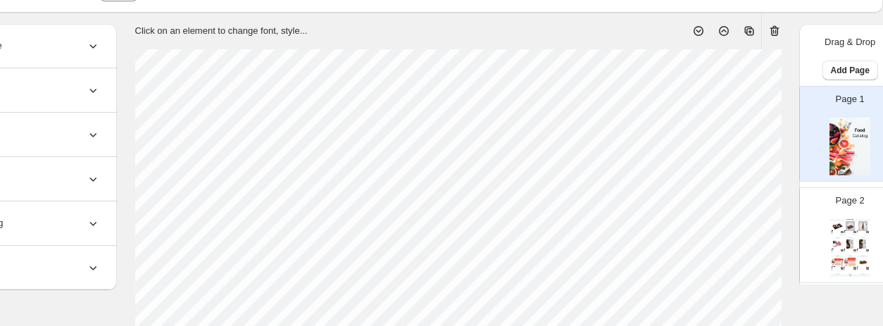
scroll to position [77, 0]
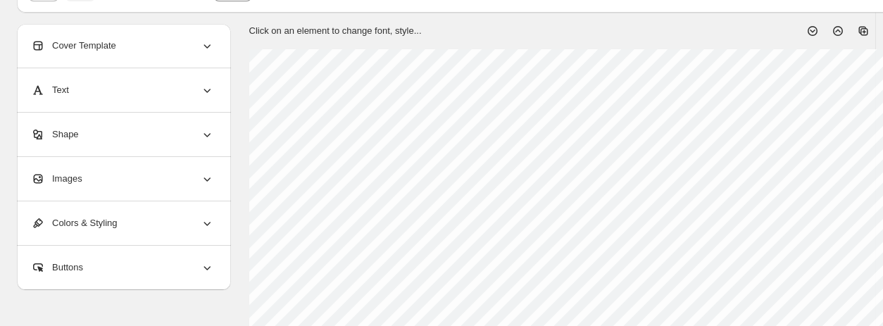
click at [128, 49] on div "Cover Template" at bounding box center [122, 46] width 183 height 44
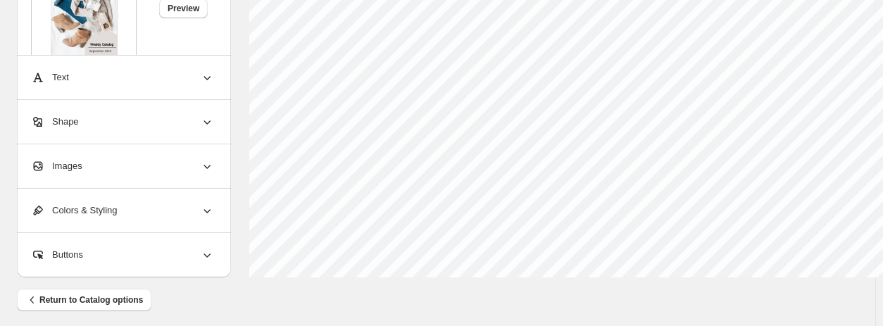
scroll to position [694, 0]
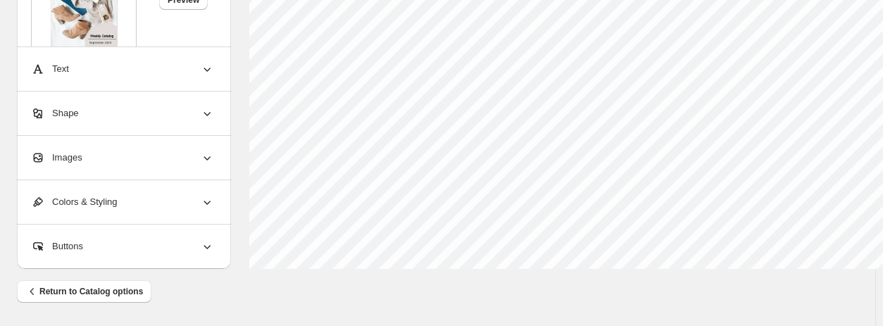
click at [145, 155] on div "Images" at bounding box center [122, 158] width 183 height 44
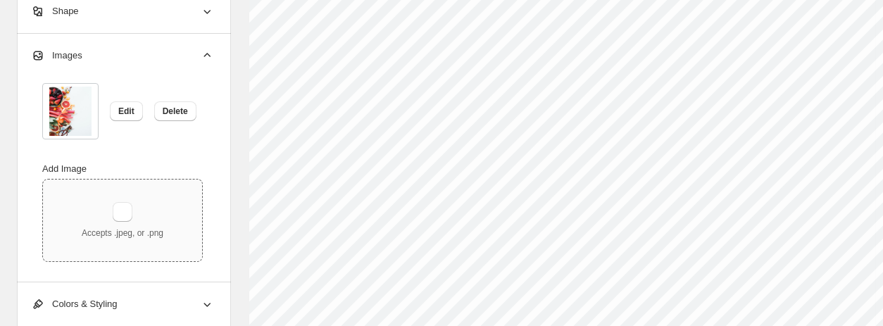
scroll to position [591, 0]
click at [184, 106] on button "Delete" at bounding box center [175, 112] width 42 height 20
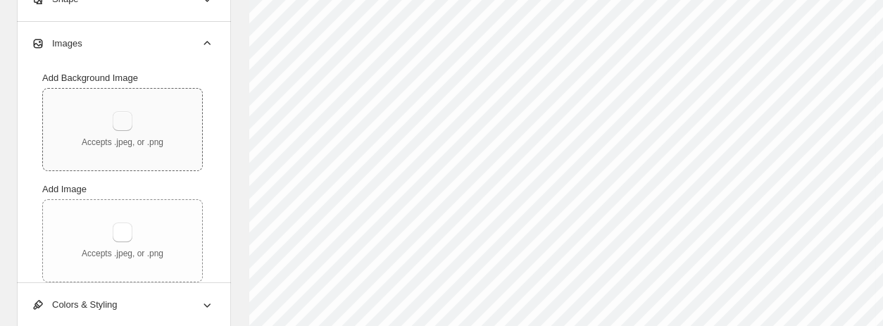
click at [124, 120] on button "button" at bounding box center [123, 122] width 20 height 20
type input "**********"
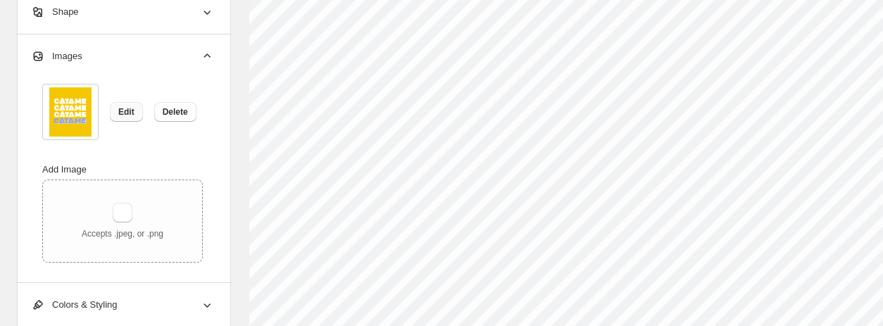
click at [130, 111] on span "Edit" at bounding box center [126, 111] width 16 height 11
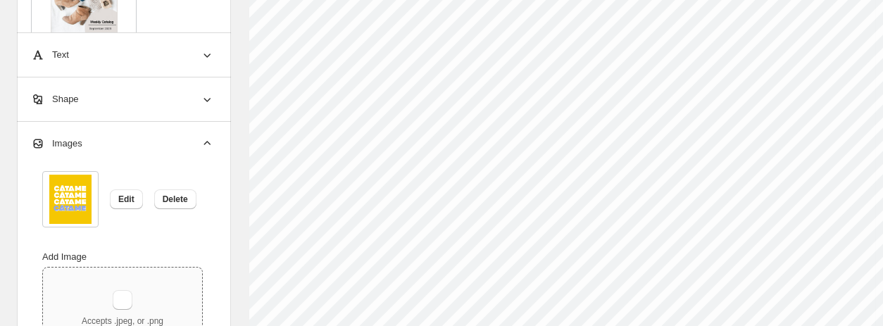
scroll to position [494, 0]
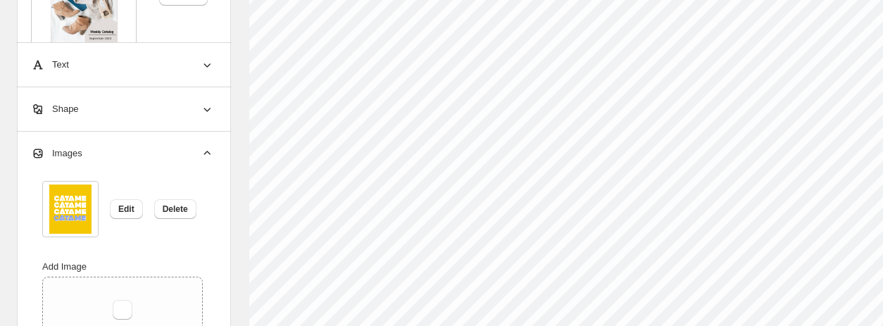
click at [84, 211] on img at bounding box center [70, 208] width 42 height 49
click at [123, 211] on span "Edit" at bounding box center [126, 208] width 16 height 11
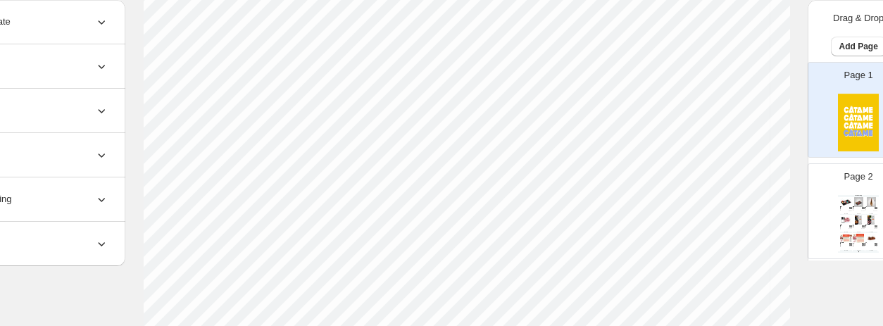
scroll to position [208, 0]
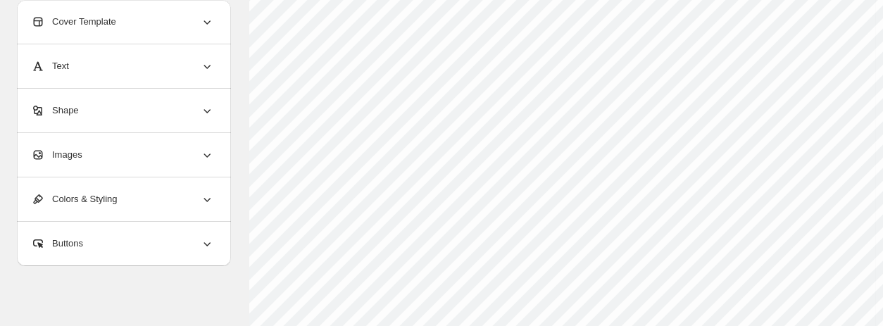
click at [158, 199] on div "Colors & Styling" at bounding box center [122, 199] width 183 height 44
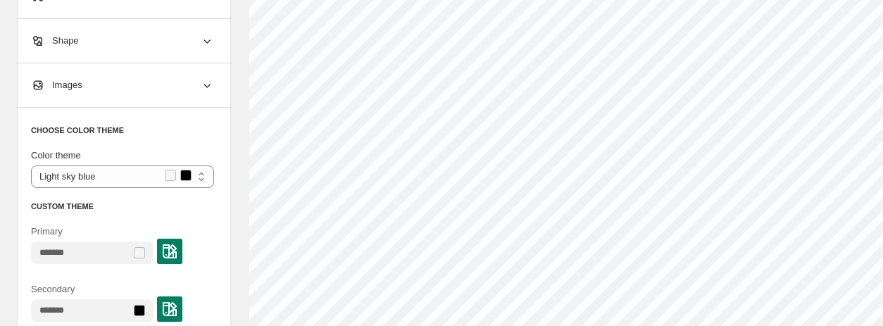
scroll to position [544, 0]
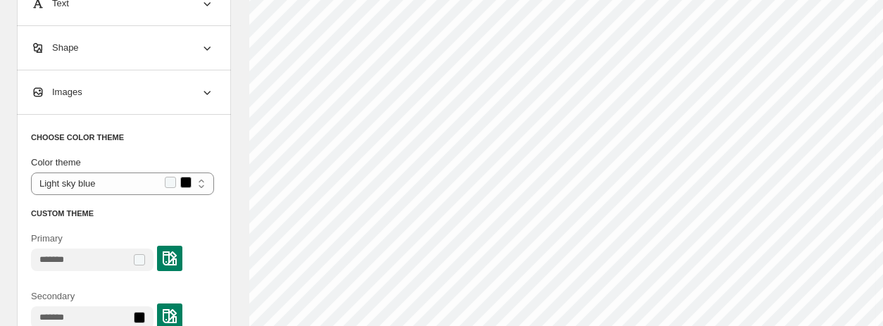
click at [86, 95] on div "Images" at bounding box center [122, 92] width 183 height 44
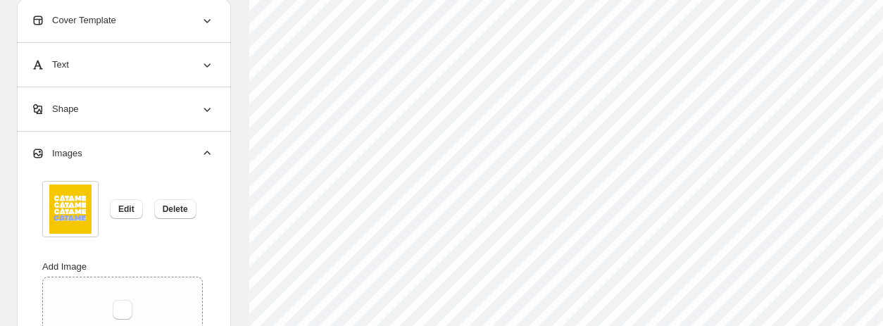
scroll to position [277, 0]
click at [206, 151] on icon at bounding box center [207, 153] width 7 height 4
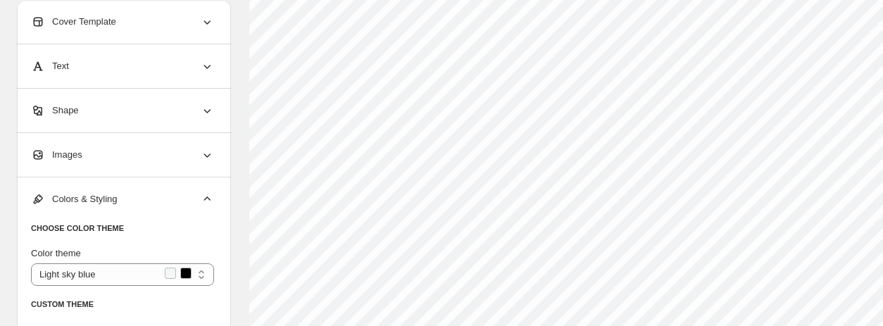
click at [206, 108] on icon at bounding box center [207, 111] width 14 height 14
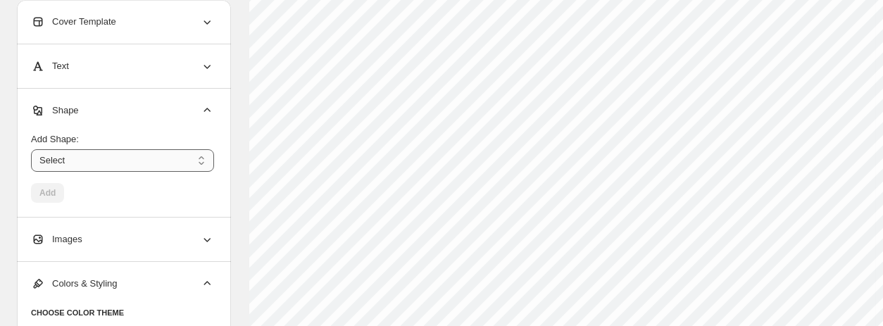
click at [174, 158] on select "****** ********* **** **** *******" at bounding box center [122, 160] width 183 height 23
click at [180, 73] on div "Text" at bounding box center [122, 66] width 183 height 44
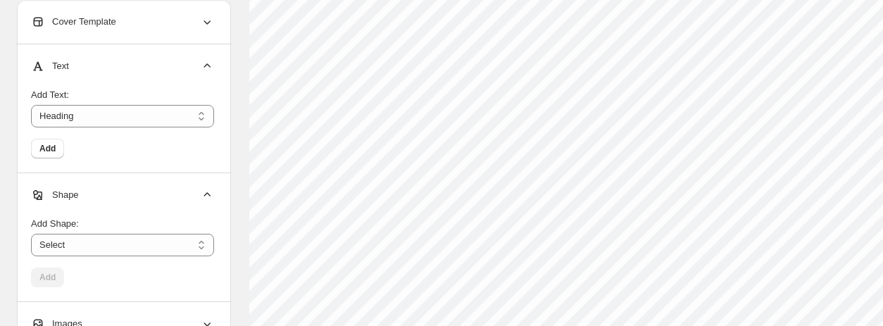
click at [210, 63] on icon at bounding box center [207, 66] width 14 height 14
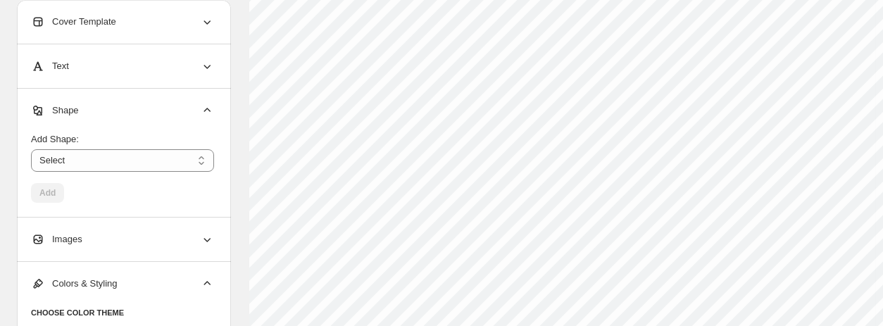
click at [203, 23] on icon at bounding box center [207, 22] width 14 height 14
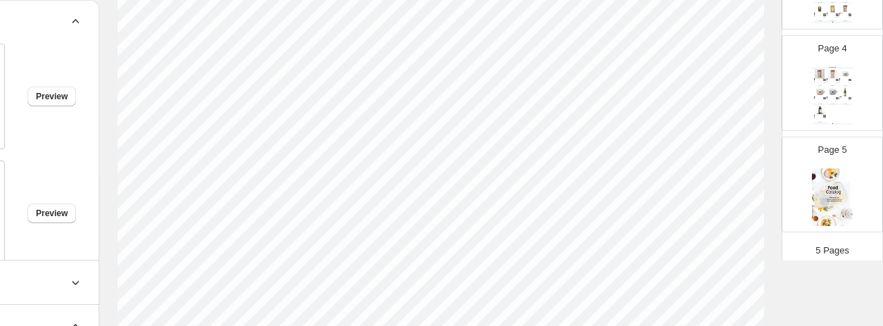
scroll to position [139, 132]
click at [829, 209] on img at bounding box center [832, 197] width 41 height 58
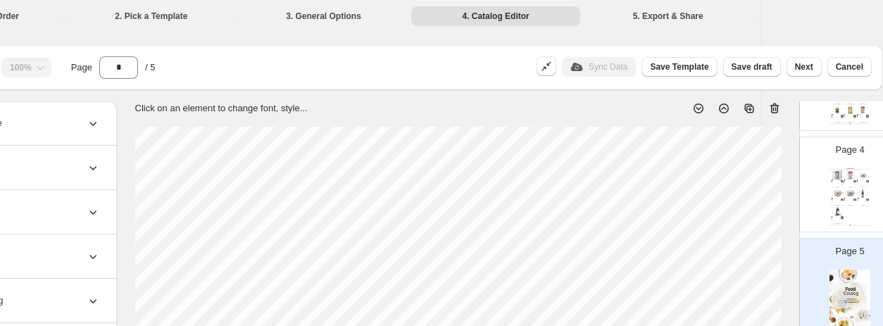
scroll to position [1, 114]
click at [776, 109] on icon at bounding box center [774, 108] width 14 height 14
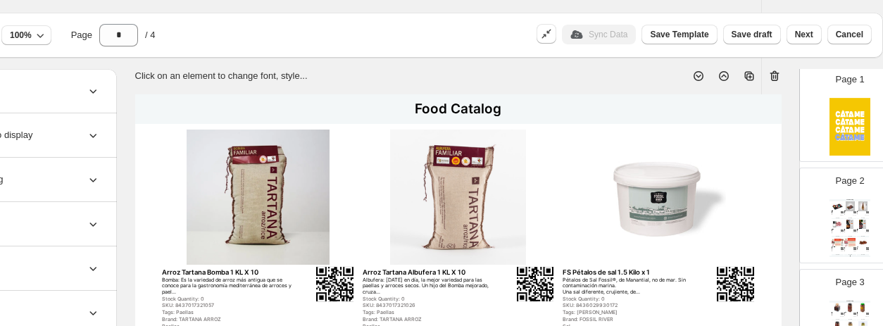
scroll to position [0, 0]
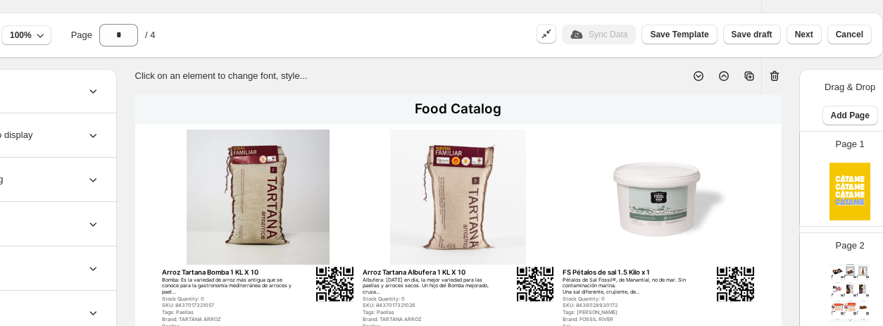
click at [813, 264] on div "Page 2 Food Catalog Paleta Deshuesada de Cerdo Ibérico 100% de Cebo Alta Expres…" at bounding box center [844, 274] width 89 height 94
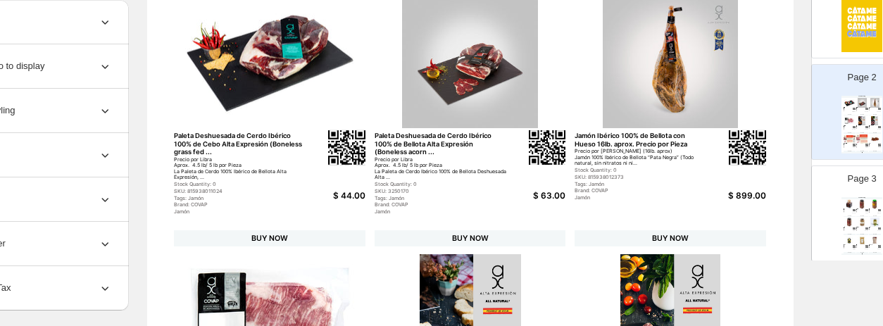
scroll to position [104, 0]
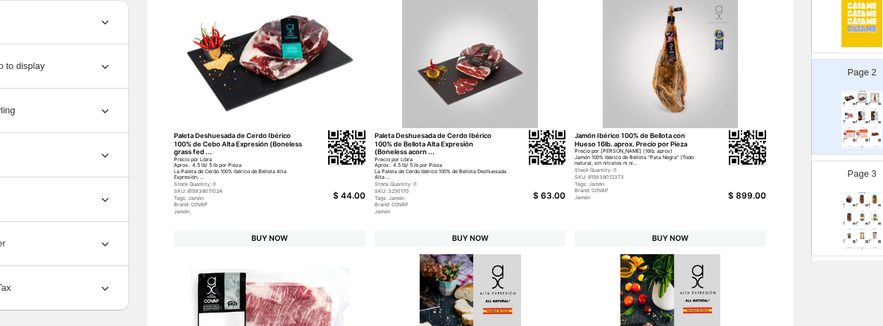
click at [832, 227] on div "Page 3 Food Catalog Azafrán Tarro Caja 1gr. X 12 Azafrán Gourmet – 1 gramo – Ta…" at bounding box center [856, 203] width 89 height 94
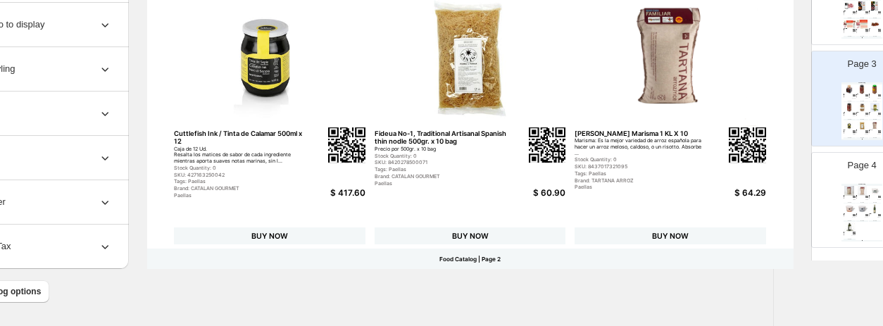
scroll to position [221, 0]
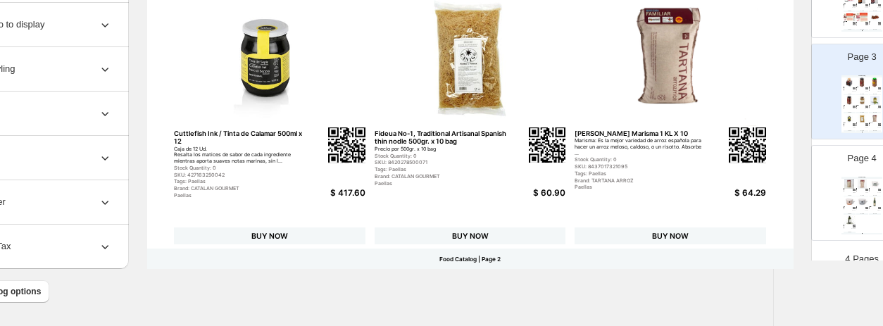
click at [843, 192] on div "Paellas" at bounding box center [847, 192] width 8 height 1
type input "*"
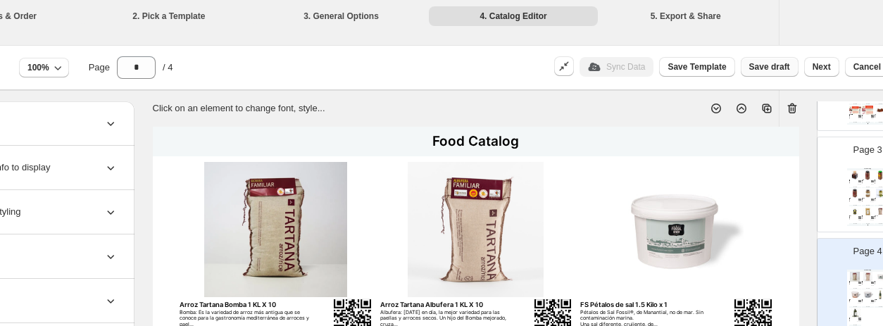
scroll to position [0, 132]
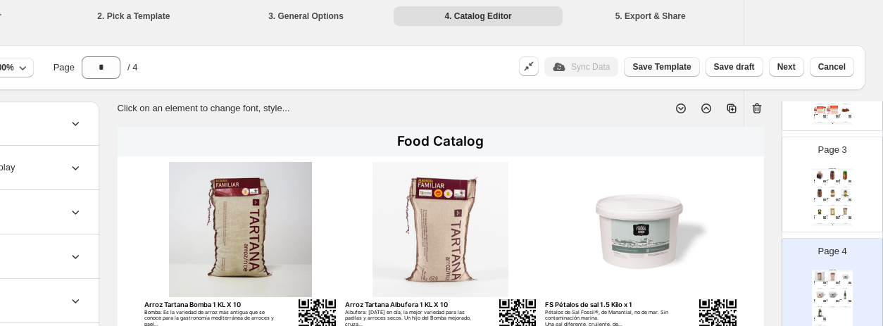
click at [669, 63] on span "Save Template" at bounding box center [661, 66] width 58 height 11
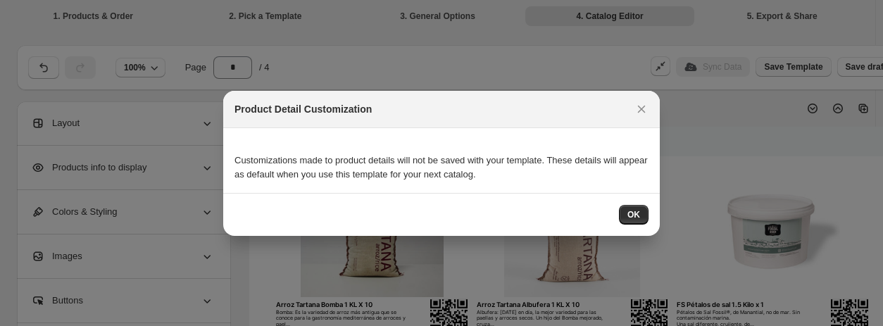
scroll to position [0, 0]
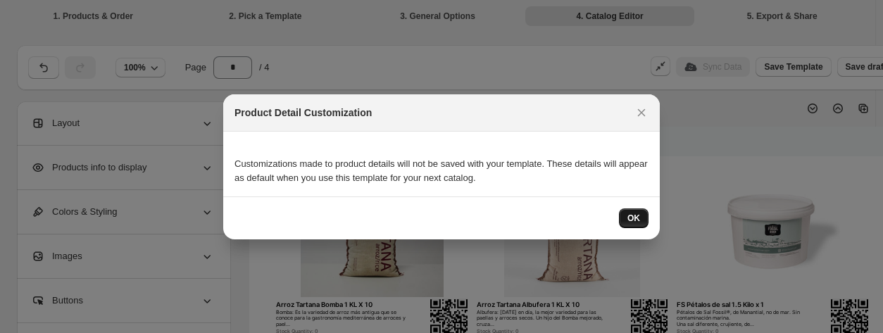
click at [641, 216] on button "OK" at bounding box center [634, 218] width 30 height 20
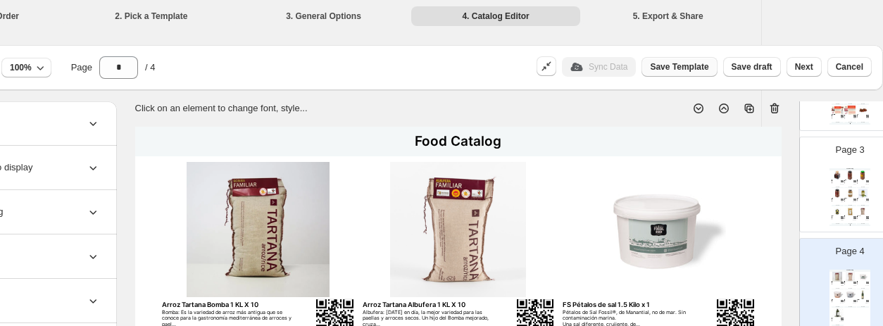
scroll to position [0, 132]
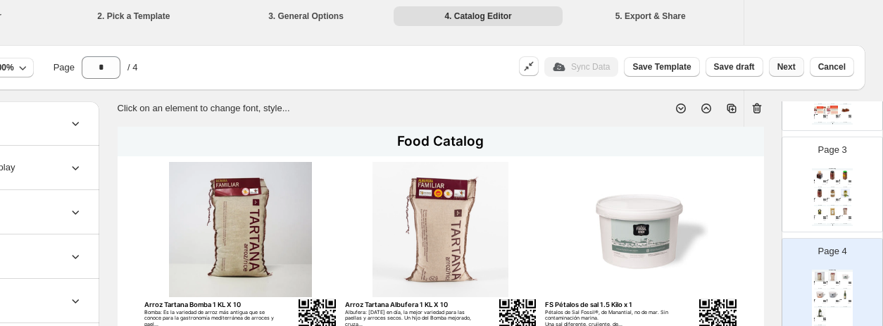
click at [791, 69] on span "Next" at bounding box center [786, 66] width 18 height 11
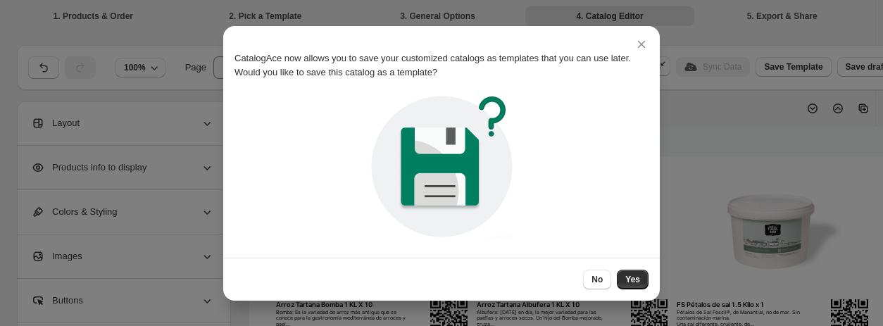
scroll to position [0, 0]
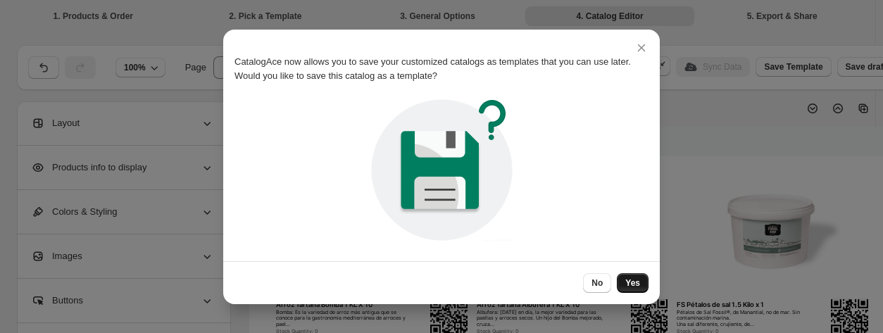
click at [635, 282] on span "Yes" at bounding box center [632, 282] width 15 height 11
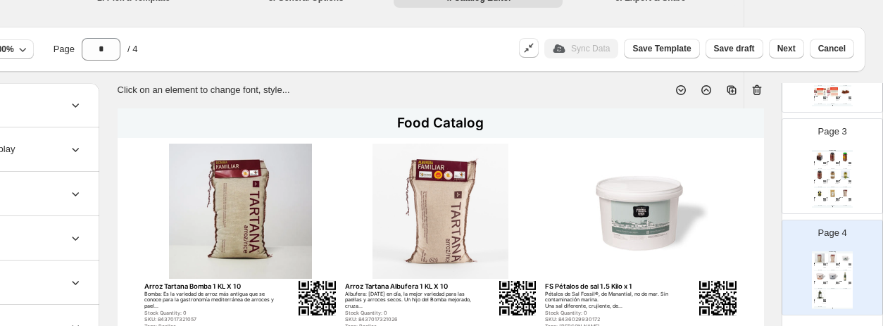
scroll to position [0, 132]
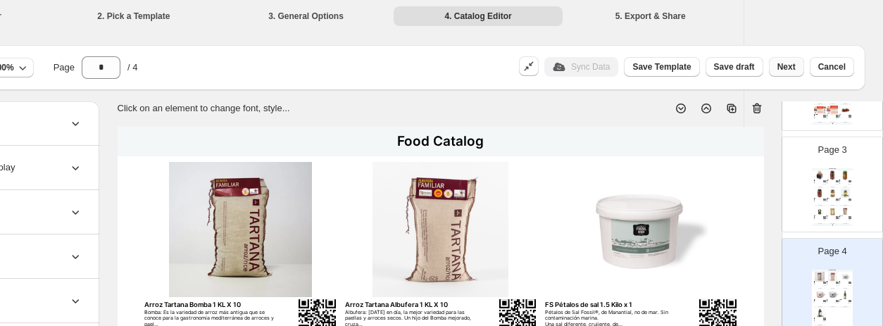
click at [790, 65] on span "Next" at bounding box center [786, 66] width 18 height 11
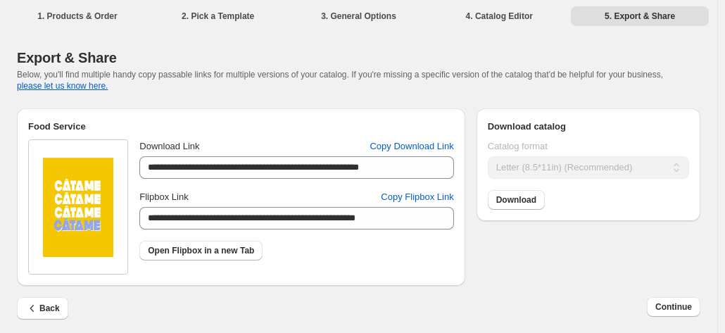
scroll to position [6, 0]
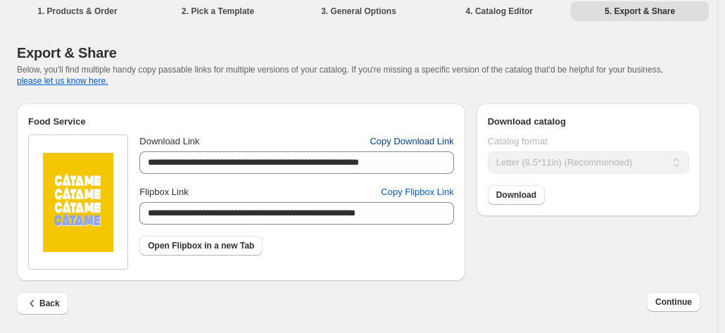
click at [429, 142] on span "Copy Download Link" at bounding box center [412, 141] width 84 height 14
click at [404, 192] on span "Copy Flipbox Link" at bounding box center [417, 192] width 73 height 14
click at [518, 199] on span "Download" at bounding box center [516, 194] width 40 height 11
click at [682, 306] on span "Continue" at bounding box center [674, 301] width 37 height 11
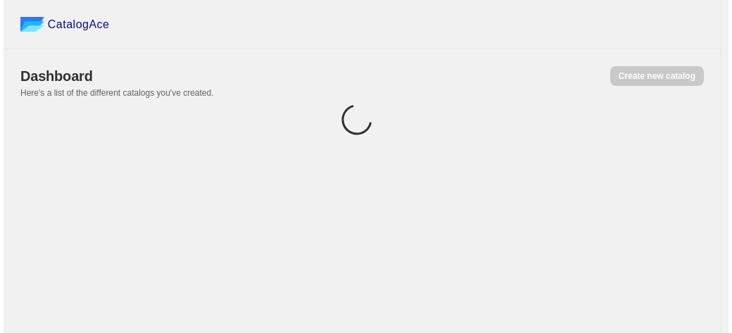
scroll to position [0, 0]
